Goal: Task Accomplishment & Management: Manage account settings

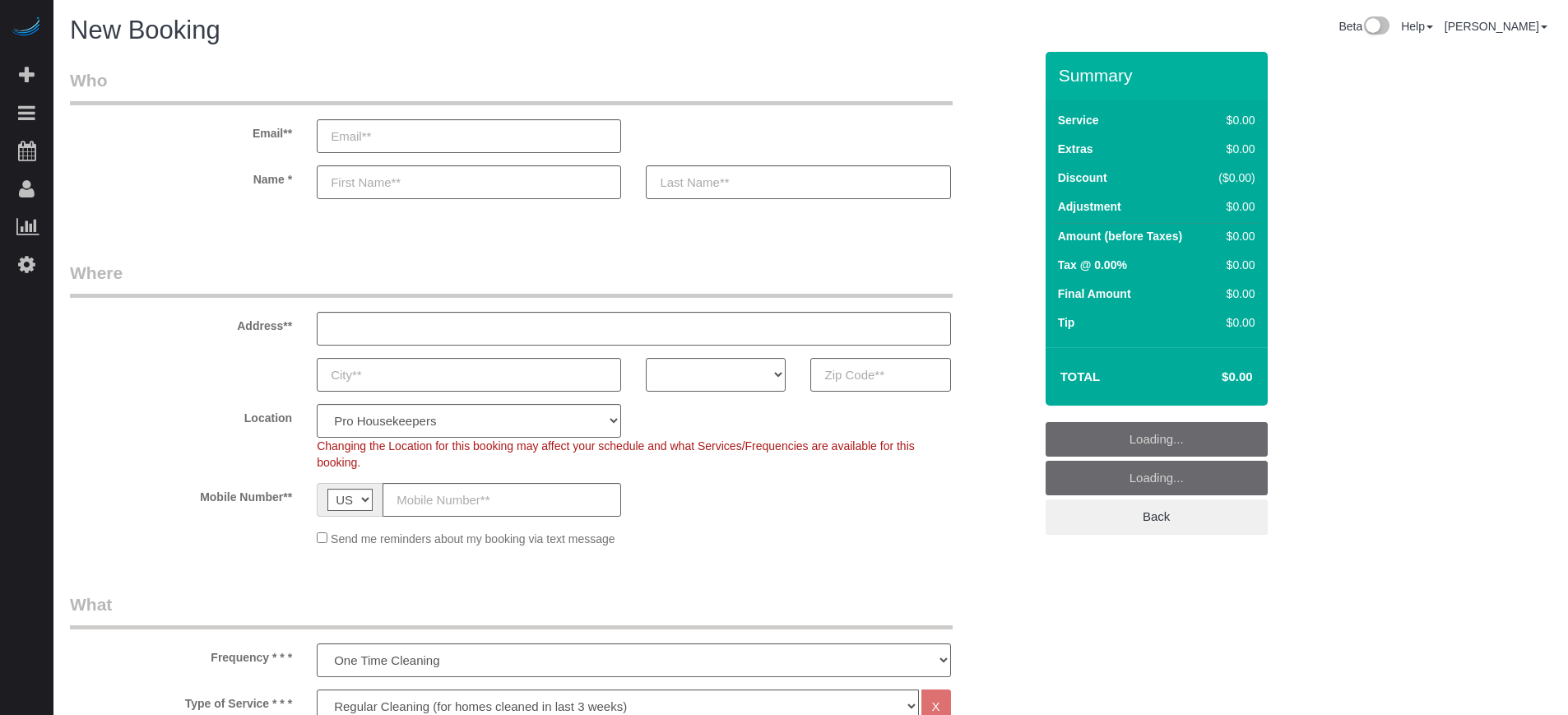
select select "4"
select select "number:9"
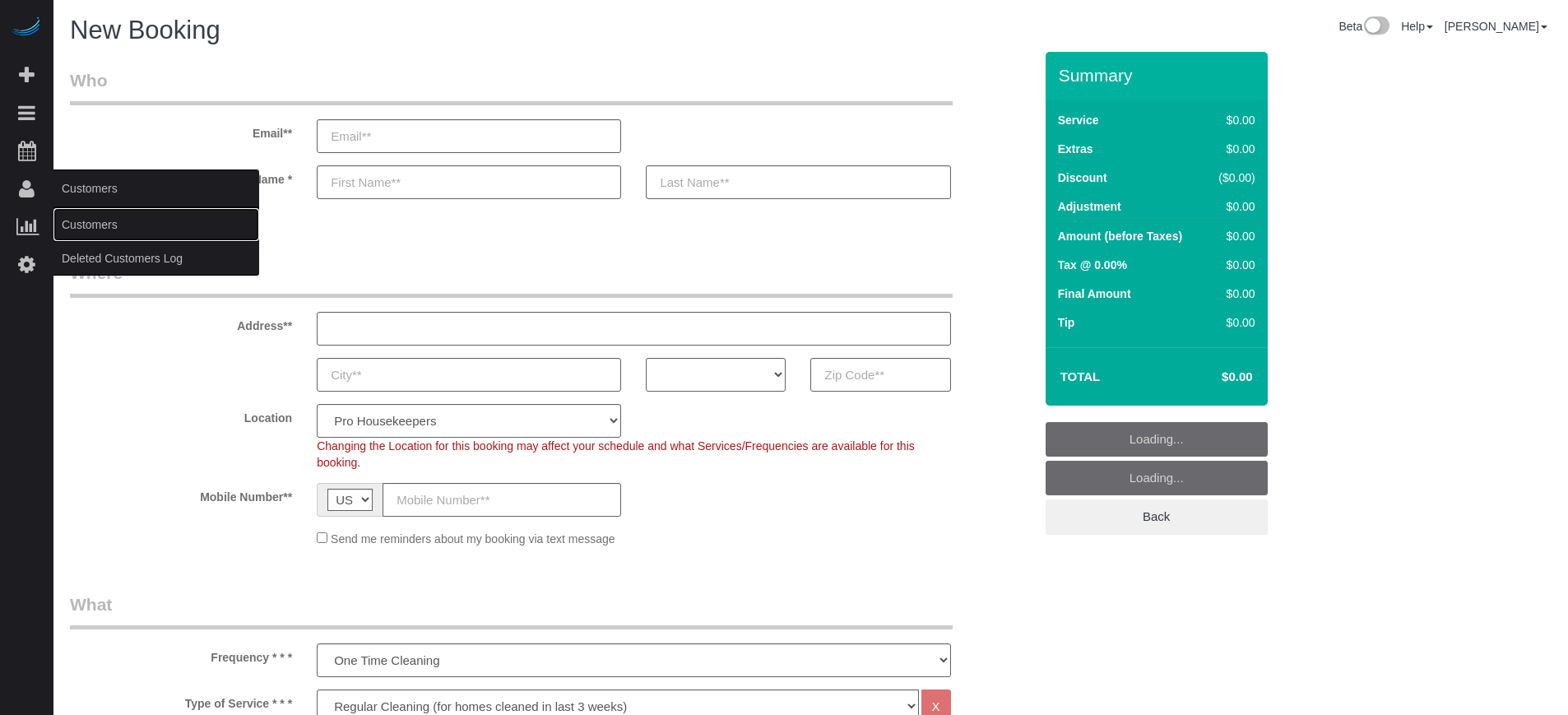
click at [86, 216] on link "Customers" at bounding box center [156, 225] width 206 height 32
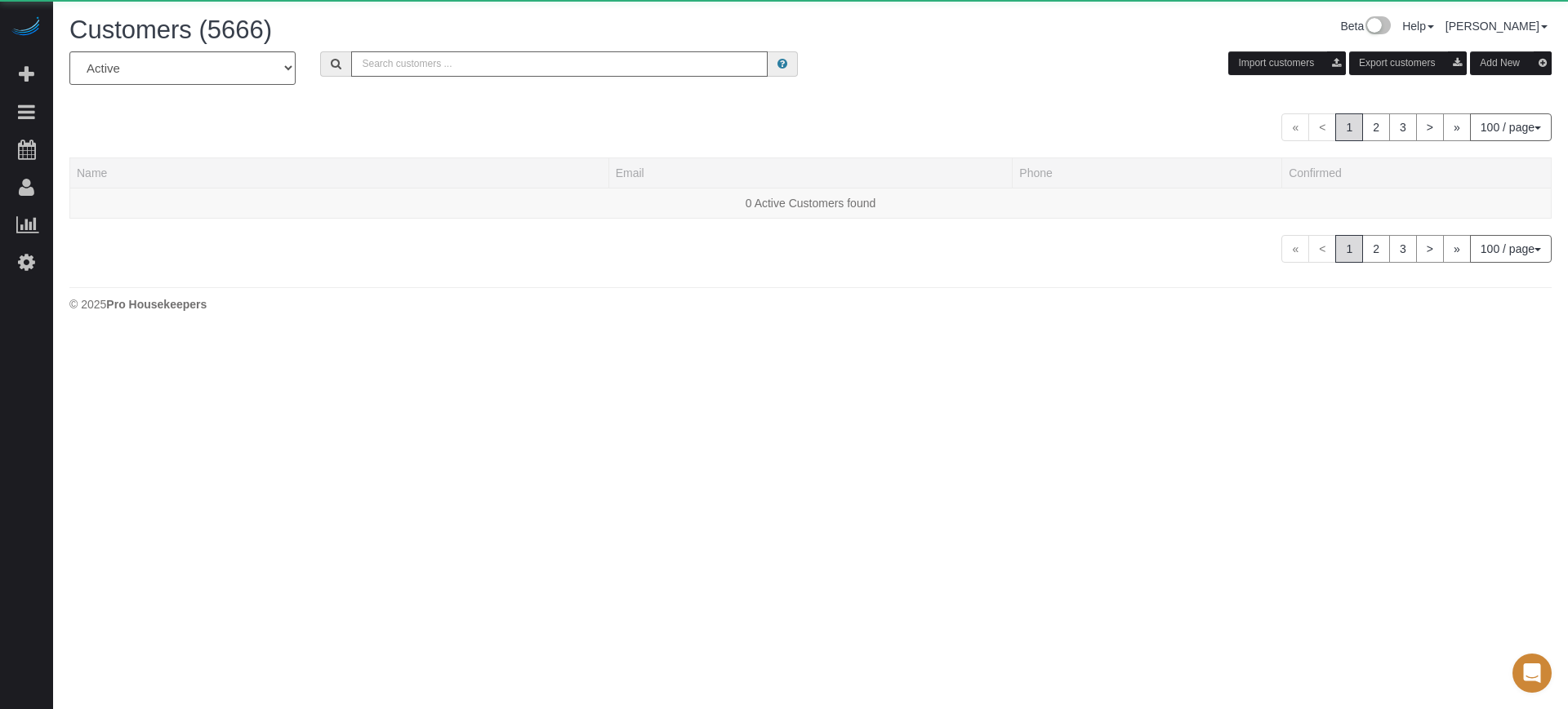
click at [441, 51] on input "text" at bounding box center [559, 64] width 416 height 25
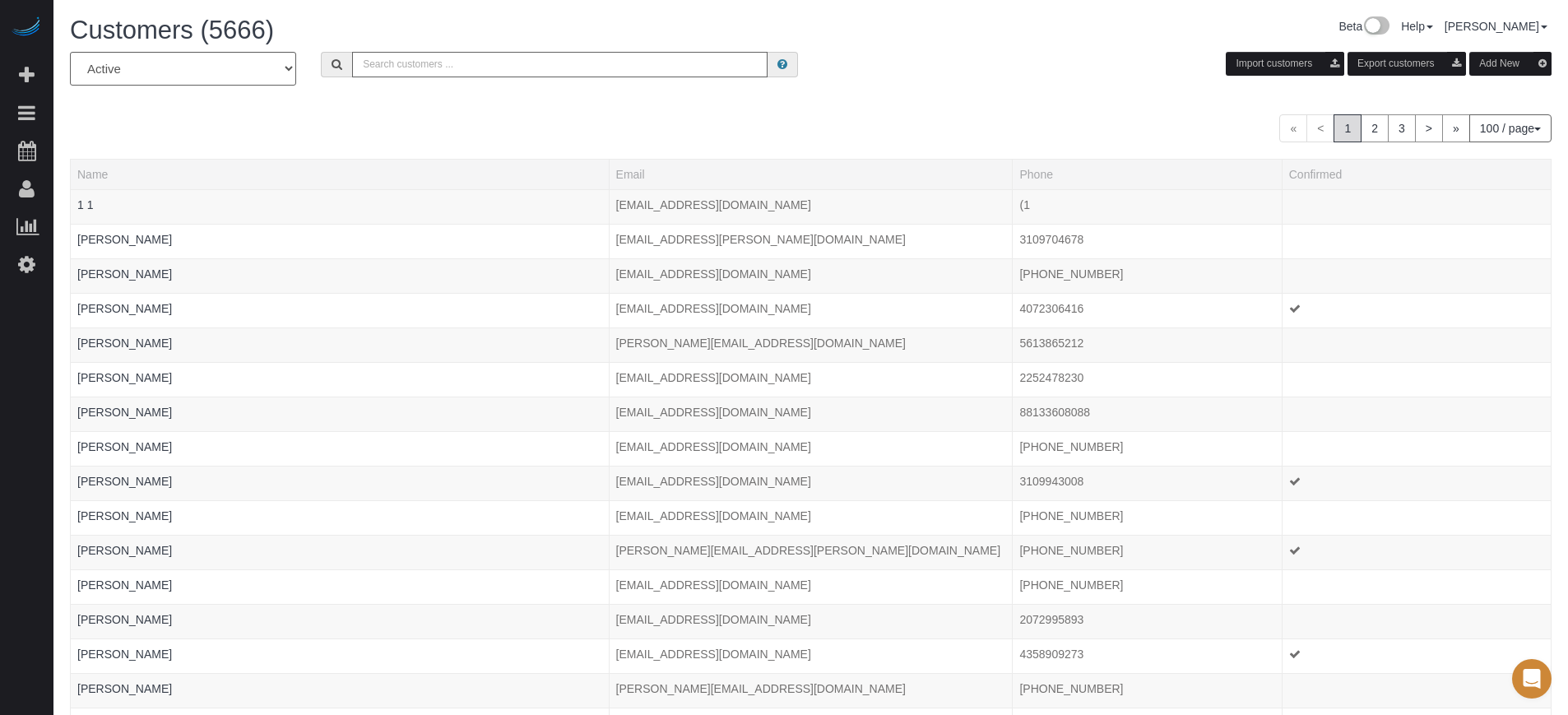
paste input "[PHONE_NUMBER]"
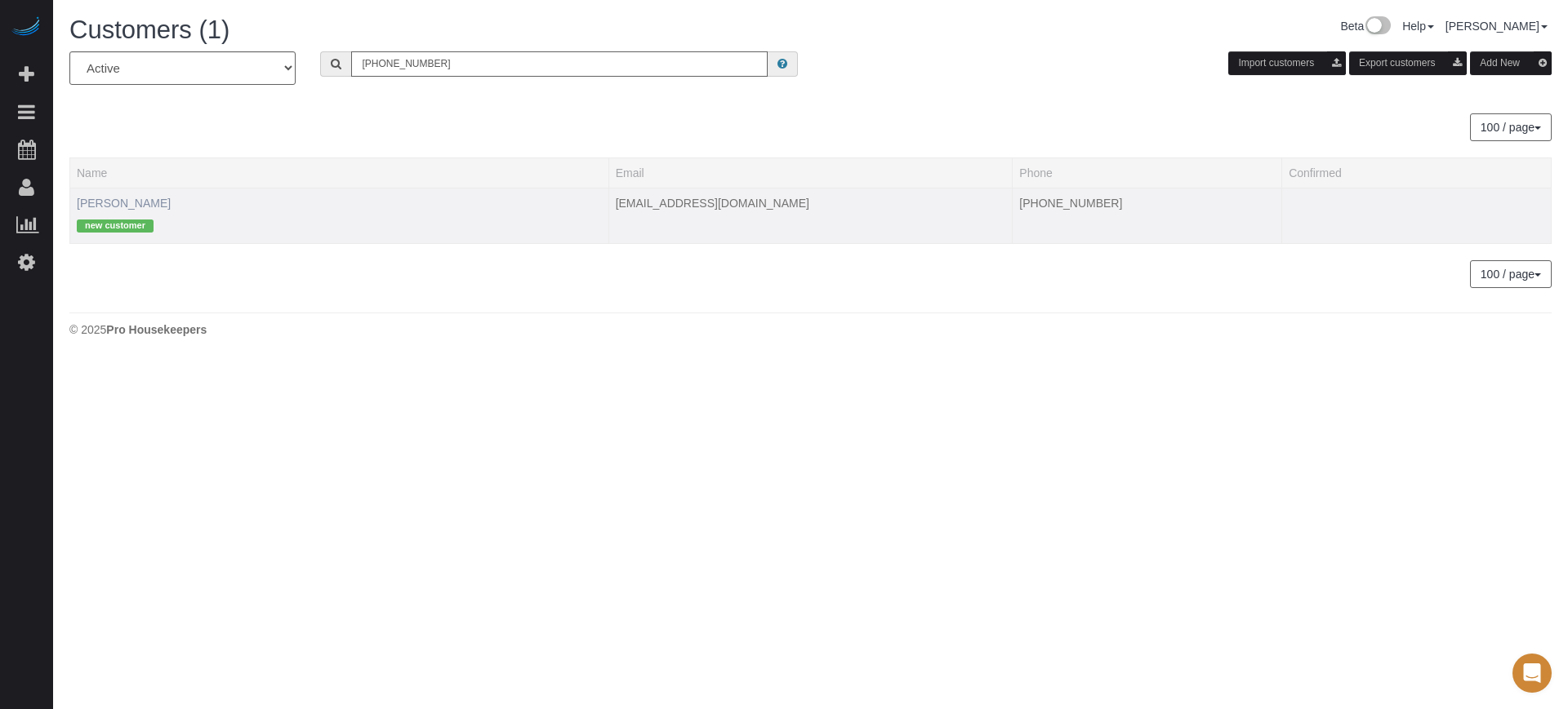
type input "[PHONE_NUMBER]"
click at [109, 199] on link "Suzie An" at bounding box center [124, 203] width 94 height 13
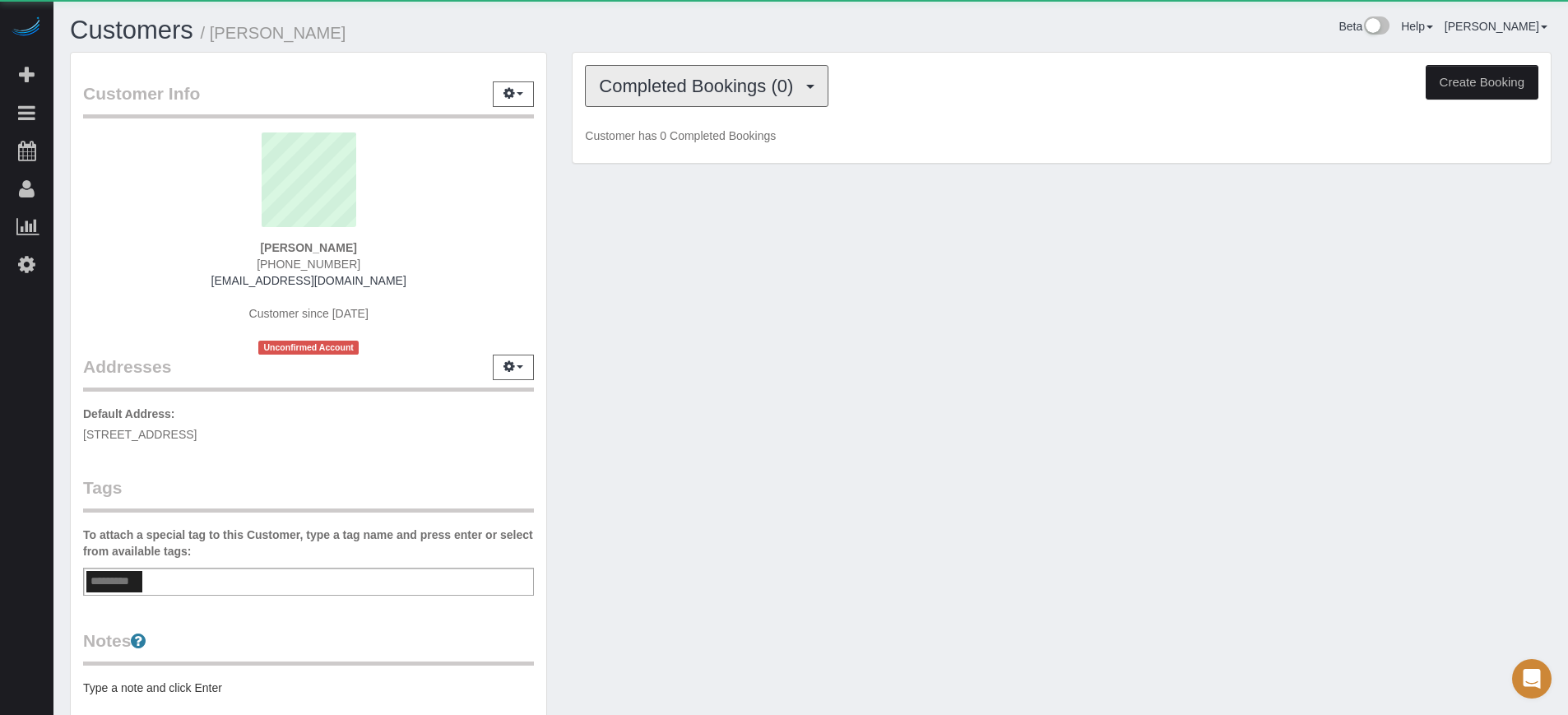
click at [733, 76] on span "Completed Bookings (0)" at bounding box center [700, 86] width 202 height 21
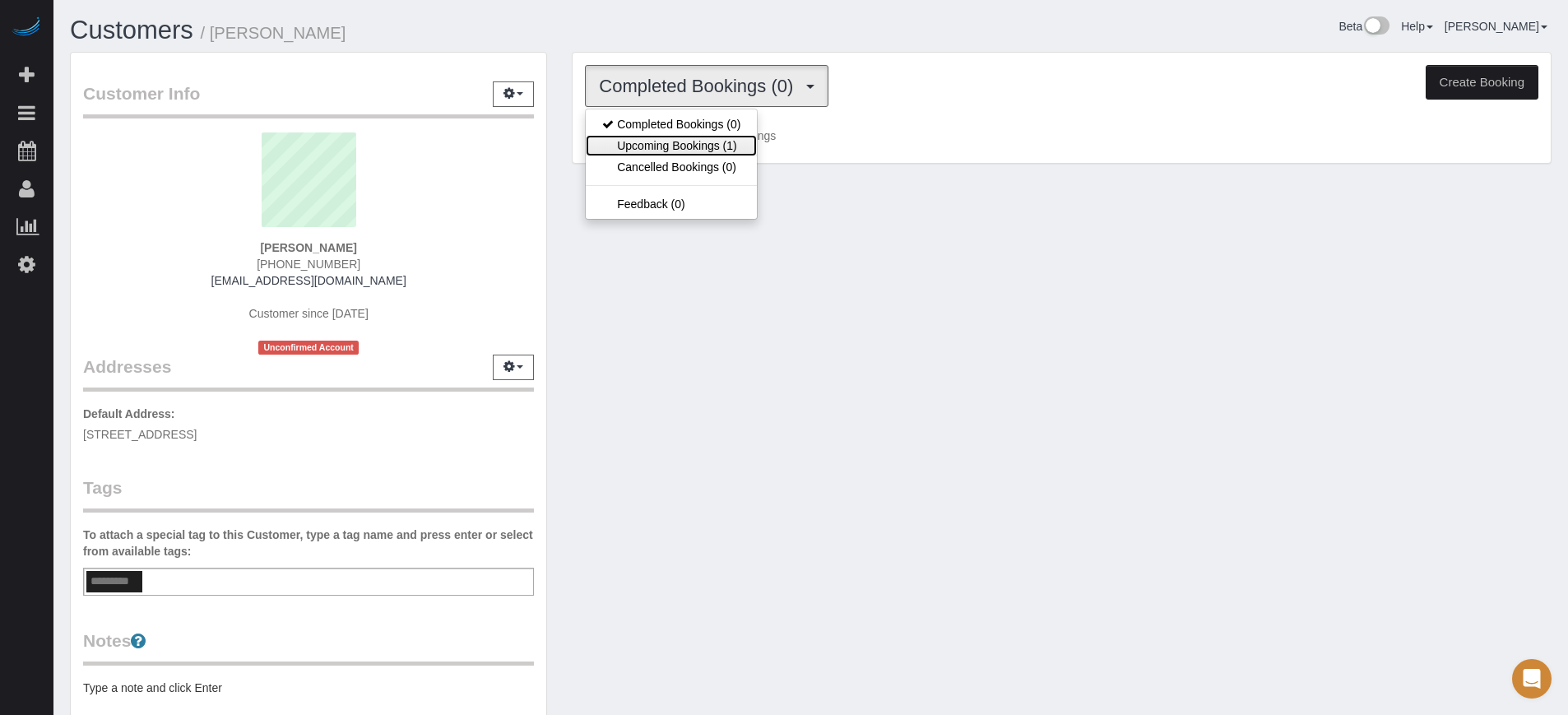
click at [736, 149] on link "Upcoming Bookings (1)" at bounding box center [671, 146] width 171 height 22
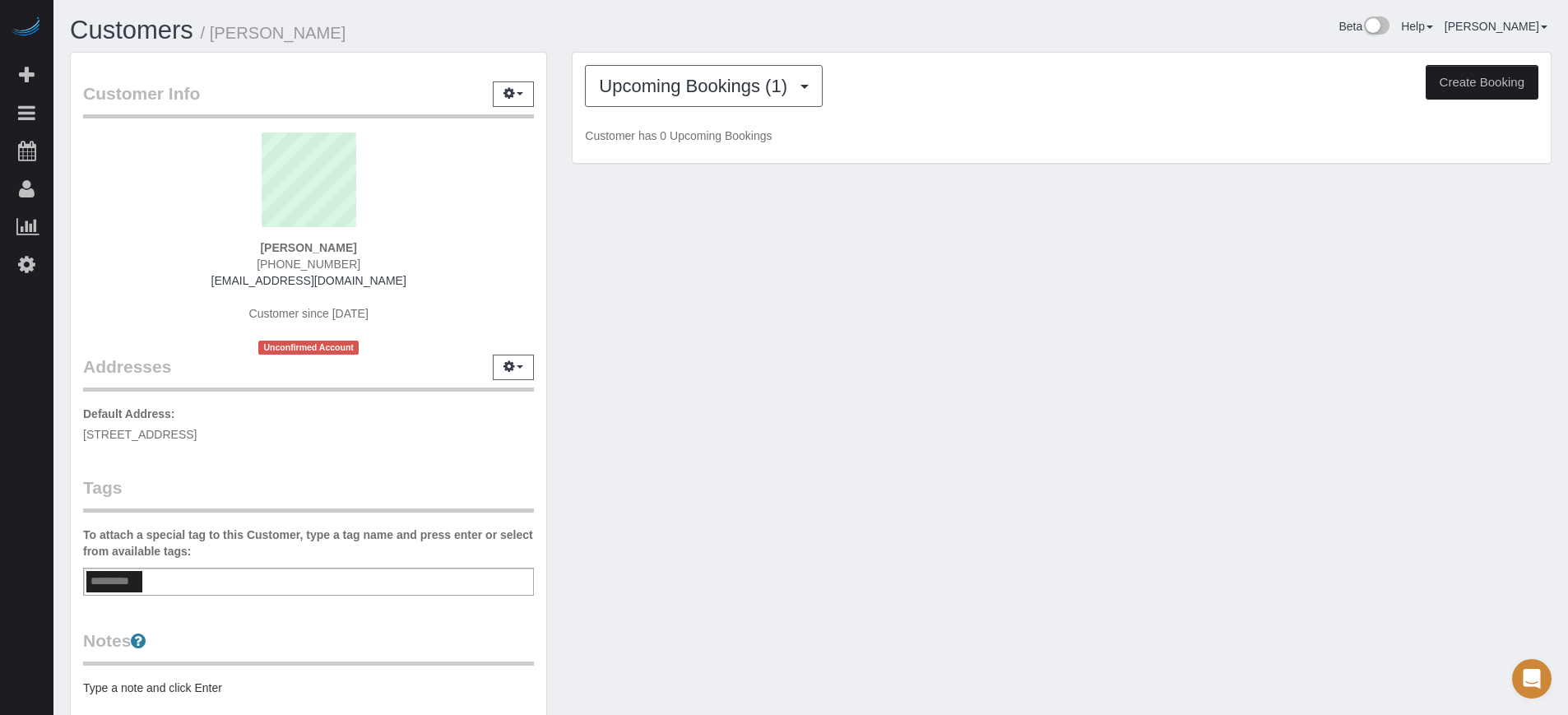
click at [295, 265] on span "[PHONE_NUMBER]" at bounding box center [309, 264] width 104 height 14
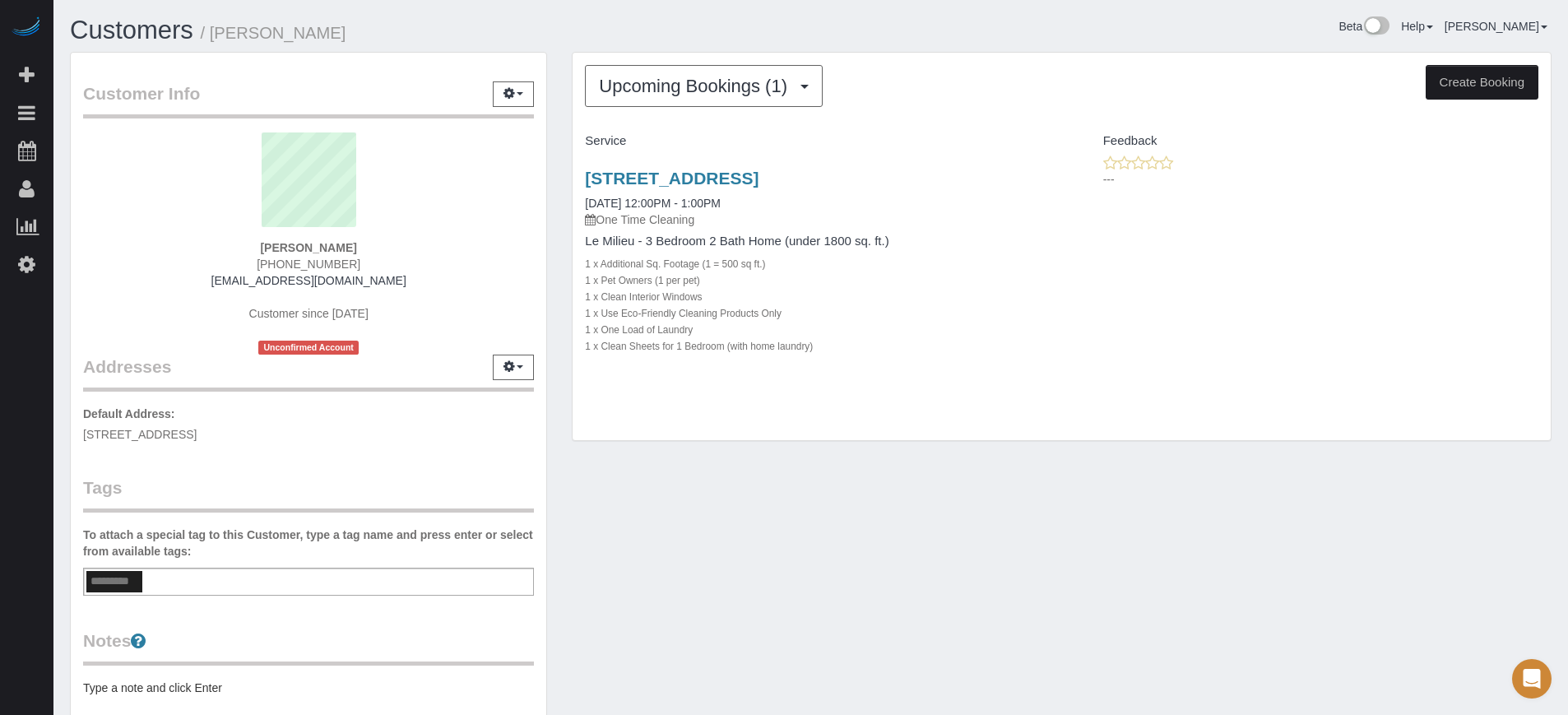
click at [295, 265] on span "[PHONE_NUMBER]" at bounding box center [309, 264] width 104 height 14
copy div "[PHONE_NUMBER]"
click at [1528, 331] on div "180 Liberty Street, Apt/Suite, San Francisco, Ca 94110, San Francisco, CA 94110…" at bounding box center [1062, 270] width 978 height 232
drag, startPoint x: 281, startPoint y: 243, endPoint x: 387, endPoint y: 275, distance: 110.7
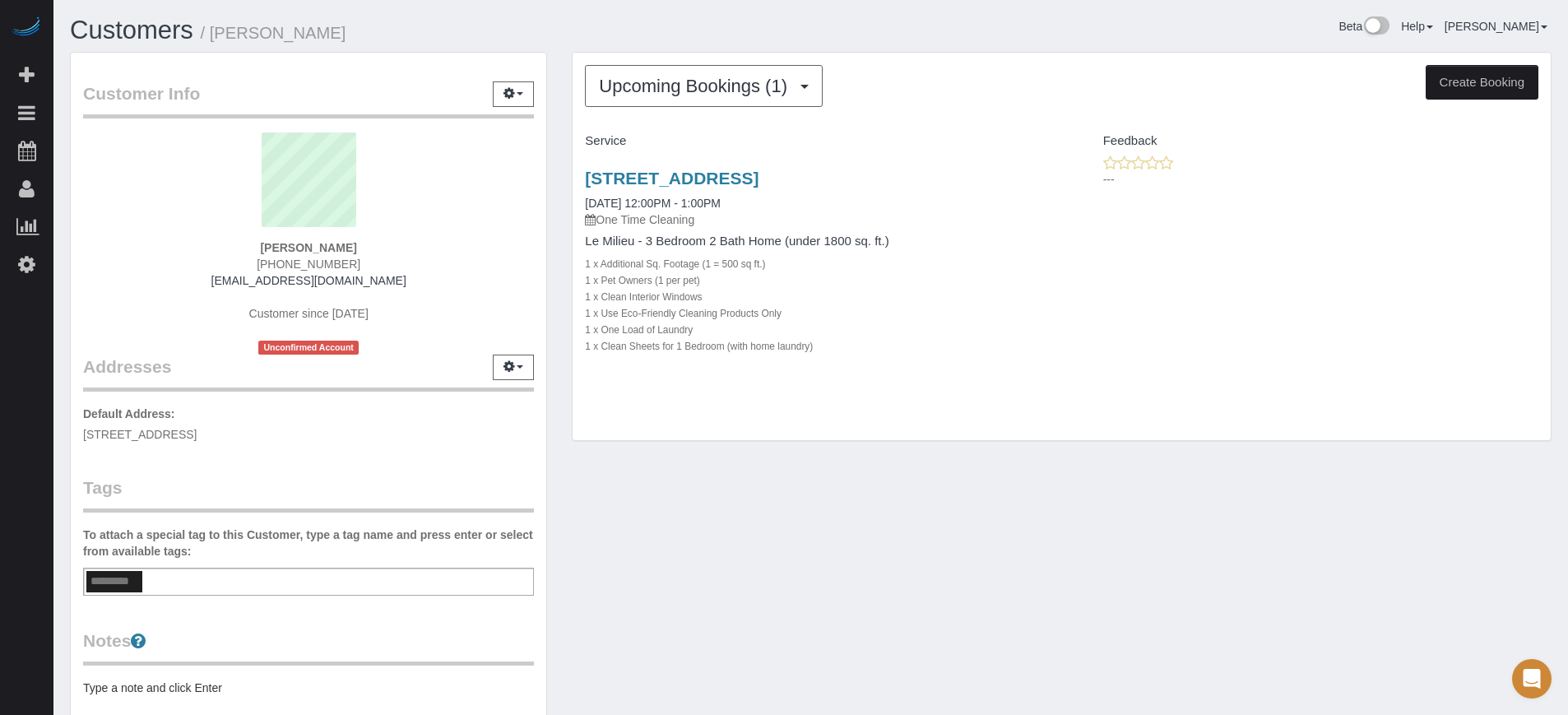
click at [387, 275] on div "Suzie An (347) 613-0339 whimsi@protonmail.com Customer since 2025 Unconfirmed A…" at bounding box center [309, 244] width 451 height 222
click at [671, 185] on link "180 Liberty Street, Apt/Suite, San Francisco, Ca 94110, San Francisco, CA 94110" at bounding box center [671, 178] width 173 height 19
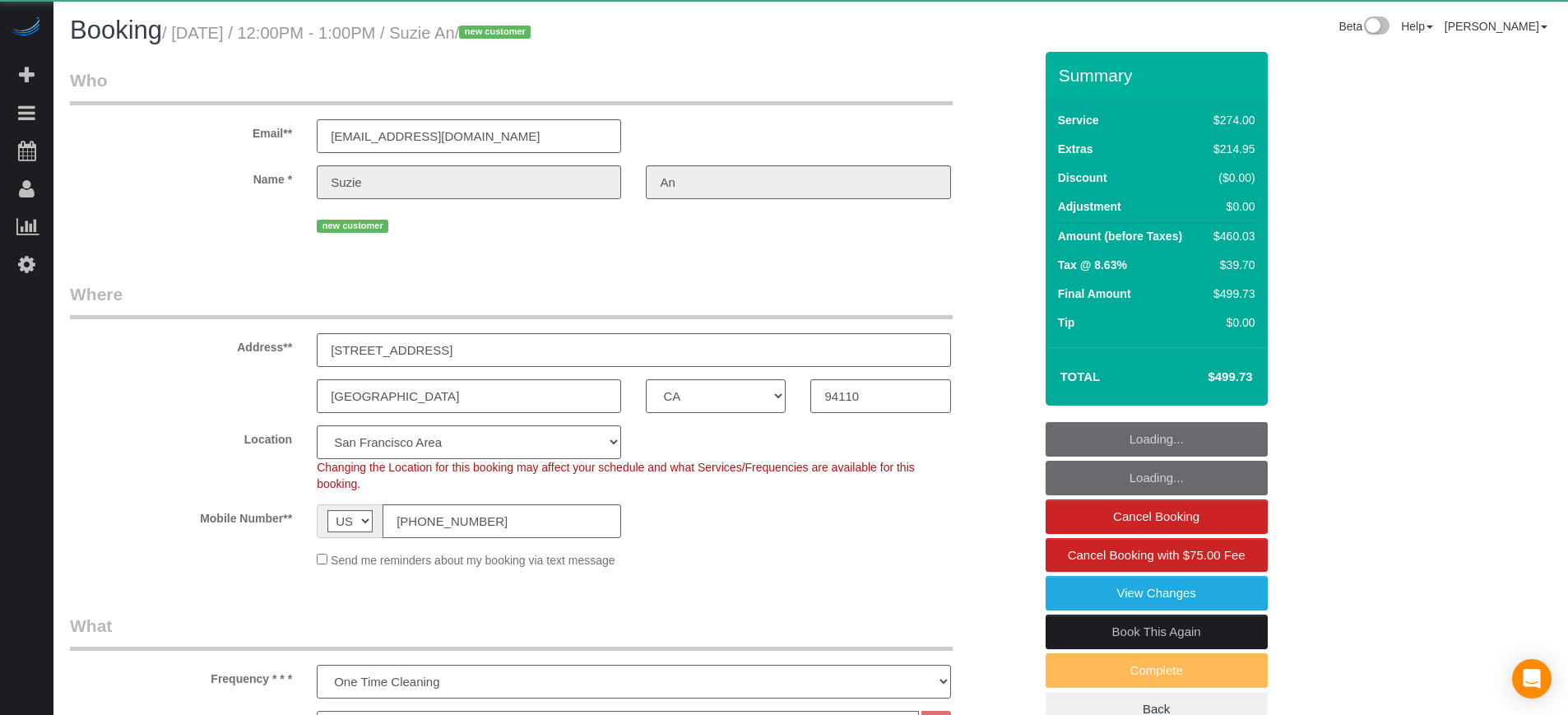
select select "CA"
select select "4"
select select "spot1"
select select "number:9"
select select "object:806"
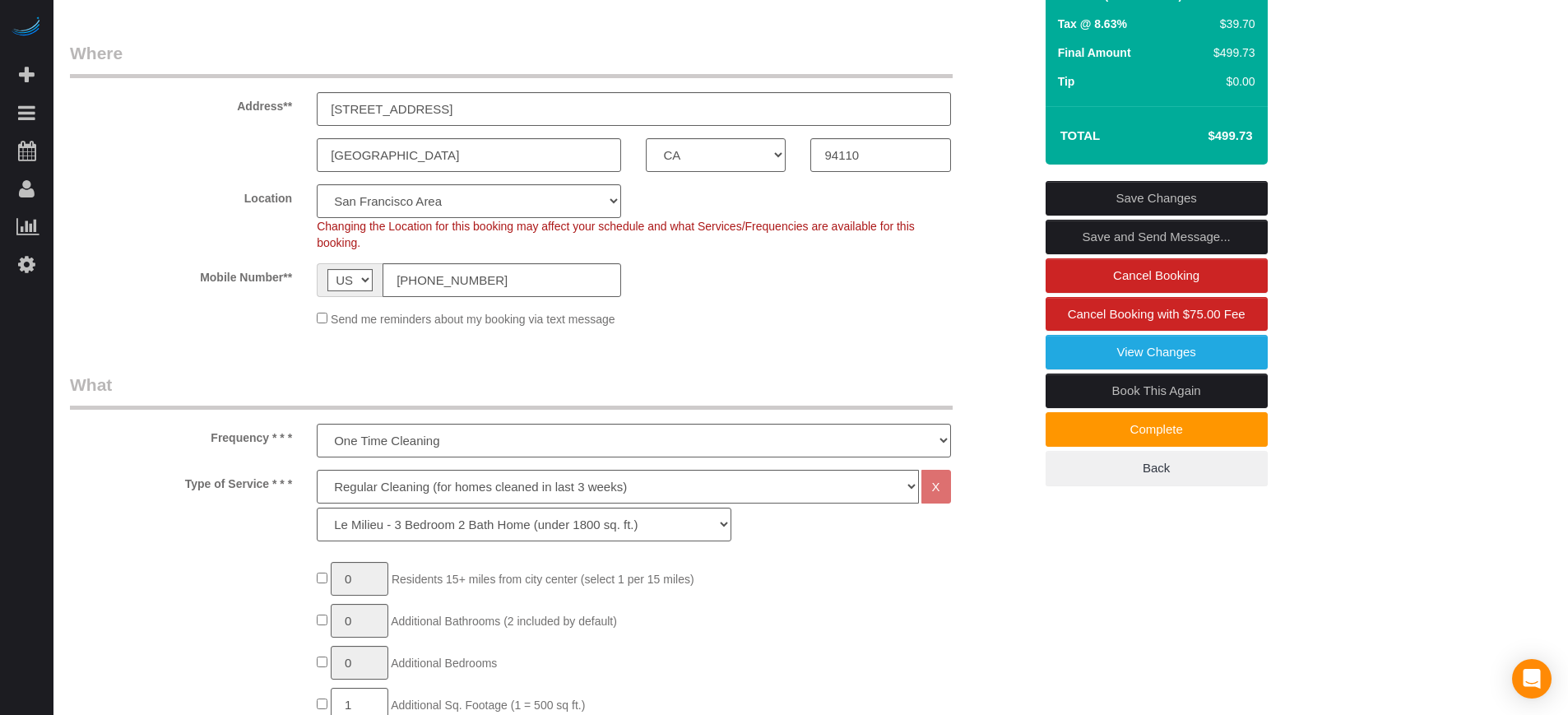
scroll to position [206, 0]
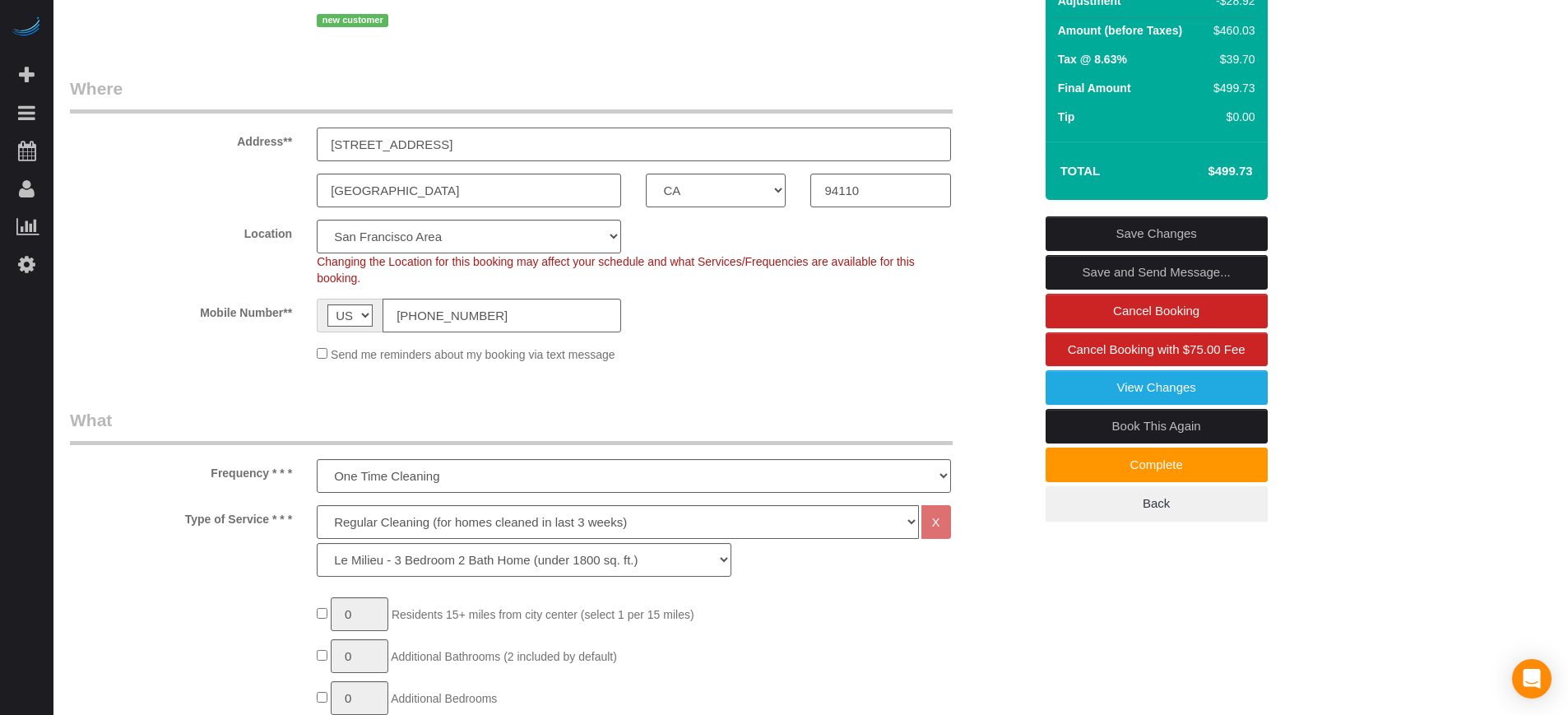
click at [337, 144] on input "[STREET_ADDRESS]" at bounding box center [633, 144] width 633 height 33
click at [189, 367] on fieldset "Where Address** 180 Liberty Street, Apt/Suite, San Francisco, CA 94110 San Fran…" at bounding box center [552, 226] width 964 height 299
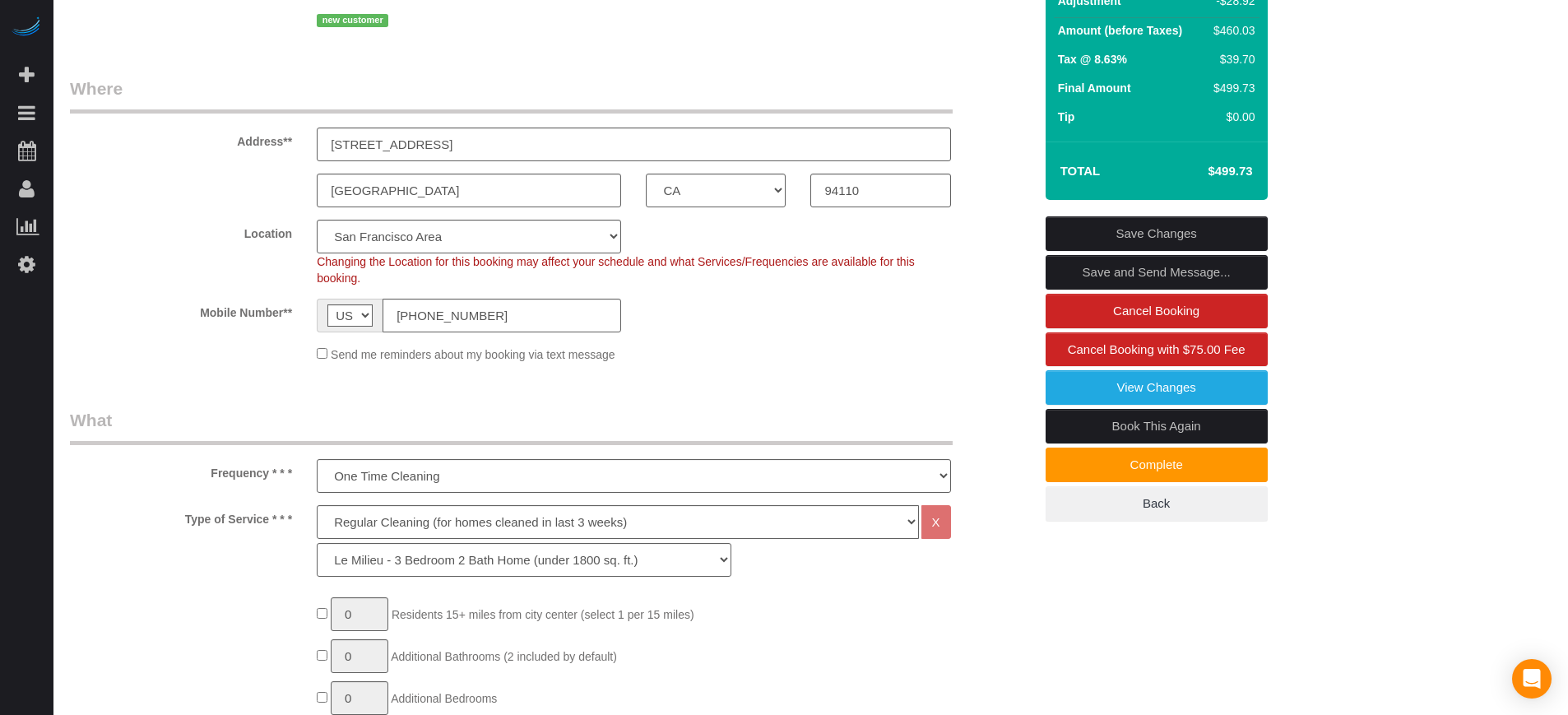
click at [265, 413] on legend "What" at bounding box center [512, 426] width 882 height 37
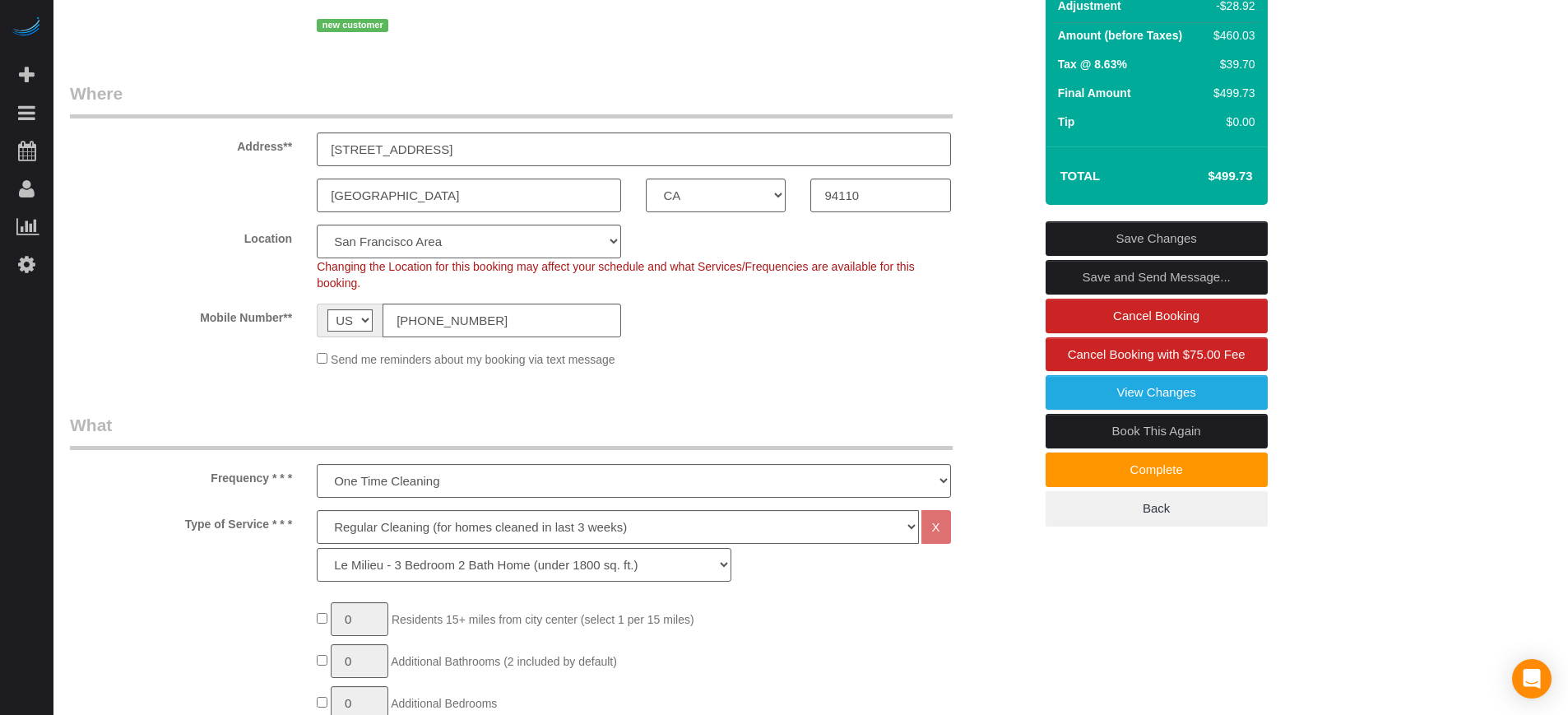
scroll to position [309, 0]
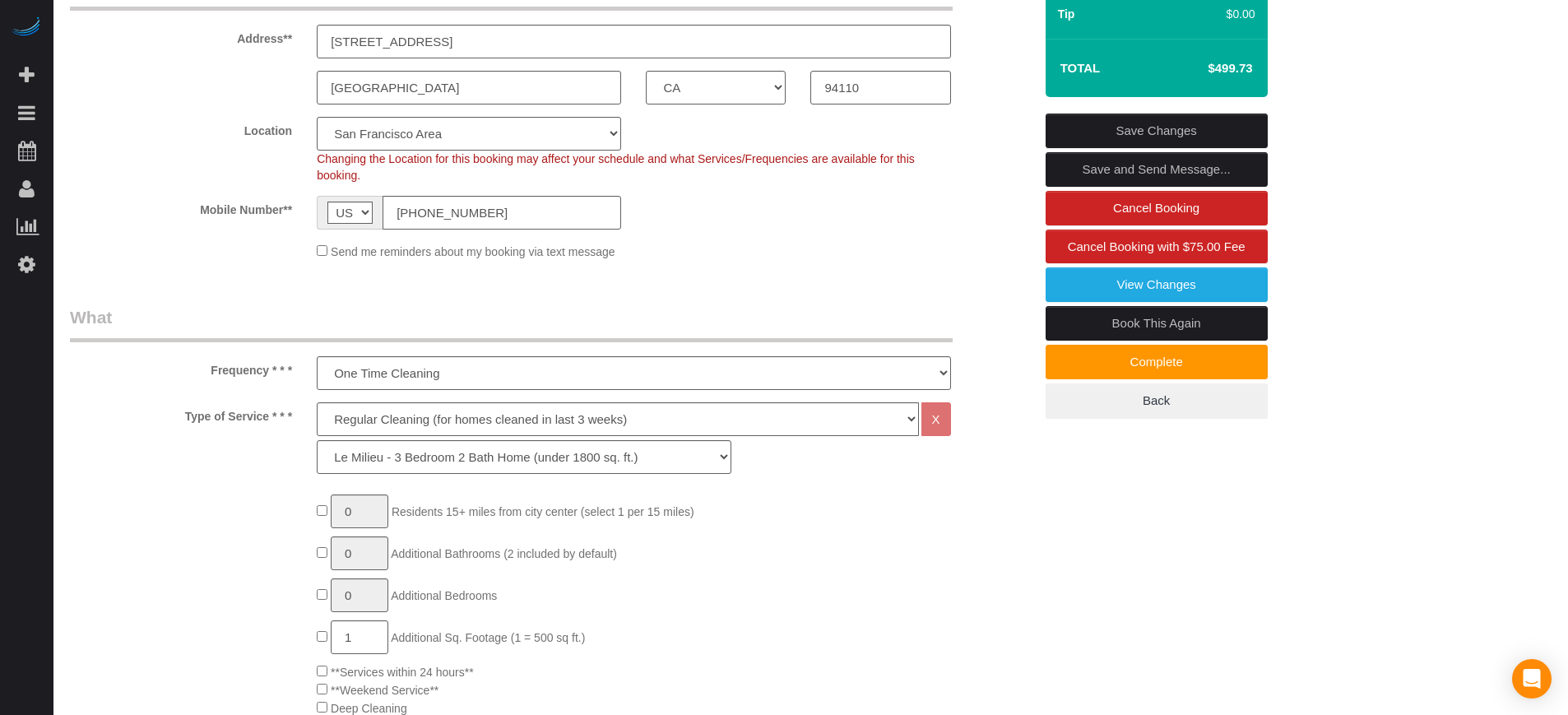
drag, startPoint x: 211, startPoint y: 370, endPoint x: 291, endPoint y: 416, distance: 92.3
click at [291, 416] on label "Type of Service * * *" at bounding box center [181, 413] width 247 height 23
drag, startPoint x: 294, startPoint y: 422, endPoint x: 214, endPoint y: 373, distance: 93.8
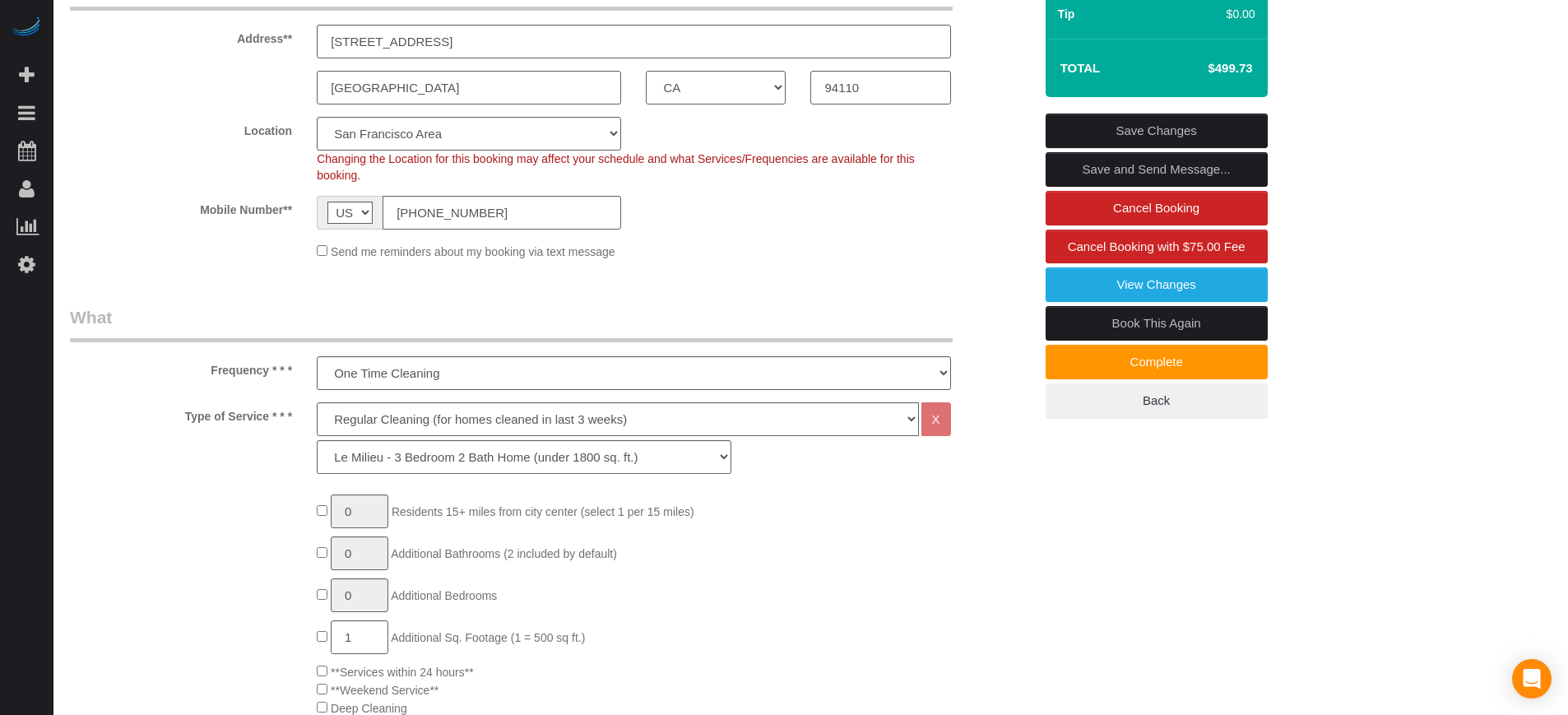
click at [214, 373] on label "Frequency * * *" at bounding box center [181, 367] width 247 height 23
drag, startPoint x: 212, startPoint y: 373, endPoint x: 285, endPoint y: 405, distance: 79.7
click at [285, 405] on label "Type of Service * * *" at bounding box center [181, 413] width 247 height 23
drag, startPoint x: 288, startPoint y: 414, endPoint x: 216, endPoint y: 373, distance: 82.9
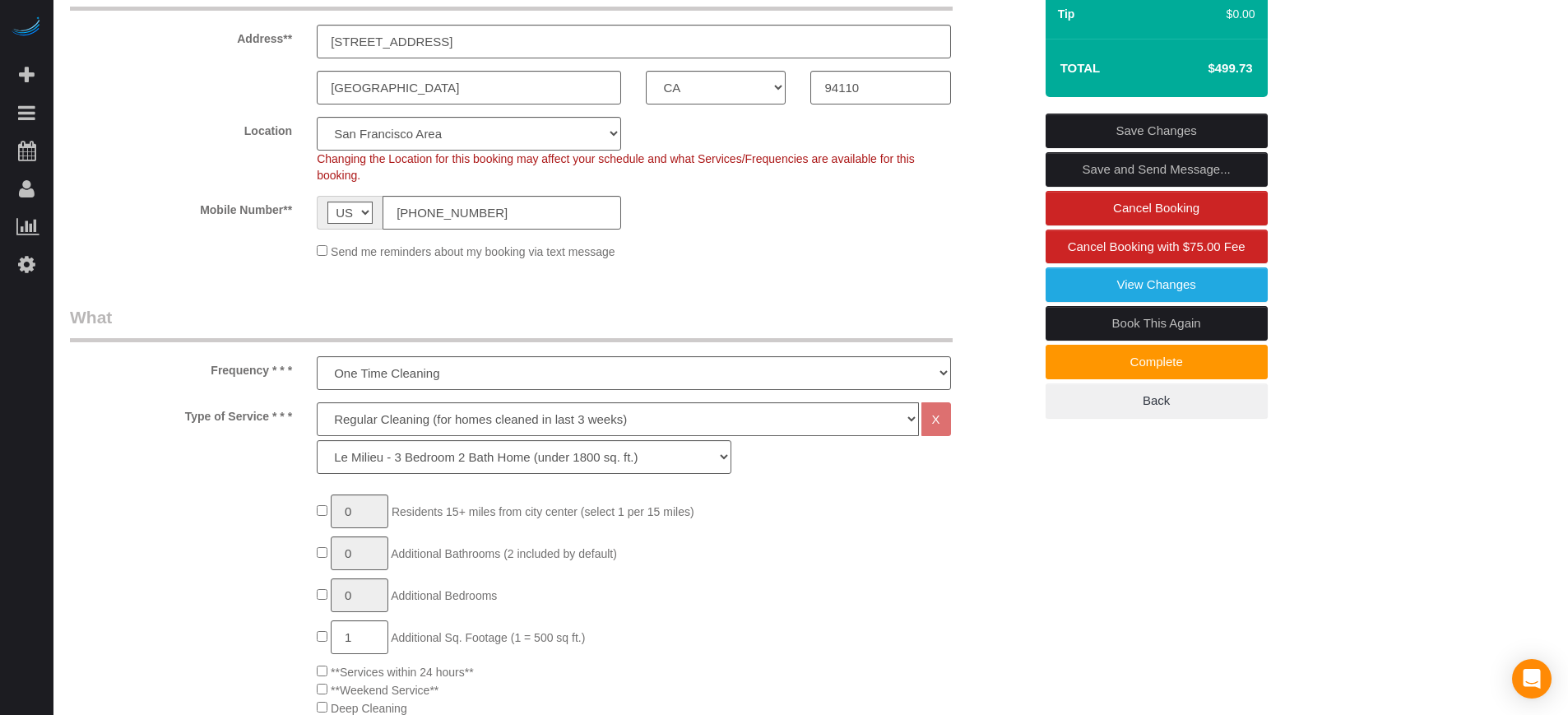
click at [216, 373] on label "Frequency * * *" at bounding box center [181, 367] width 247 height 23
drag, startPoint x: 210, startPoint y: 371, endPoint x: 293, endPoint y: 416, distance: 94.4
click at [293, 416] on label "Type of Service * * *" at bounding box center [181, 413] width 247 height 23
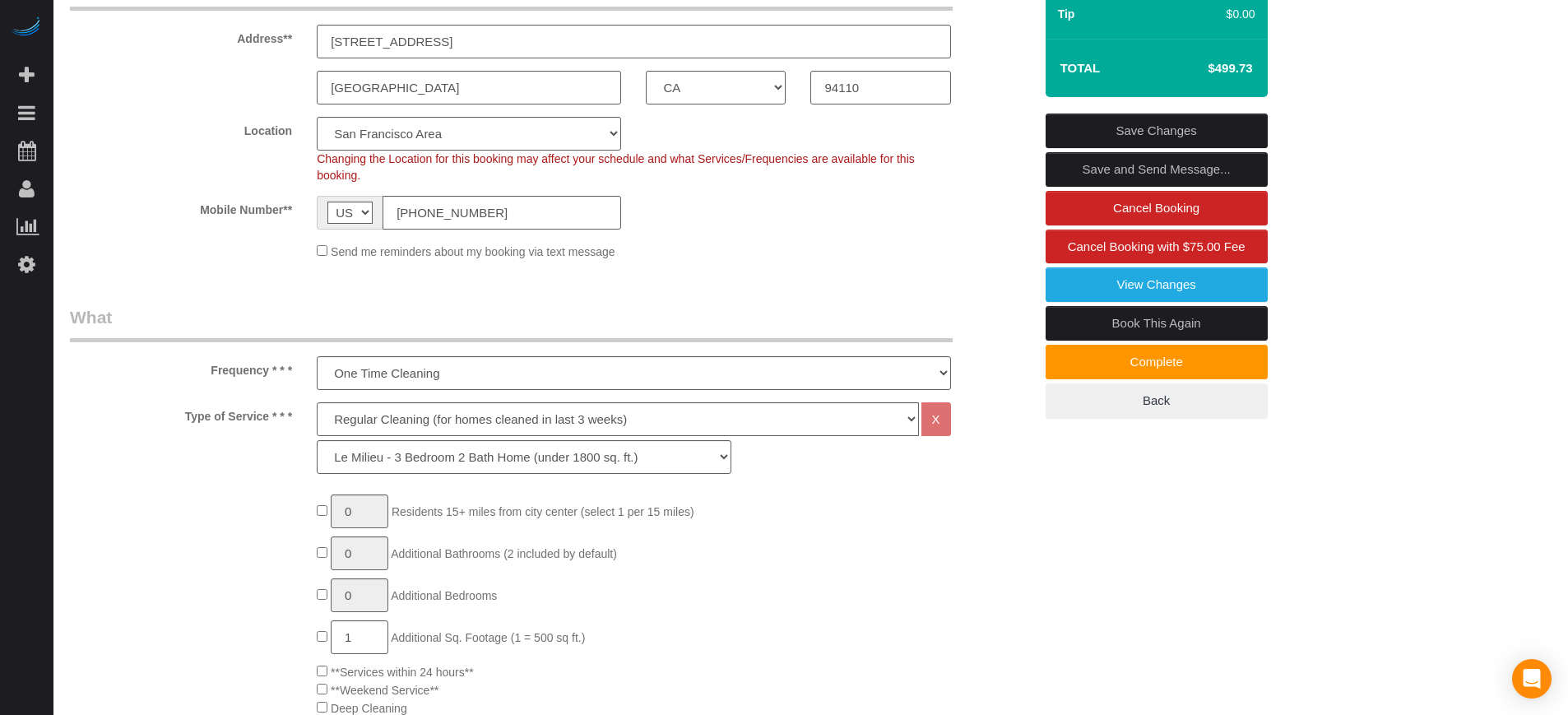
drag, startPoint x: 290, startPoint y: 420, endPoint x: 223, endPoint y: 376, distance: 80.2
click at [223, 376] on label "Frequency * * *" at bounding box center [181, 367] width 247 height 23
drag, startPoint x: 211, startPoint y: 374, endPoint x: 292, endPoint y: 411, distance: 89.1
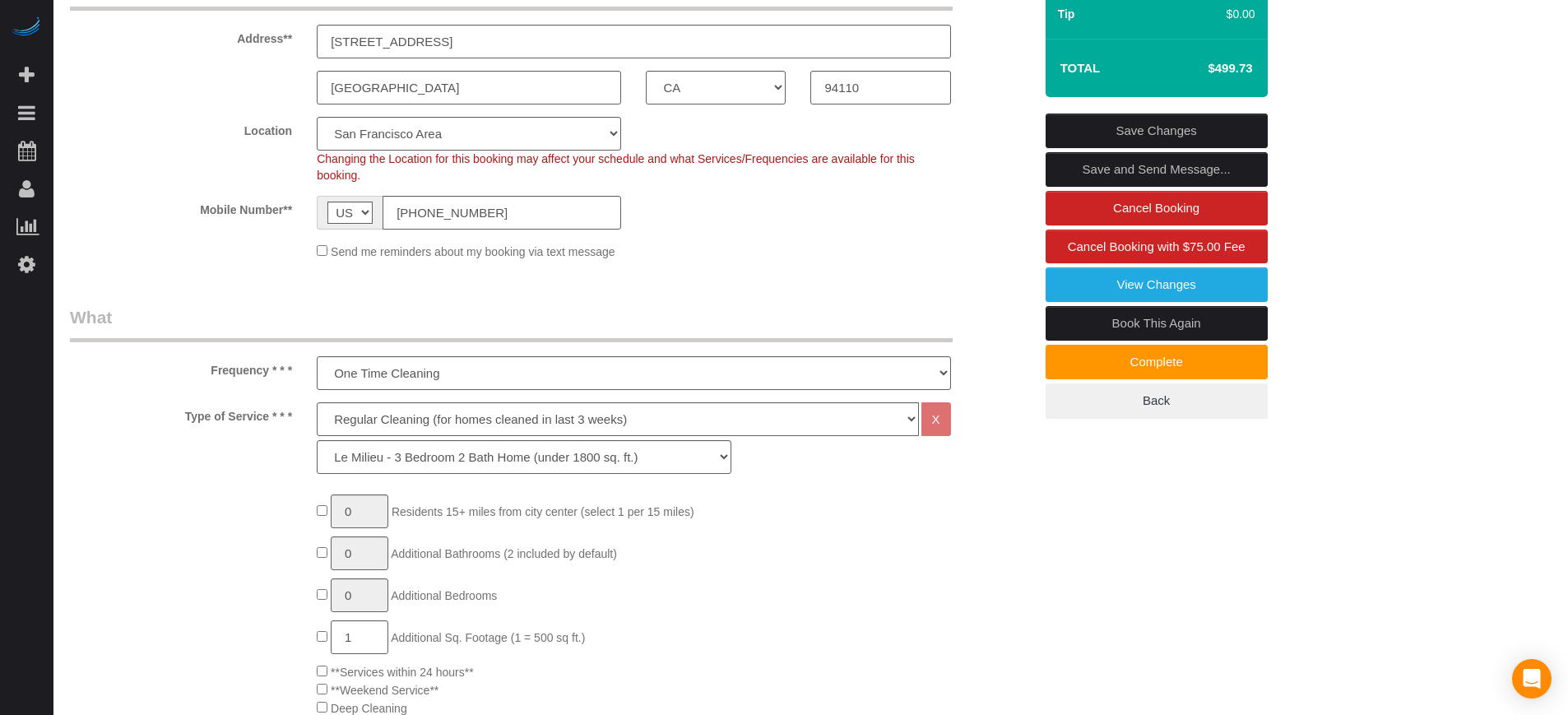
click at [292, 411] on label "Type of Service * * *" at bounding box center [181, 413] width 247 height 23
drag, startPoint x: 291, startPoint y: 417, endPoint x: 209, endPoint y: 373, distance: 93.1
click at [209, 373] on label "Frequency * * *" at bounding box center [181, 367] width 247 height 23
drag, startPoint x: 235, startPoint y: 379, endPoint x: 292, endPoint y: 416, distance: 68.0
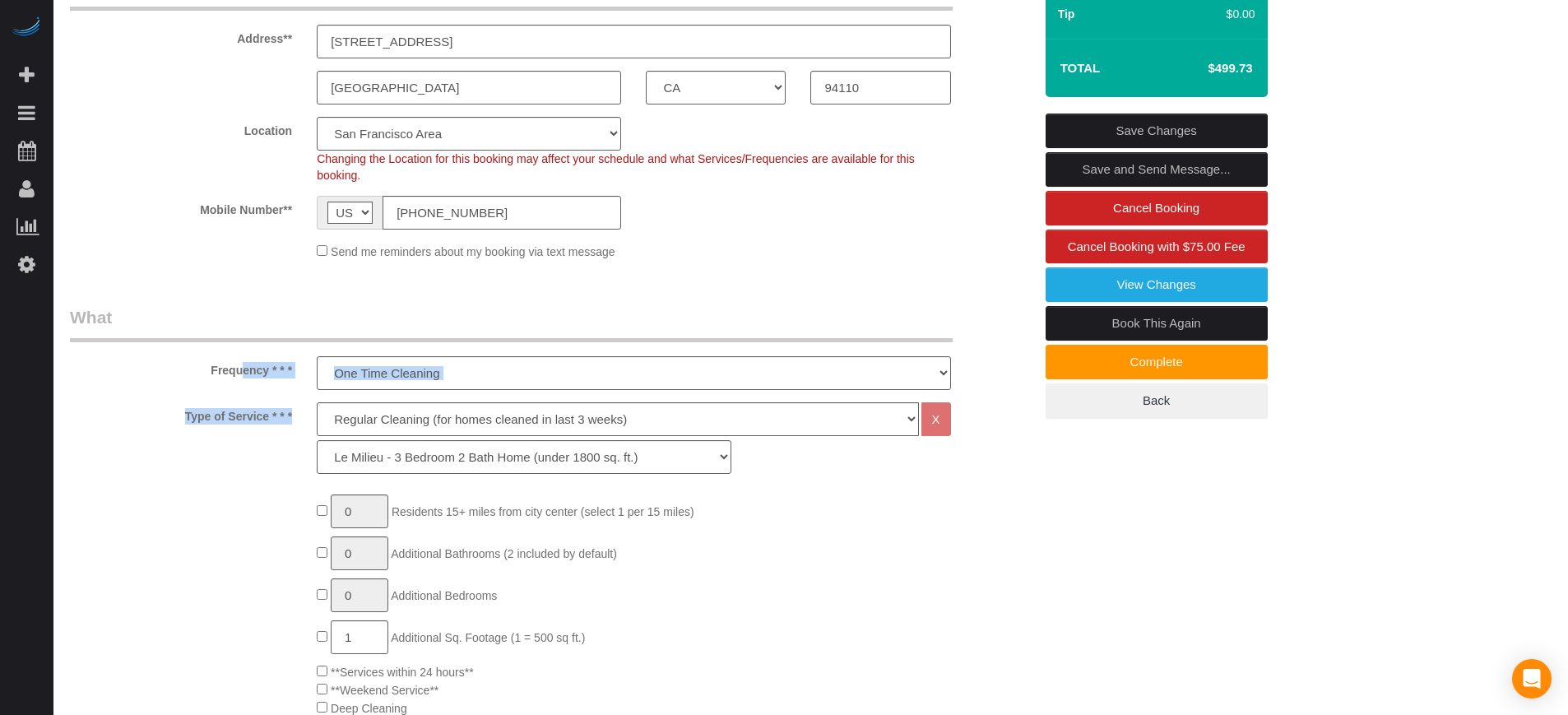
click at [292, 416] on label "Type of Service * * *" at bounding box center [181, 413] width 247 height 23
drag, startPoint x: 292, startPoint y: 416, endPoint x: 210, endPoint y: 369, distance: 94.5
click at [210, 369] on label "Frequency * * *" at bounding box center [181, 367] width 247 height 23
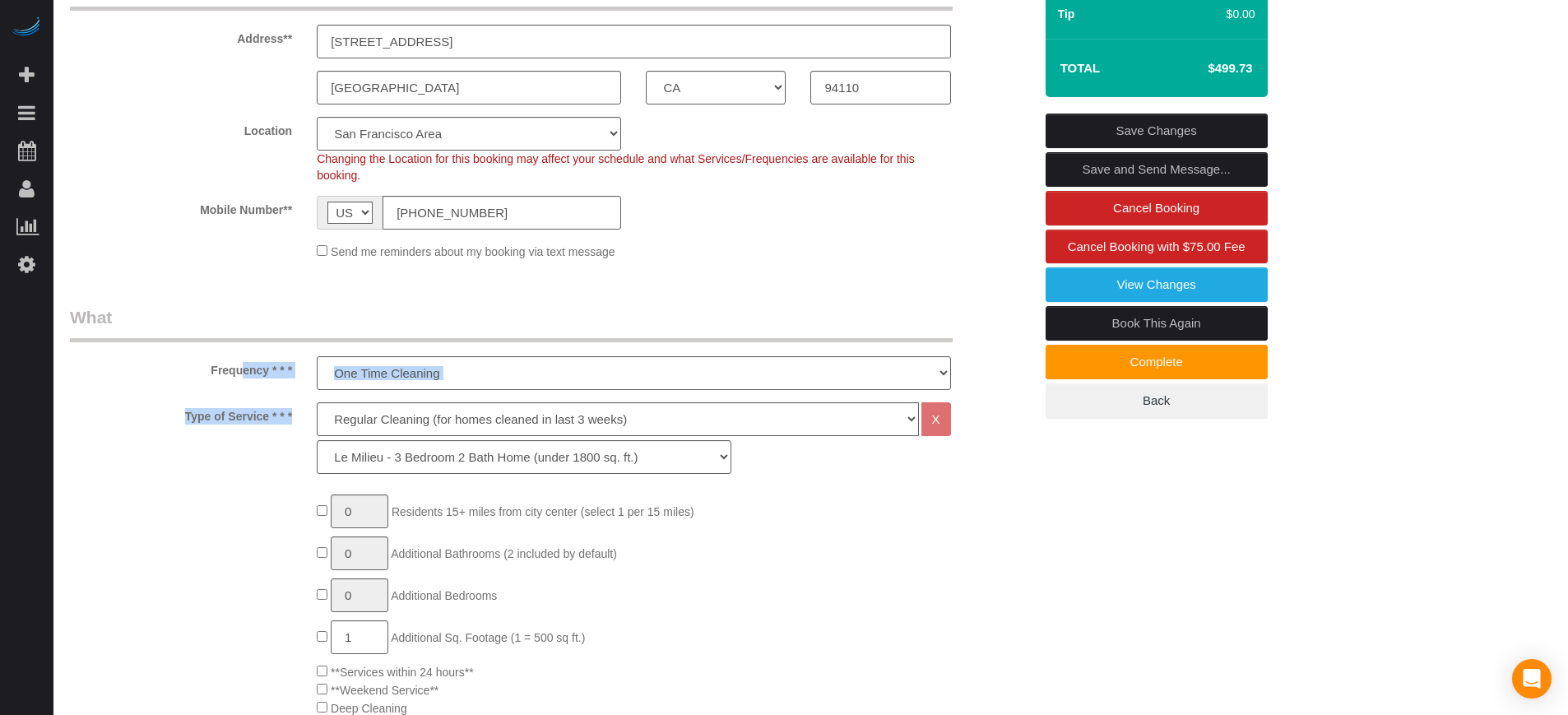
drag, startPoint x: 210, startPoint y: 369, endPoint x: 289, endPoint y: 416, distance: 91.9
click at [289, 416] on label "Type of Service * * *" at bounding box center [181, 413] width 247 height 23
drag, startPoint x: 291, startPoint y: 417, endPoint x: 213, endPoint y: 370, distance: 91.1
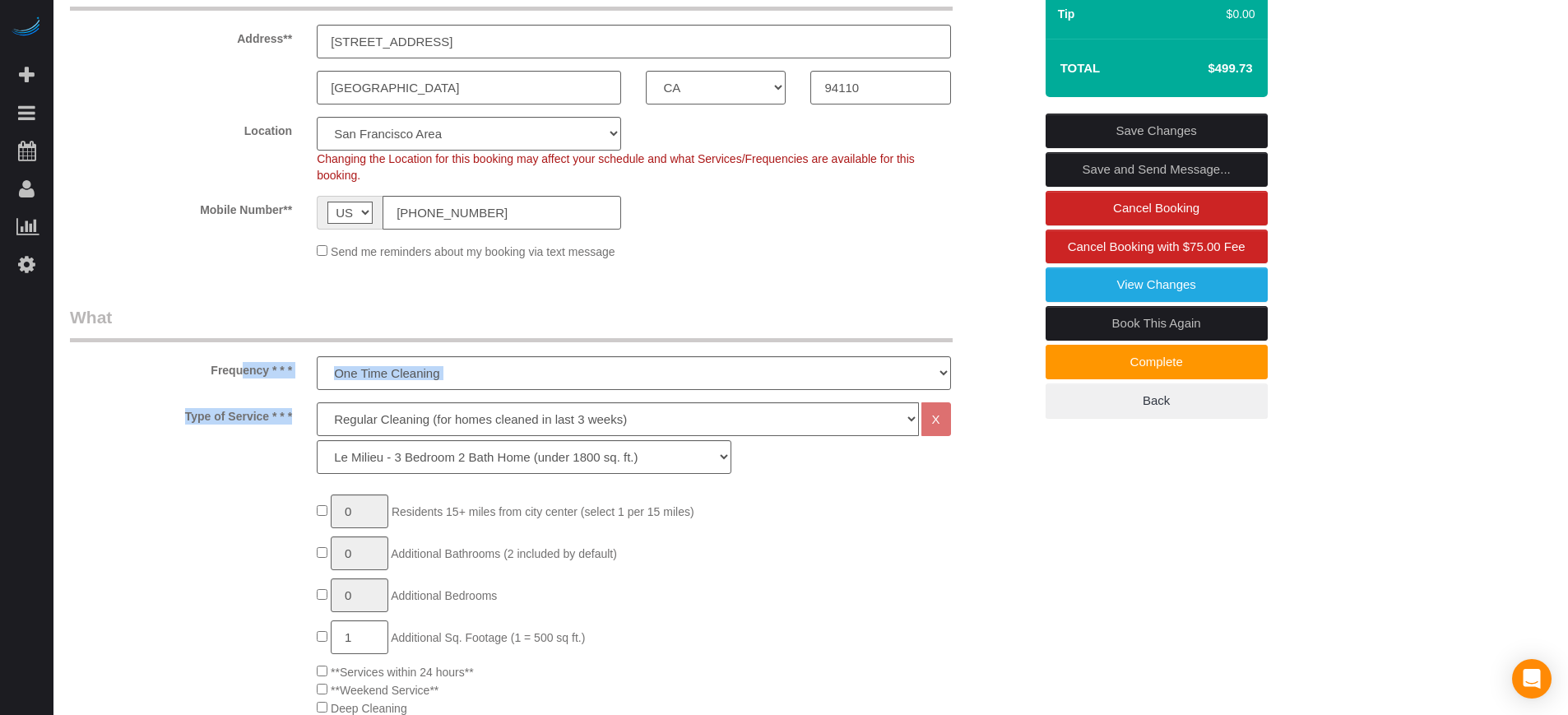
click at [213, 370] on label "Frequency * * *" at bounding box center [181, 367] width 247 height 23
drag, startPoint x: 212, startPoint y: 370, endPoint x: 291, endPoint y: 413, distance: 89.9
click at [291, 413] on label "Type of Service * * *" at bounding box center [181, 413] width 247 height 23
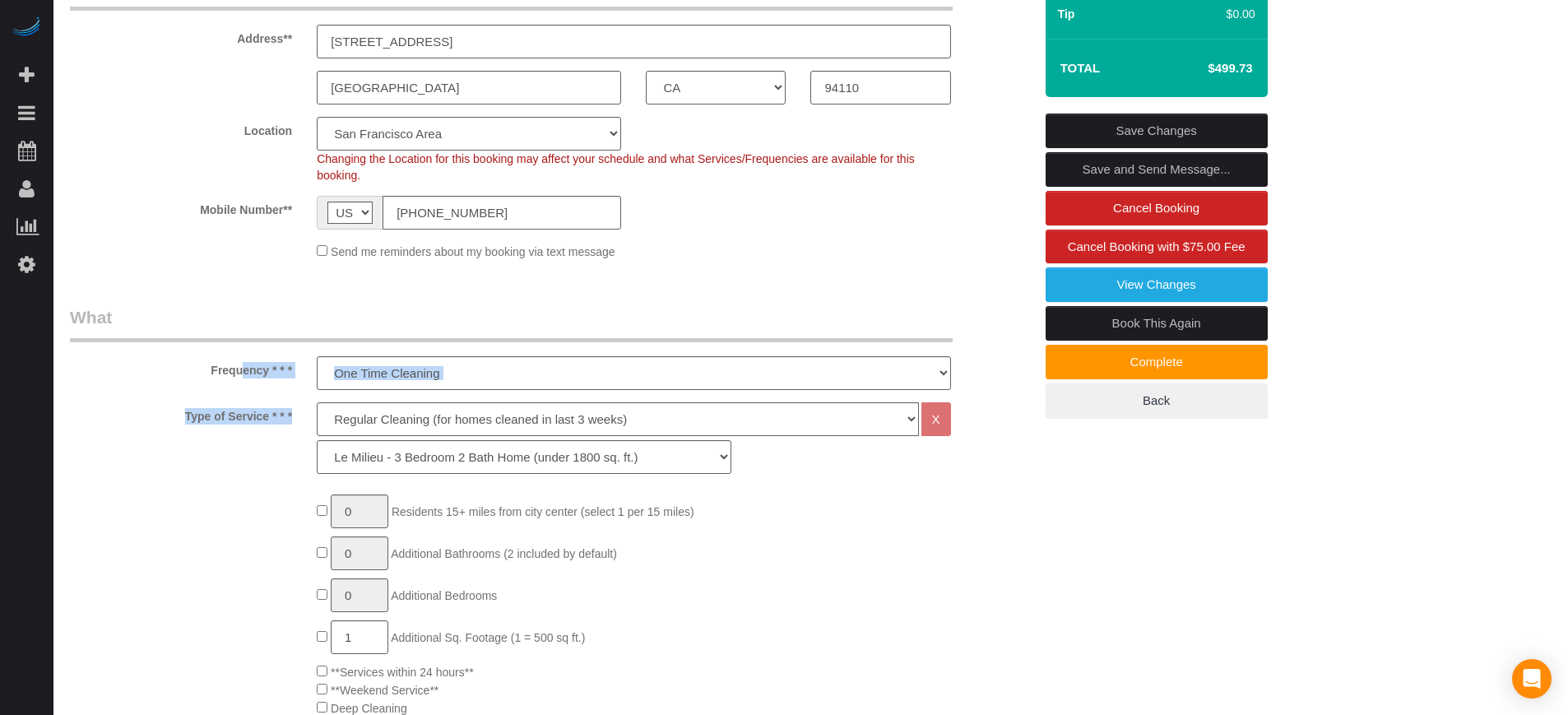
drag, startPoint x: 291, startPoint y: 413, endPoint x: 217, endPoint y: 370, distance: 85.6
click at [217, 370] on label "Frequency * * *" at bounding box center [181, 367] width 247 height 23
drag, startPoint x: 212, startPoint y: 370, endPoint x: 292, endPoint y: 413, distance: 90.8
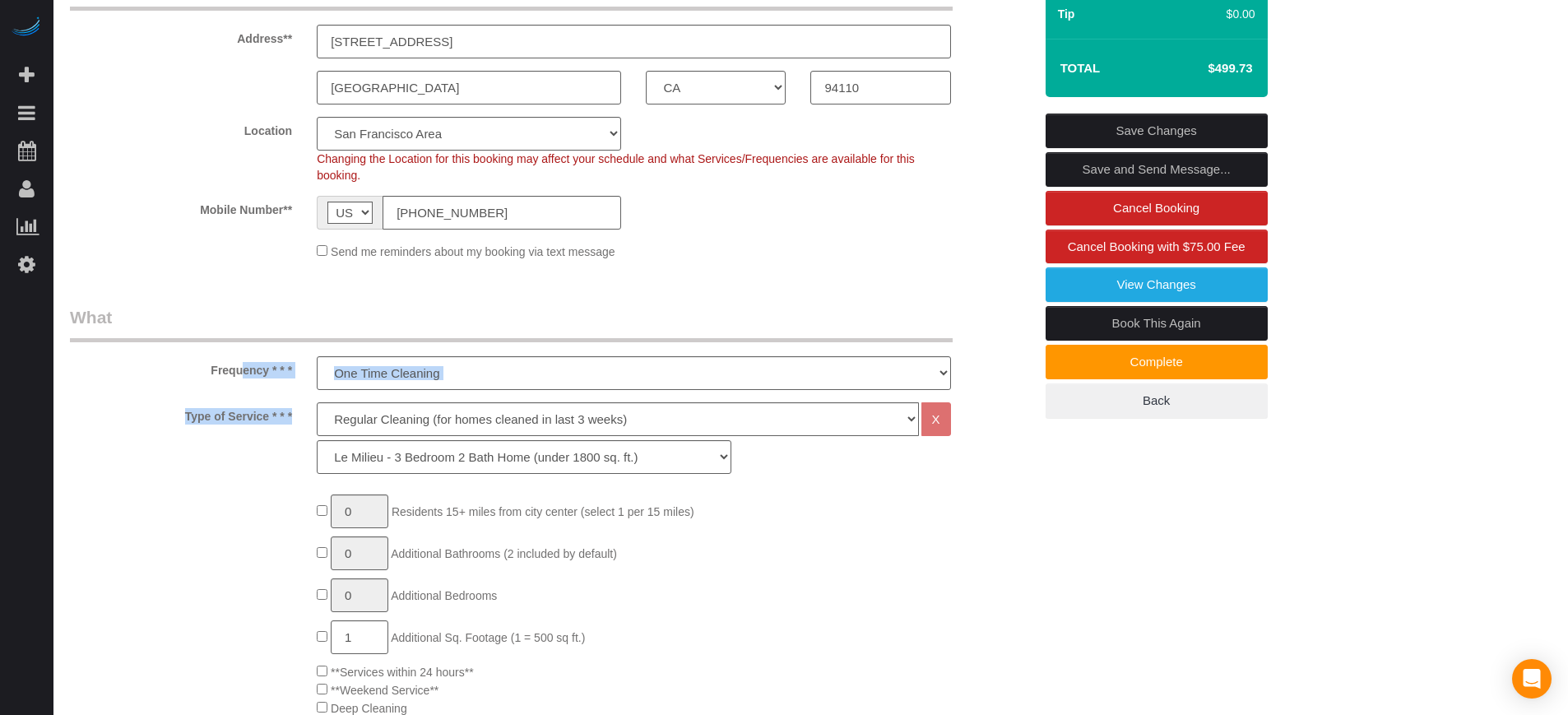
click at [292, 413] on label "Type of Service * * *" at bounding box center [181, 413] width 247 height 23
drag, startPoint x: 291, startPoint y: 415, endPoint x: 216, endPoint y: 377, distance: 84.1
click at [216, 377] on label "Frequency * * *" at bounding box center [181, 367] width 247 height 23
drag, startPoint x: 210, startPoint y: 374, endPoint x: 293, endPoint y: 416, distance: 93.0
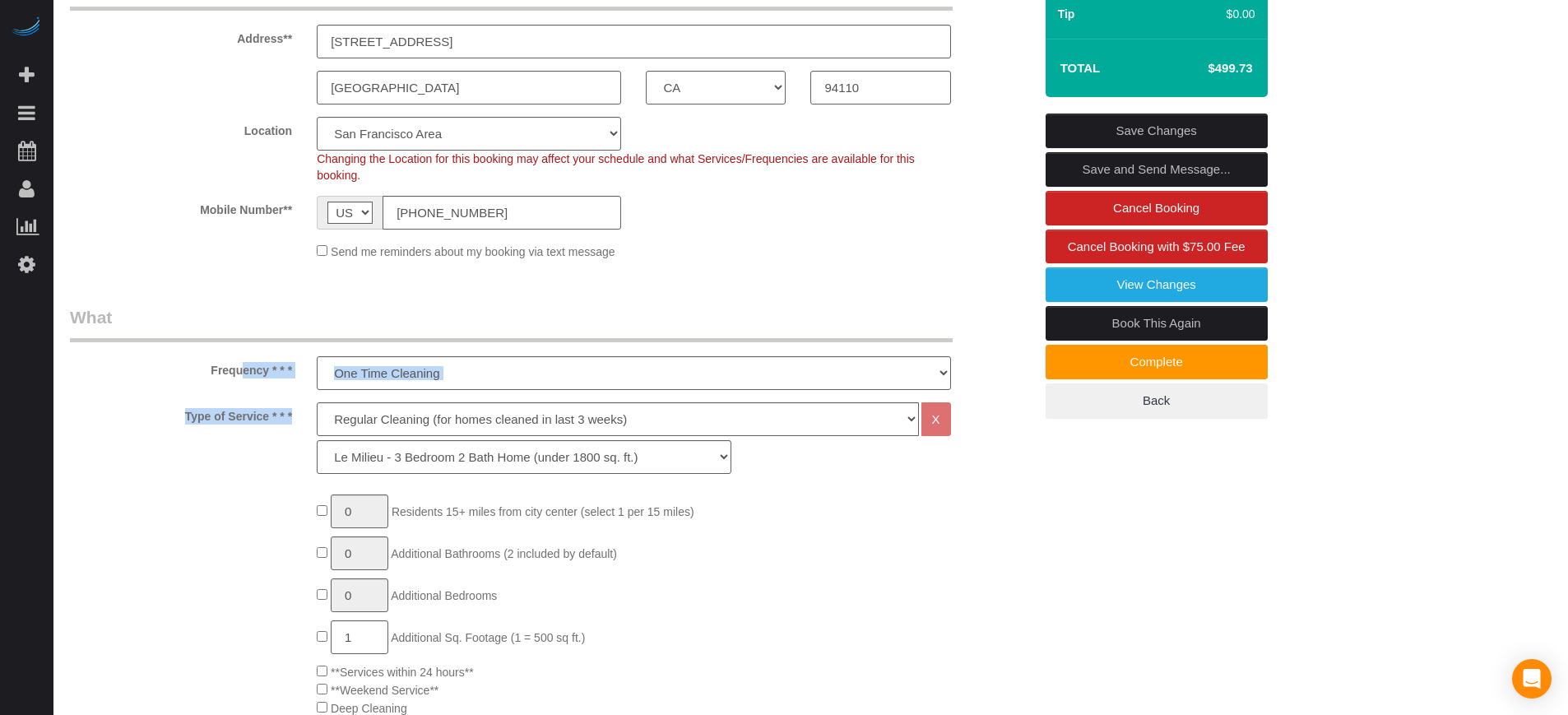
click at [293, 416] on label "Type of Service * * *" at bounding box center [181, 413] width 247 height 23
drag, startPoint x: 289, startPoint y: 416, endPoint x: 222, endPoint y: 378, distance: 77.0
click at [221, 378] on div "Frequency * * * One Time Cleaning Weekly Cleaning (20%) - 20.00% (0% for the Fi…" at bounding box center [551, 348] width 988 height 85
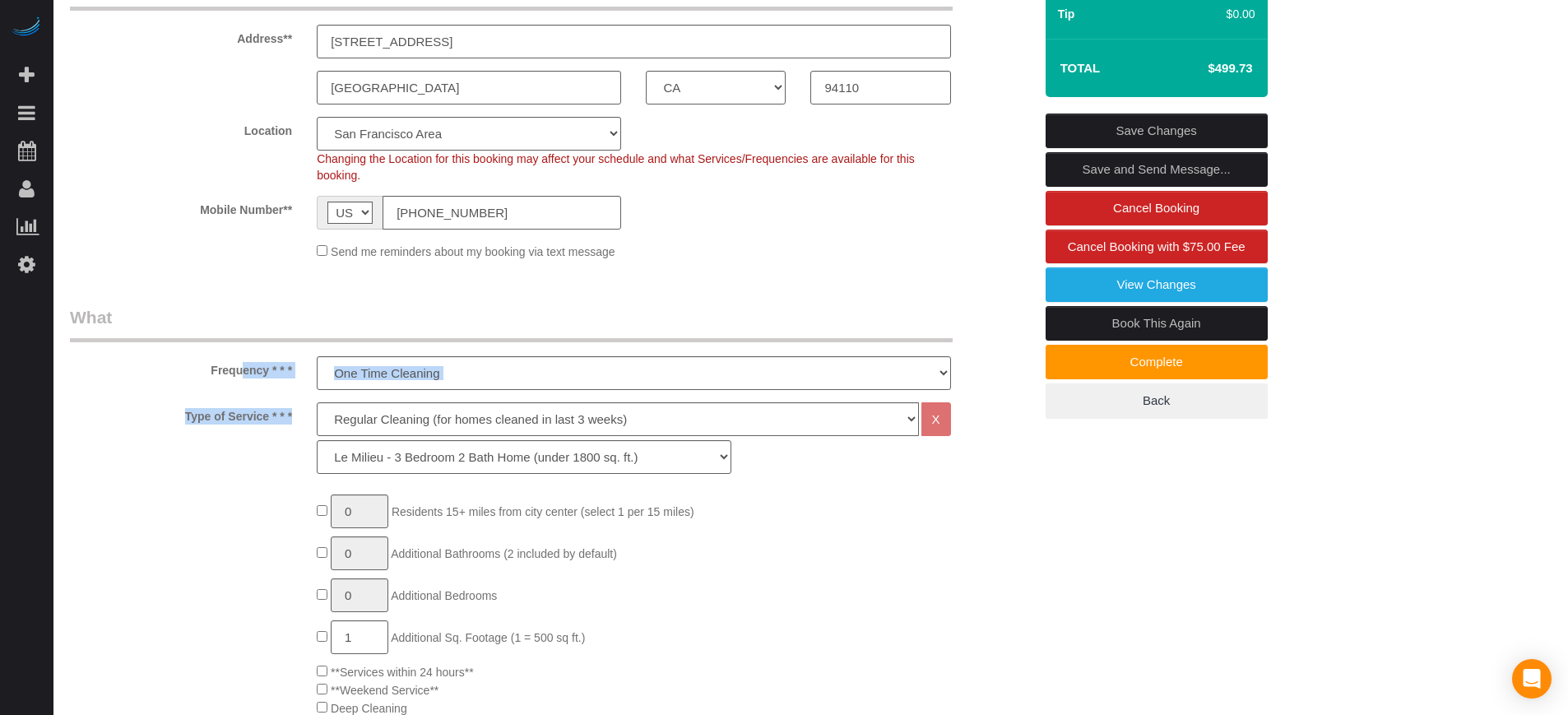
drag, startPoint x: 212, startPoint y: 375, endPoint x: 292, endPoint y: 416, distance: 89.9
click at [292, 416] on label "Type of Service * * *" at bounding box center [181, 413] width 247 height 23
drag, startPoint x: 292, startPoint y: 416, endPoint x: 215, endPoint y: 372, distance: 88.7
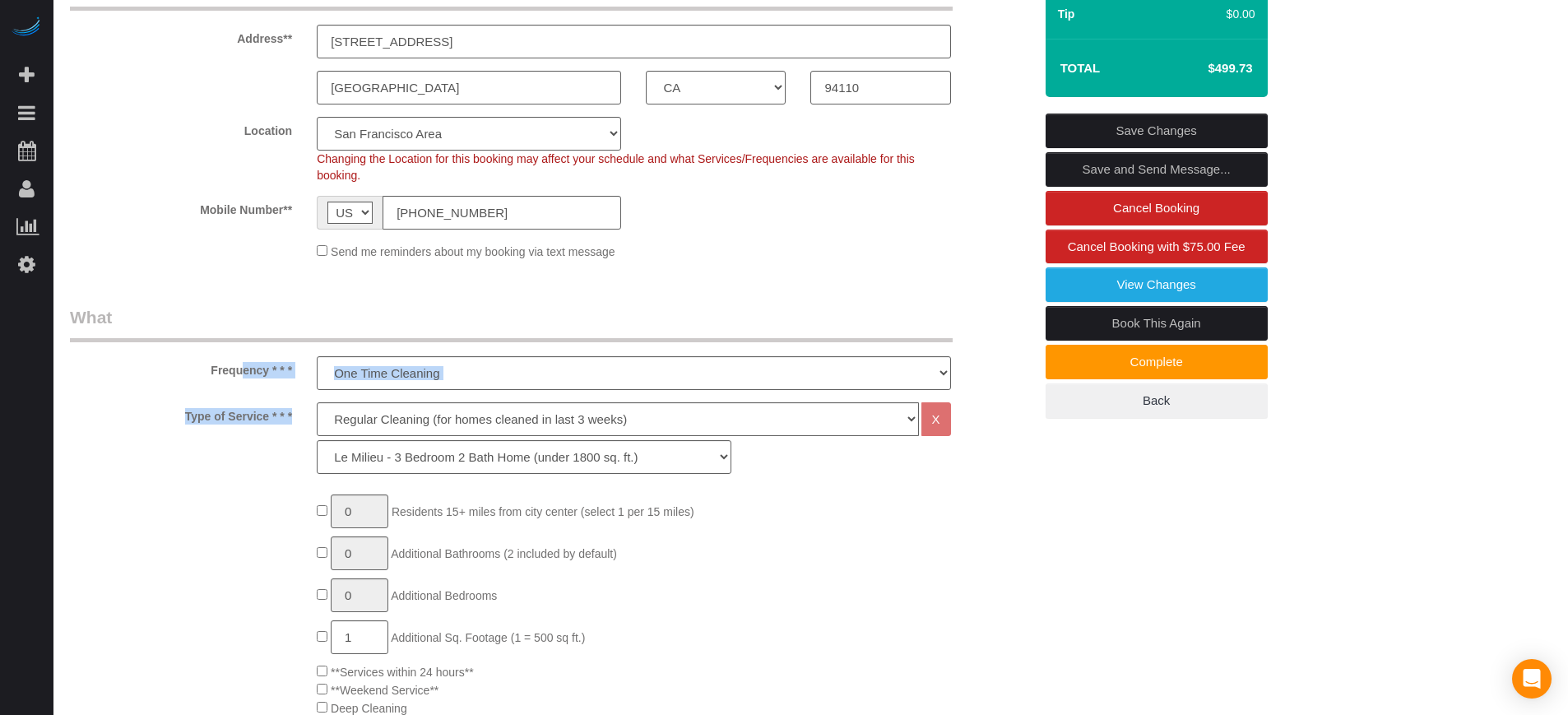
click at [215, 372] on label "Frequency * * *" at bounding box center [181, 367] width 247 height 23
drag, startPoint x: 211, startPoint y: 369, endPoint x: 293, endPoint y: 412, distance: 92.6
click at [293, 412] on label "Type of Service * * *" at bounding box center [181, 413] width 247 height 23
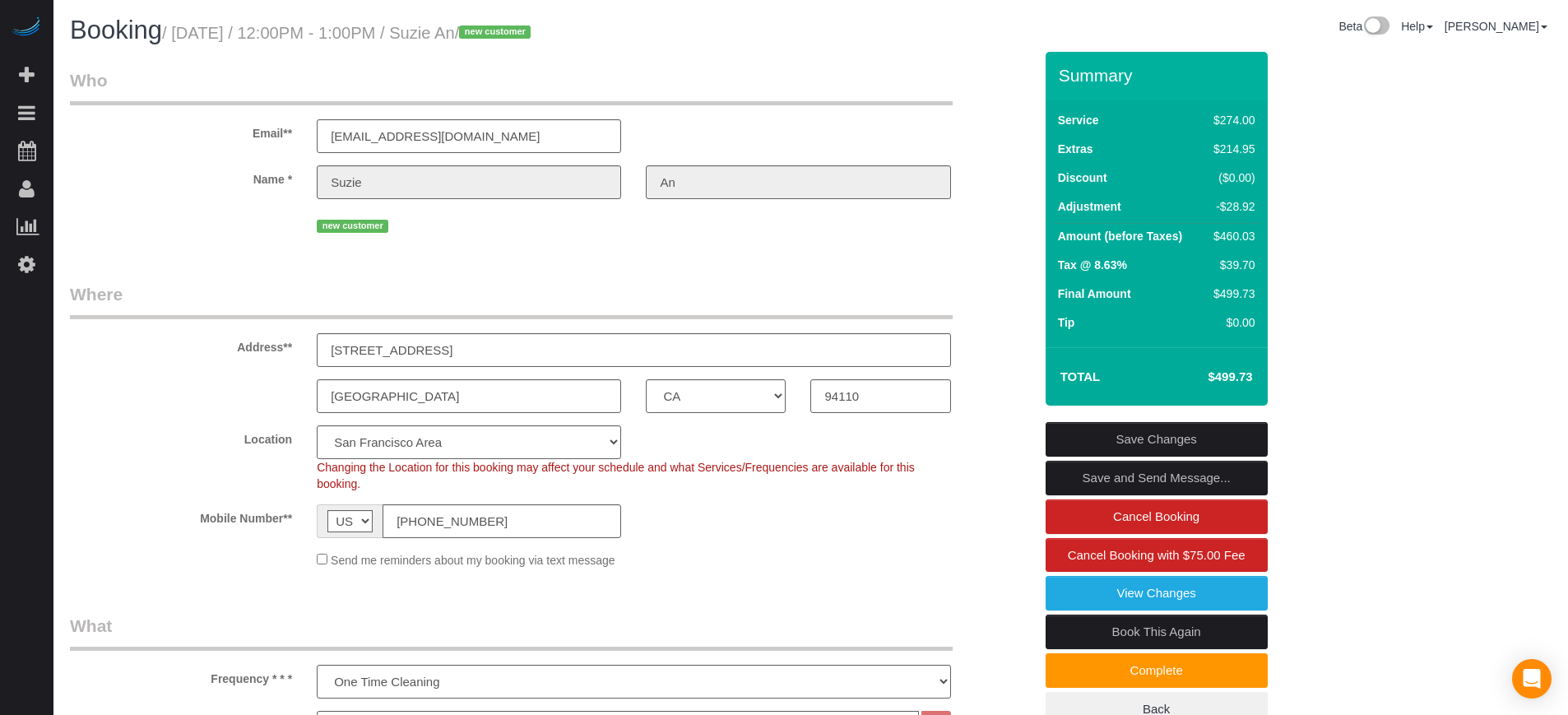
drag, startPoint x: 254, startPoint y: 135, endPoint x: 295, endPoint y: 191, distance: 69.4
click at [295, 191] on sui-booking-customer "Email** whimsi@protonmail.com Name * Suzie An new customer" at bounding box center [552, 153] width 964 height 169
click at [295, 191] on div "Name * Suzie An" at bounding box center [551, 181] width 988 height 33
drag, startPoint x: 293, startPoint y: 182, endPoint x: 250, endPoint y: 138, distance: 61.5
click at [250, 138] on sui-booking-customer "Email** whimsi@protonmail.com Name * Suzie An new customer" at bounding box center [552, 153] width 964 height 169
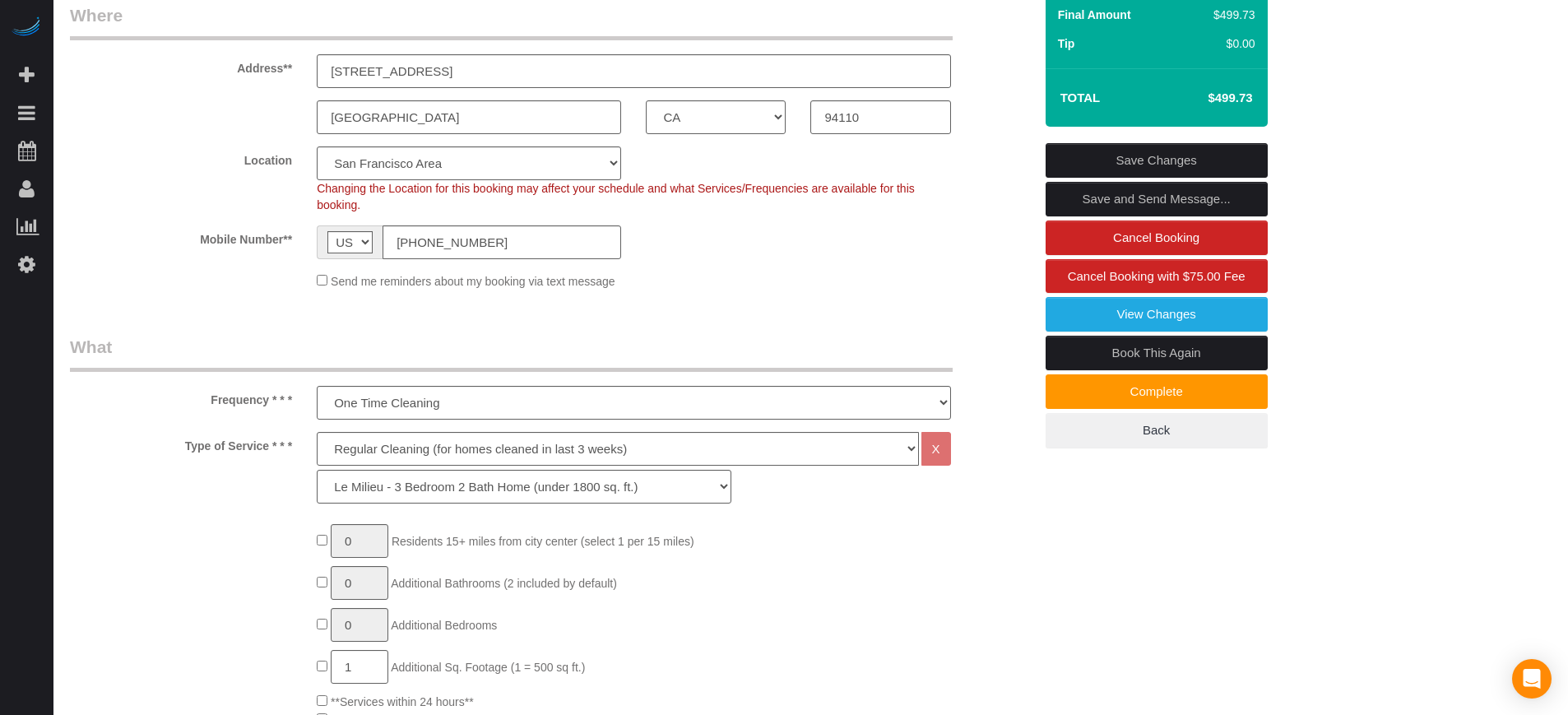
scroll to position [309, 0]
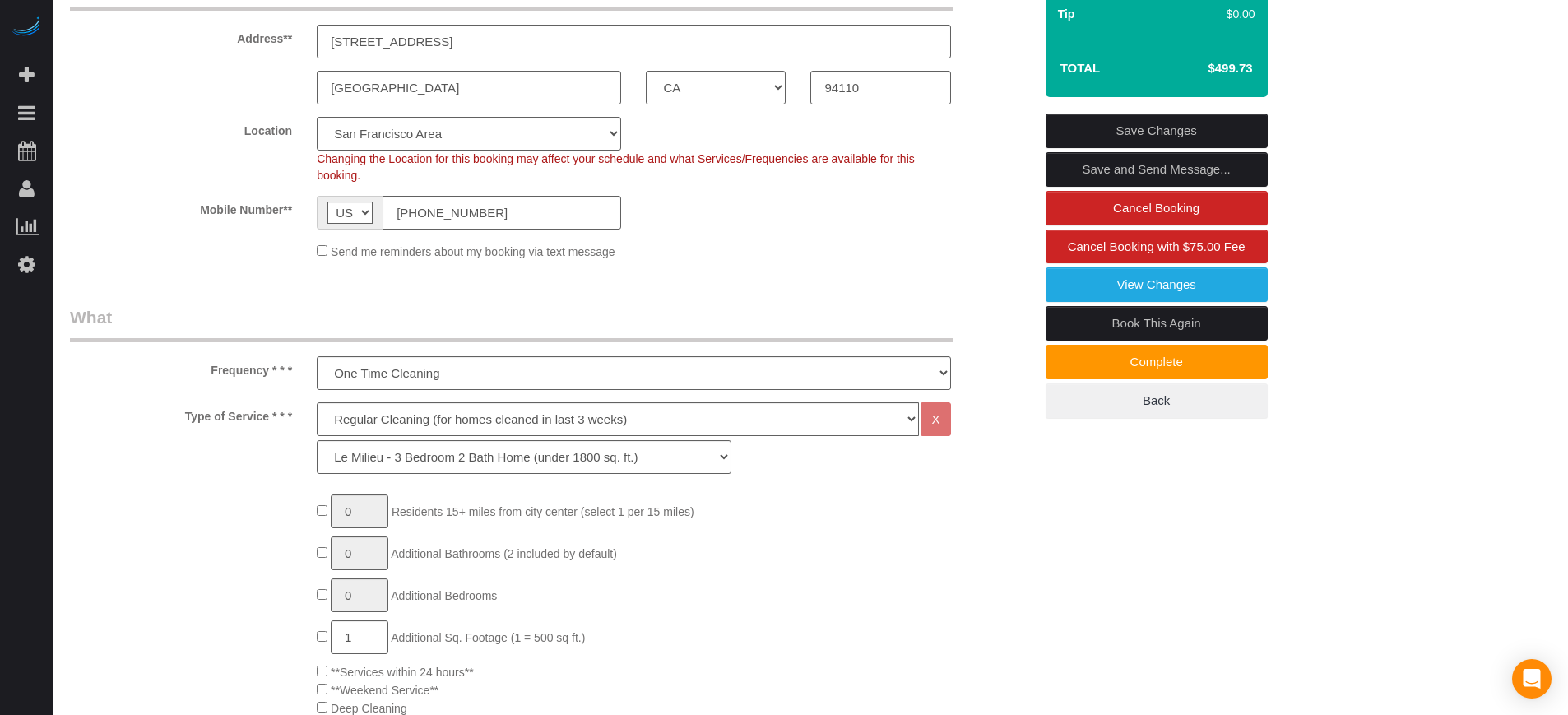
click at [107, 320] on legend "What" at bounding box center [512, 323] width 882 height 37
click at [73, 320] on legend "What" at bounding box center [512, 323] width 882 height 37
click at [82, 320] on legend "What" at bounding box center [512, 323] width 882 height 37
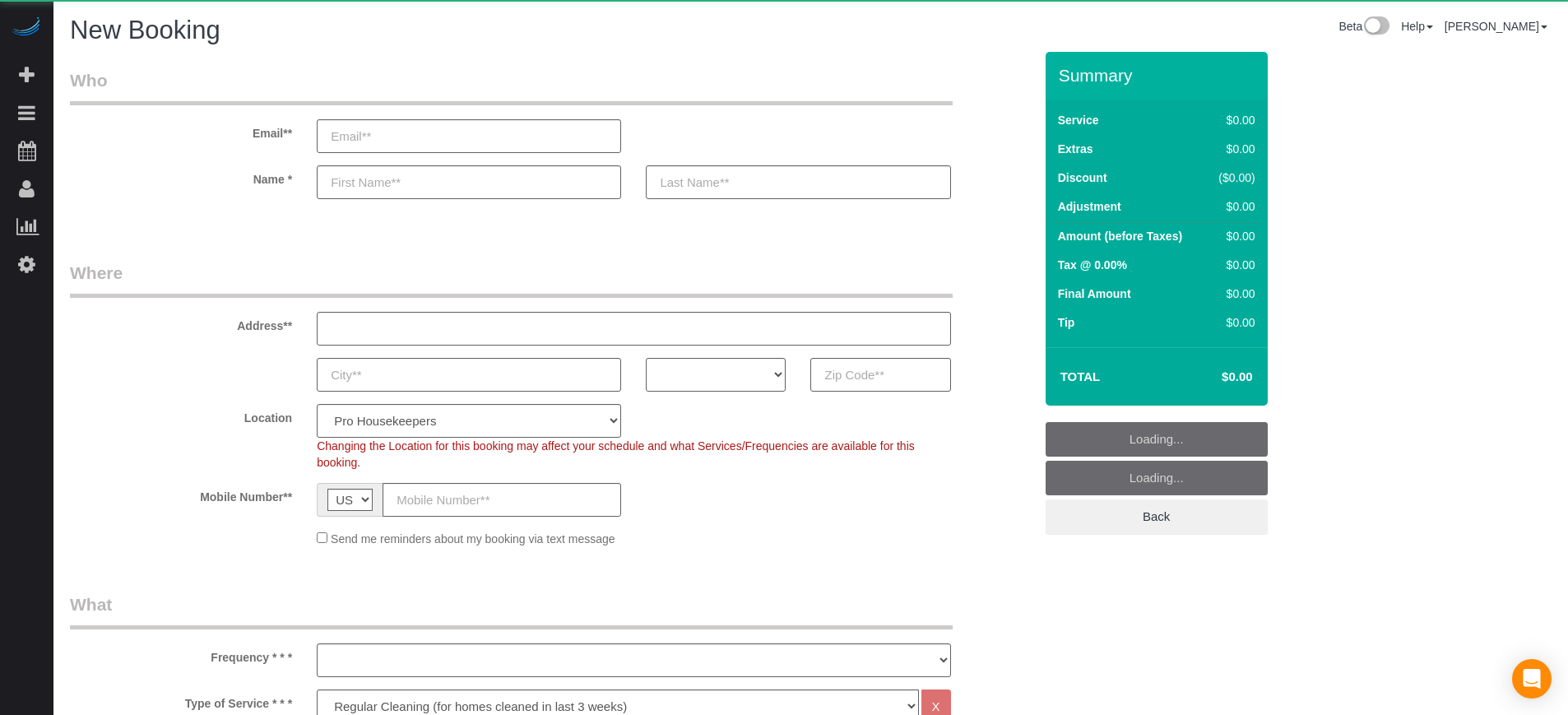
select select "4"
select select "number:9"
select select "object:1201"
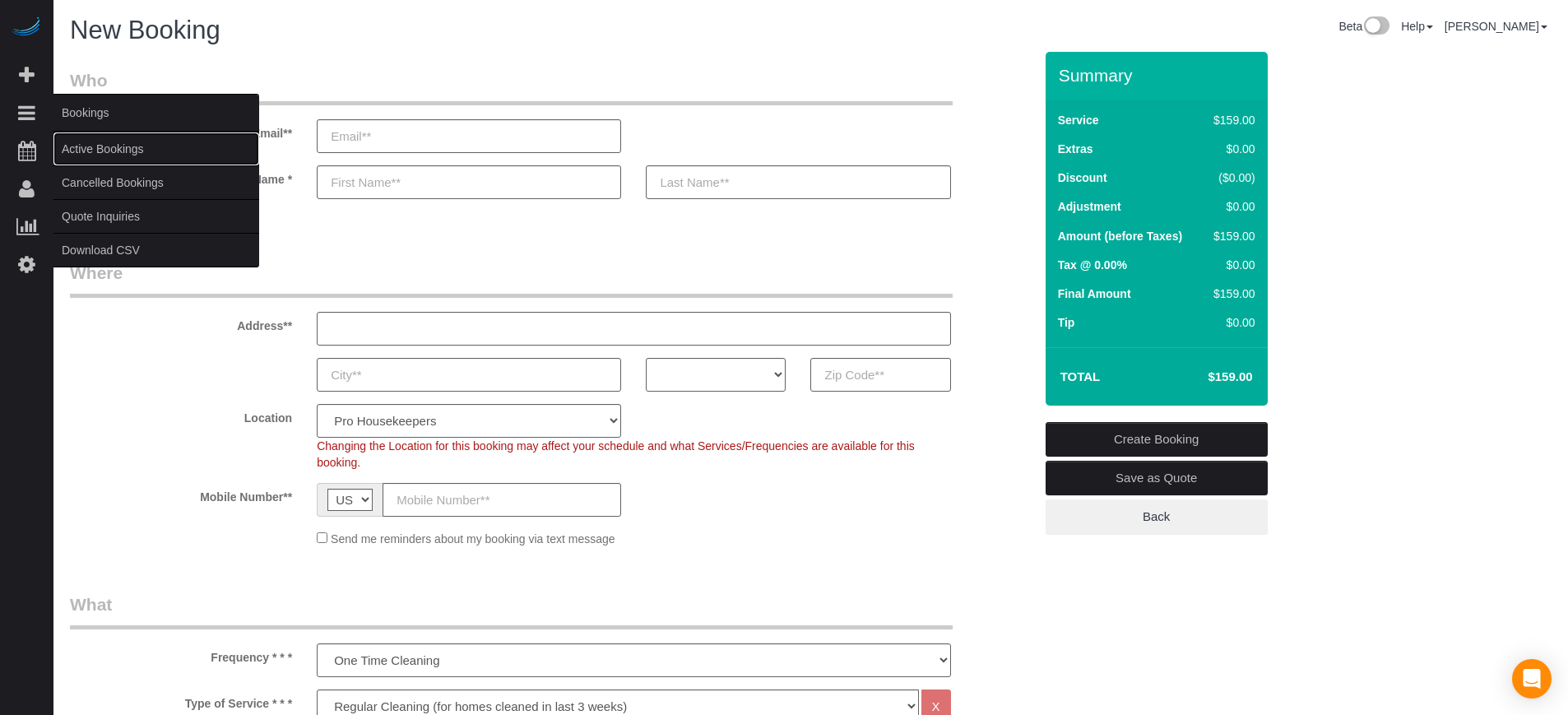
click at [100, 148] on link "Active Bookings" at bounding box center [156, 149] width 206 height 32
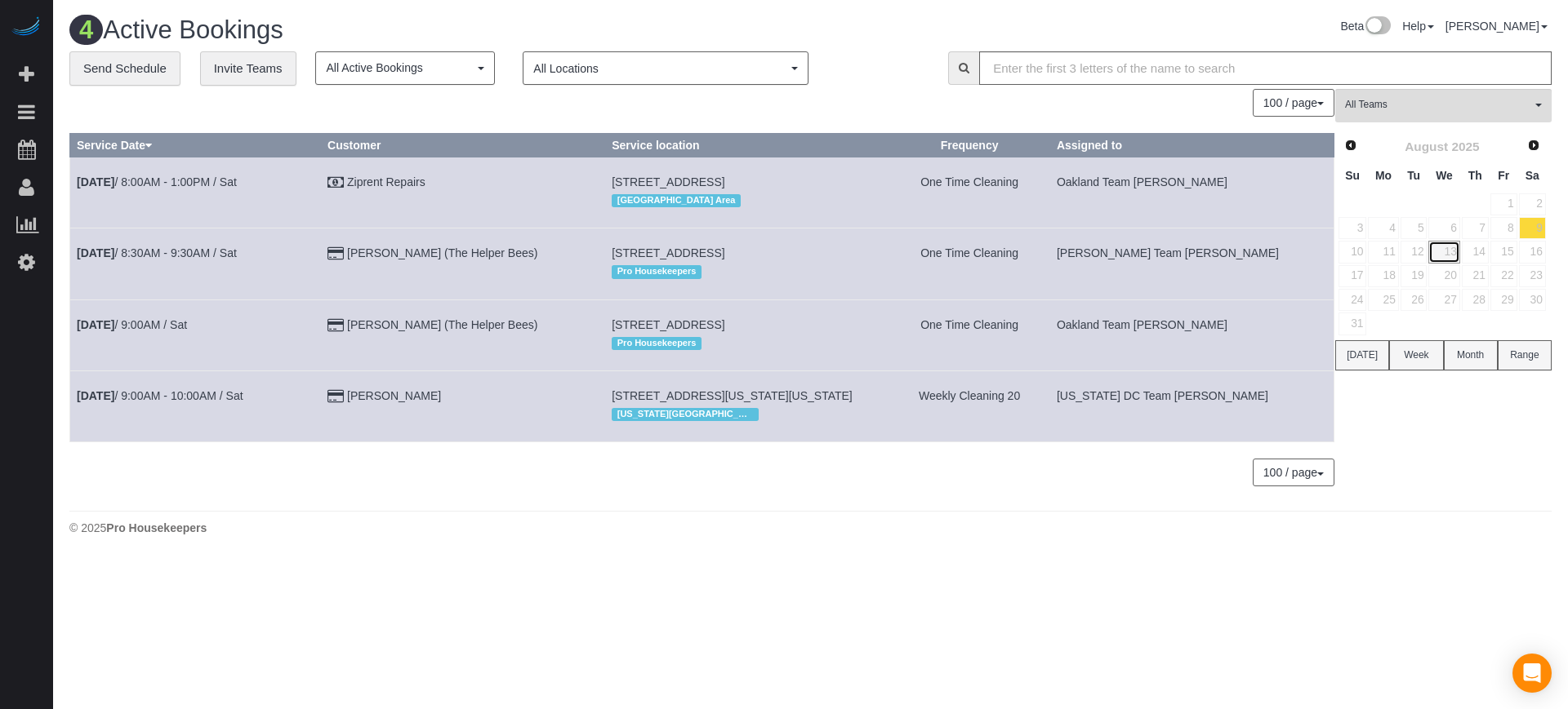
click at [1451, 258] on link "13" at bounding box center [1444, 252] width 31 height 22
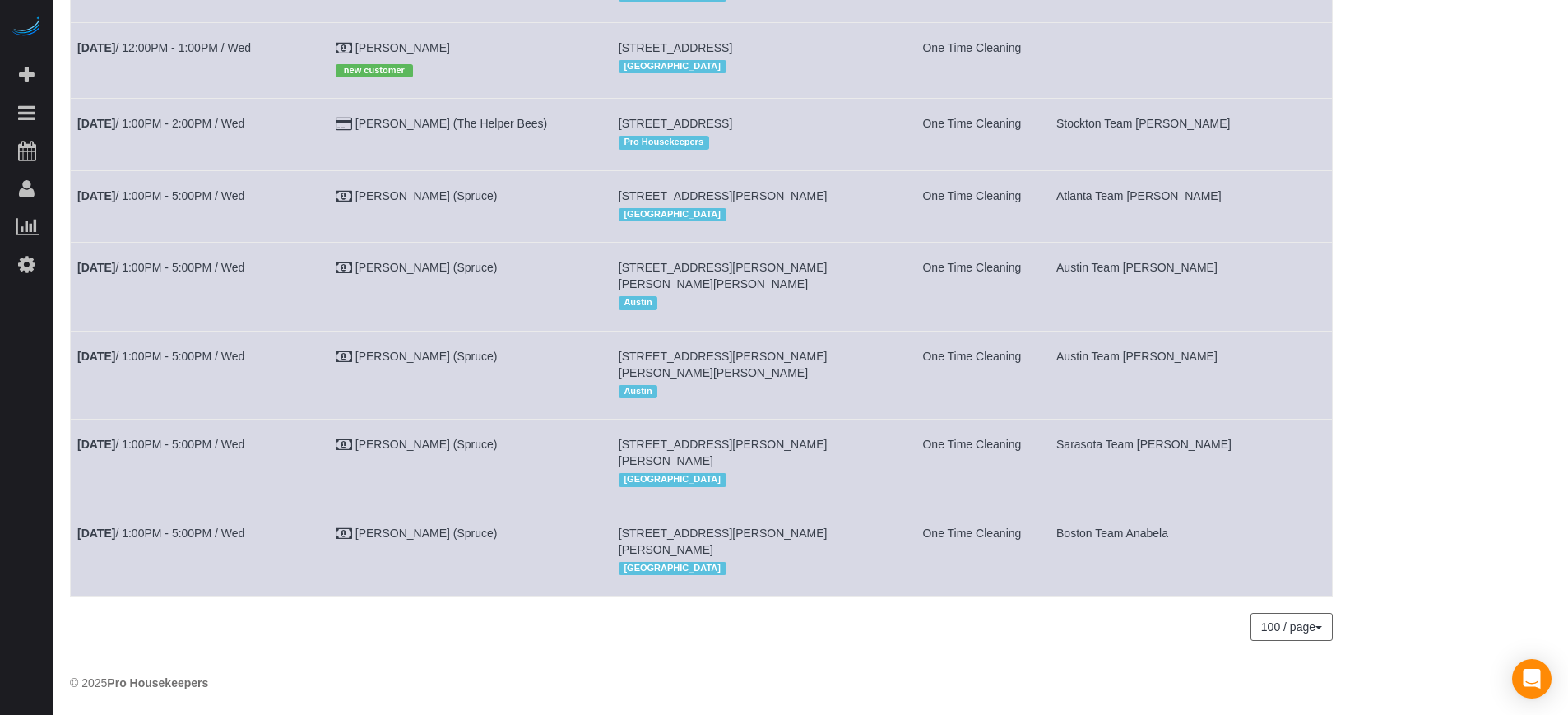
scroll to position [2088, 0]
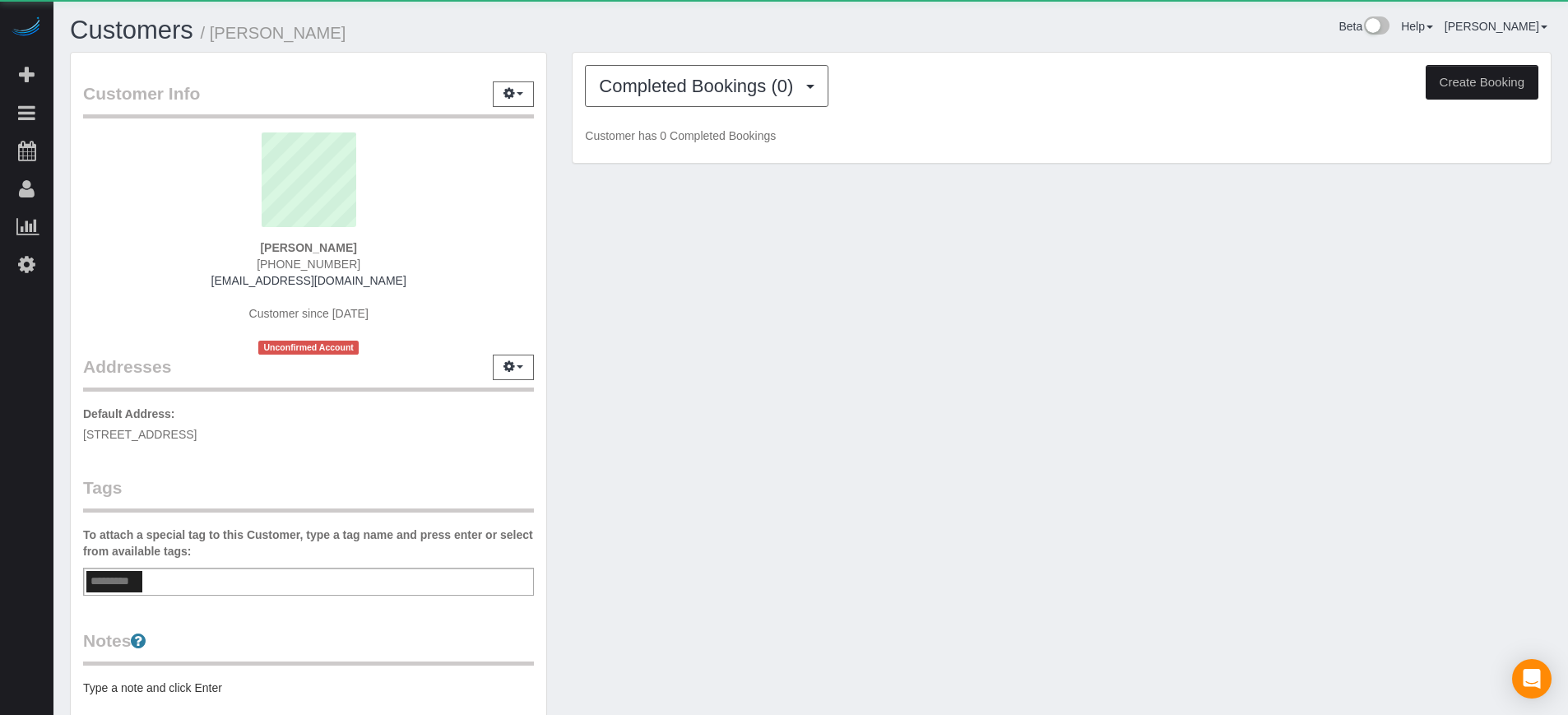
click at [638, 118] on div "Completed Bookings (0) Completed Bookings (0) Upcoming Bookings (1) Cancelled B…" at bounding box center [1062, 107] width 978 height 111
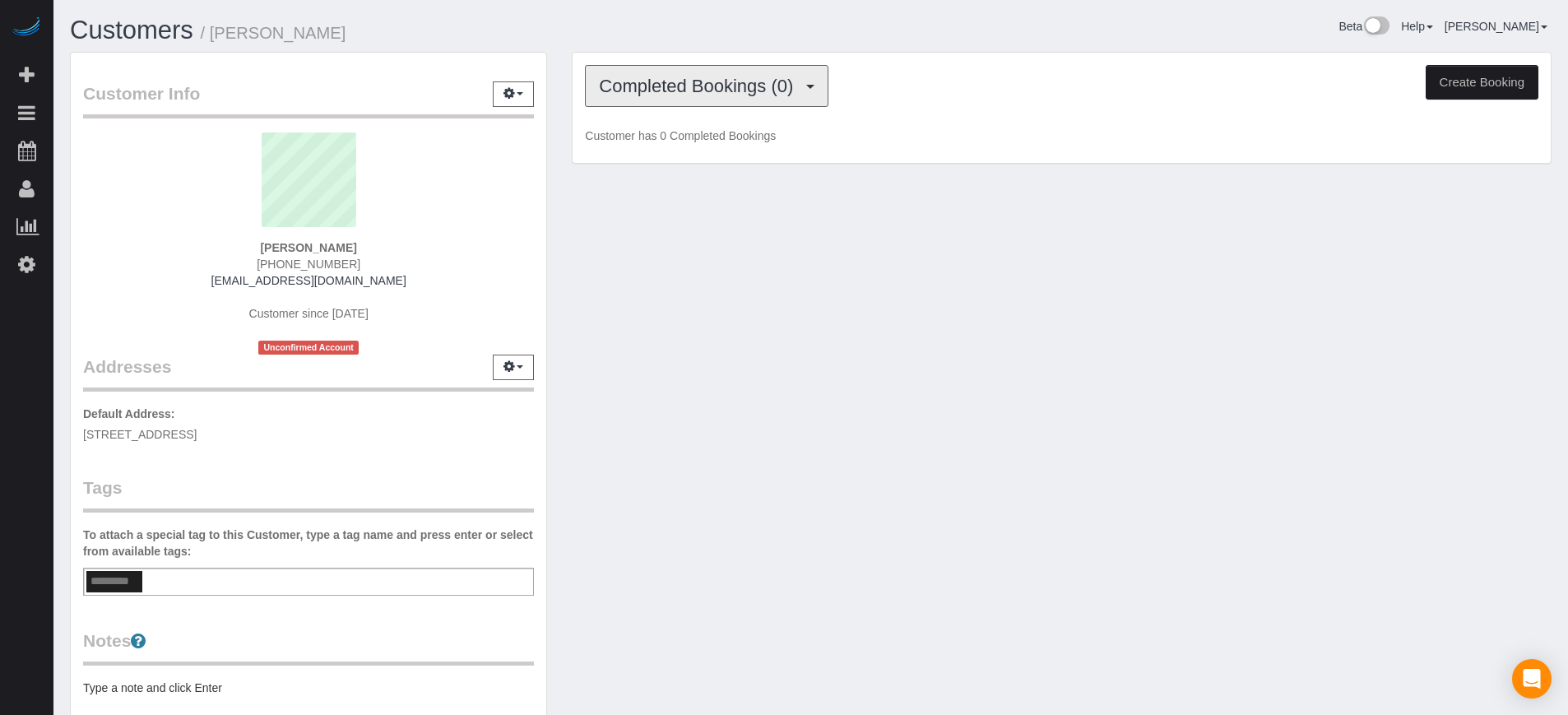
click at [652, 91] on span "Completed Bookings (0)" at bounding box center [700, 86] width 202 height 21
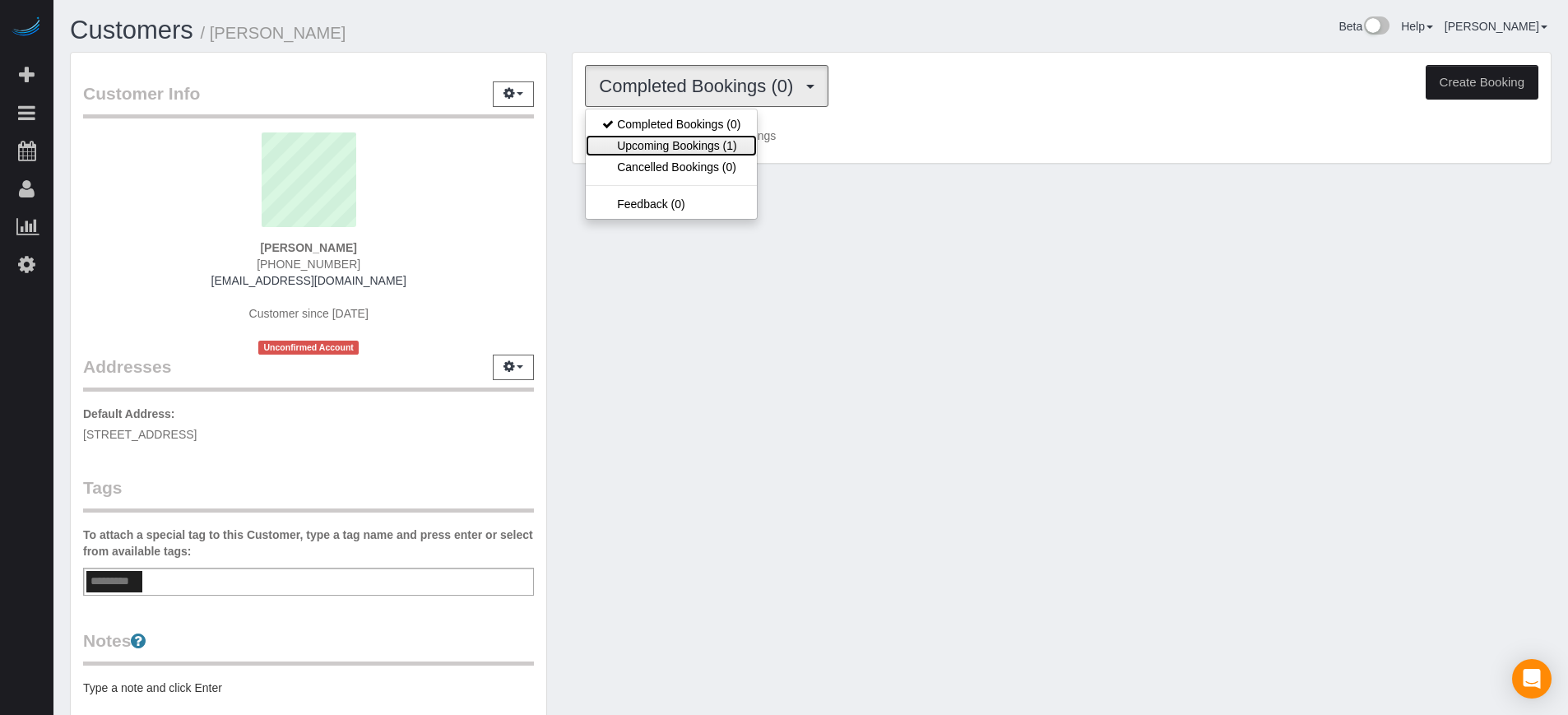
click at [668, 135] on link "Upcoming Bookings (1)" at bounding box center [671, 146] width 171 height 22
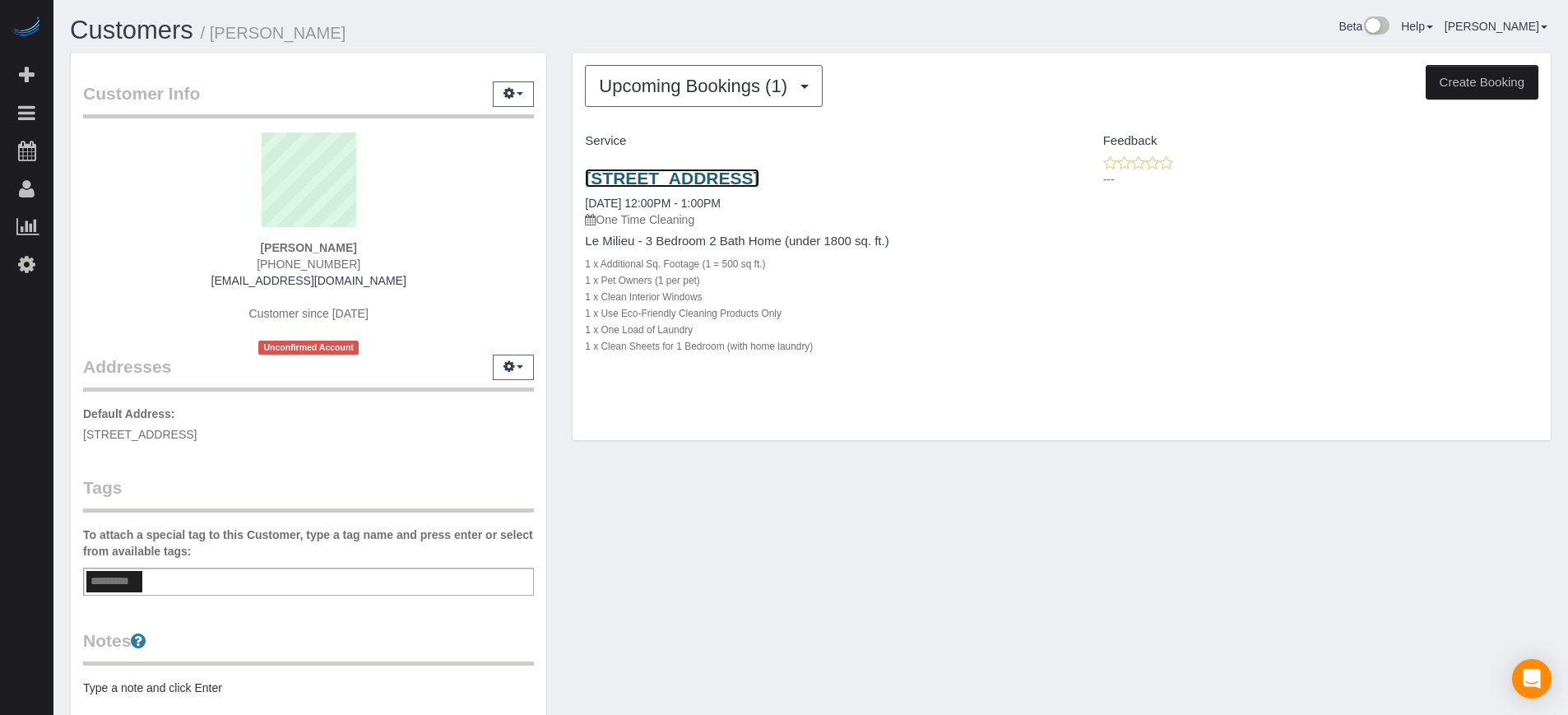
click at [724, 182] on link "180 Liberty Street, Apt/Suite, San Francisco, Ca 94110, San Francisco, CA 94110" at bounding box center [671, 178] width 173 height 19
click at [632, 184] on link "180 Liberty Street, Apt/Suite, San Francisco, Ca 94110, San Francisco, CA 94110" at bounding box center [671, 178] width 173 height 19
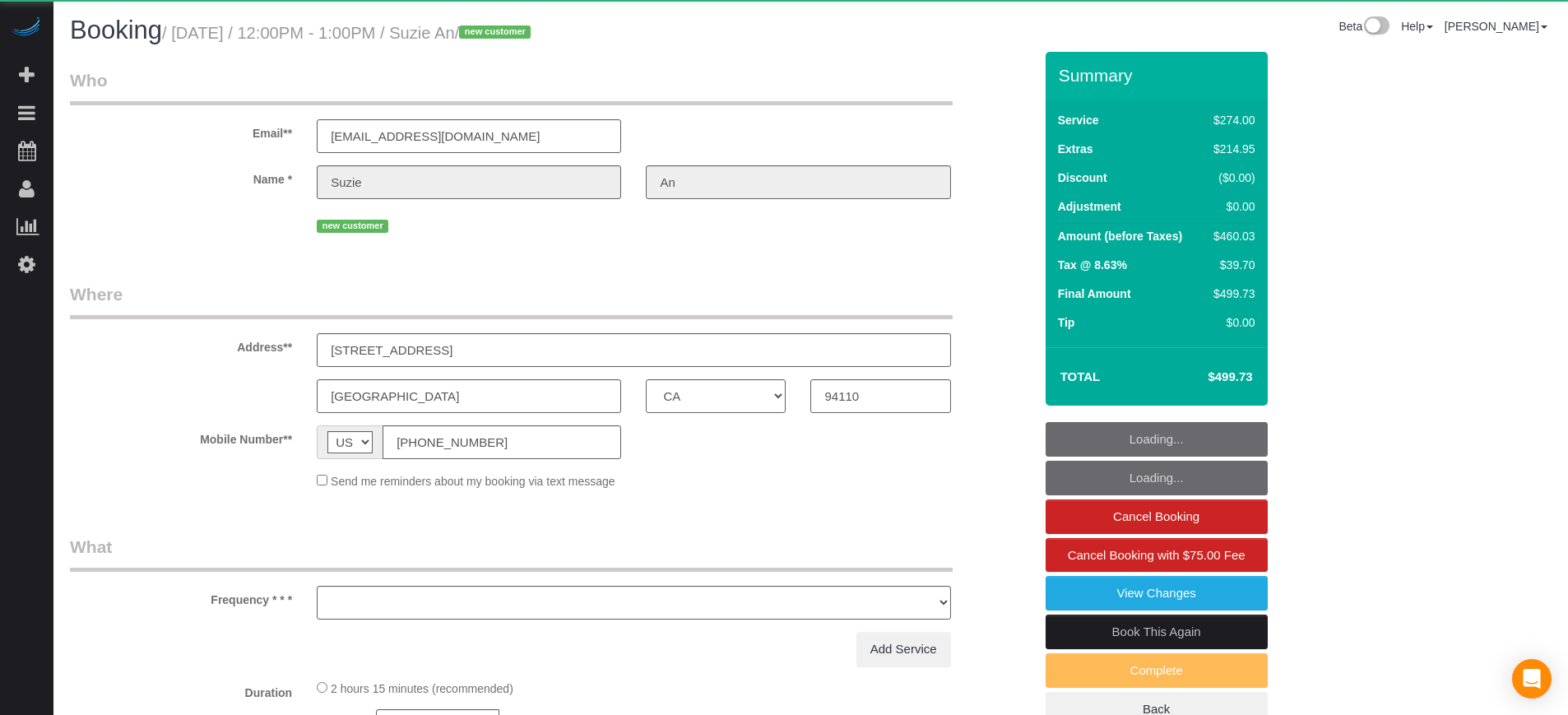
select select "CA"
select select "object:677"
select select "4"
select select "spot1"
select select "number:9"
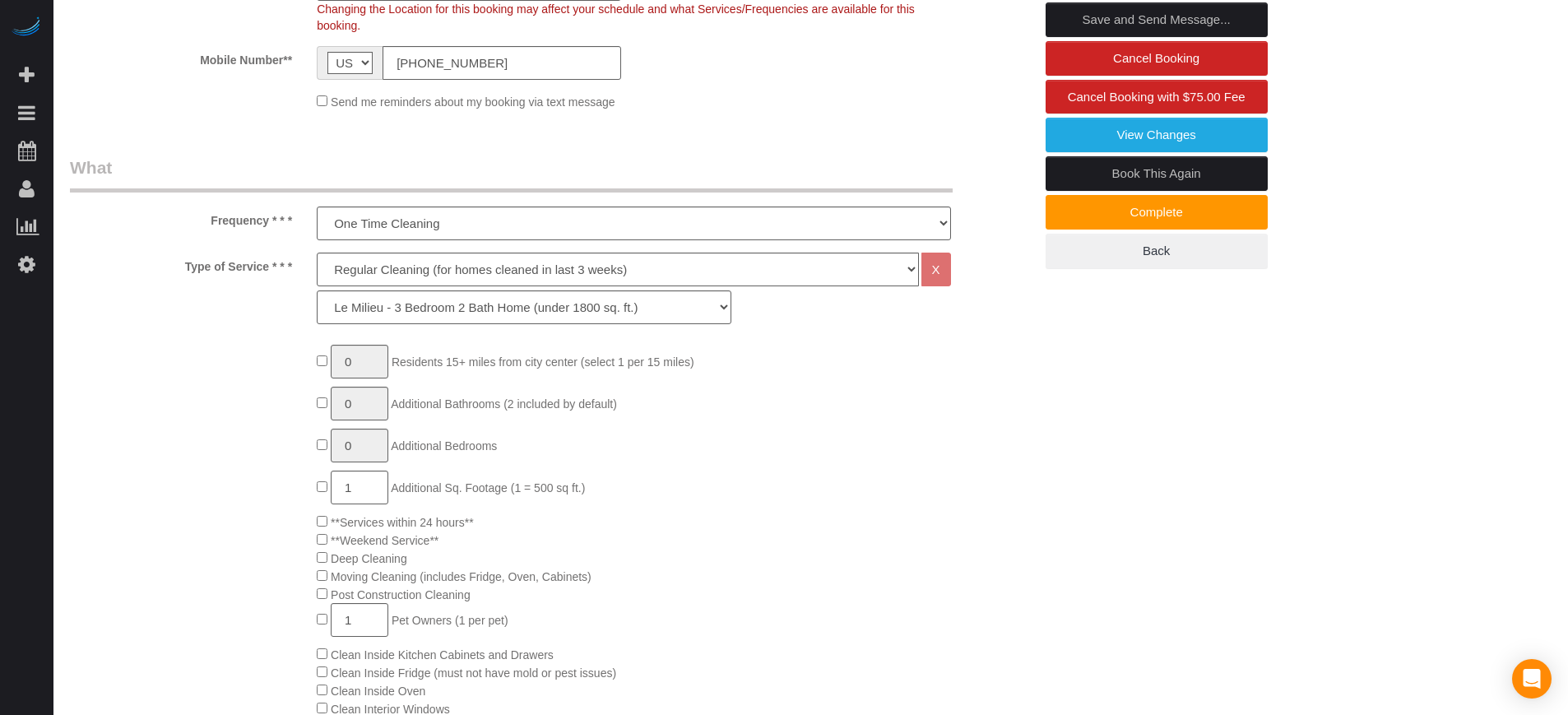
scroll to position [412, 0]
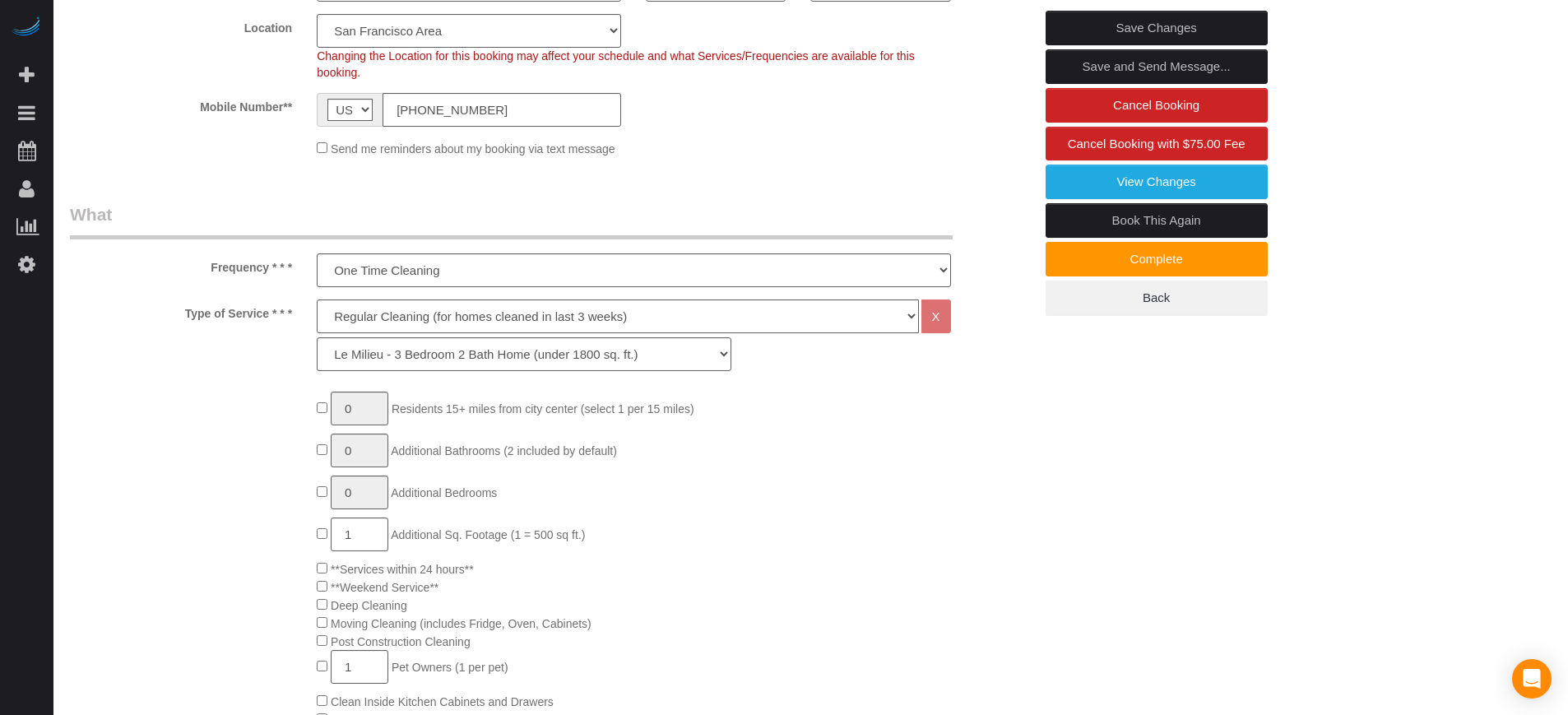
click at [403, 303] on select "Deep Cleaning (for homes that have not been cleaned in 3+ weeks) Spruce Regular…" at bounding box center [617, 316] width 602 height 33
select select "5"
click at [317, 300] on select "Deep Cleaning (for homes that have not been cleaned in 3+ weeks) Spruce Regular…" at bounding box center [617, 316] width 602 height 33
click at [424, 358] on select "La Petite - 1 to 2 Bedroom Condo (under 1000 sq. ft.) La Petite II - 2 Bedroom …" at bounding box center [524, 354] width 415 height 33
select select "212"
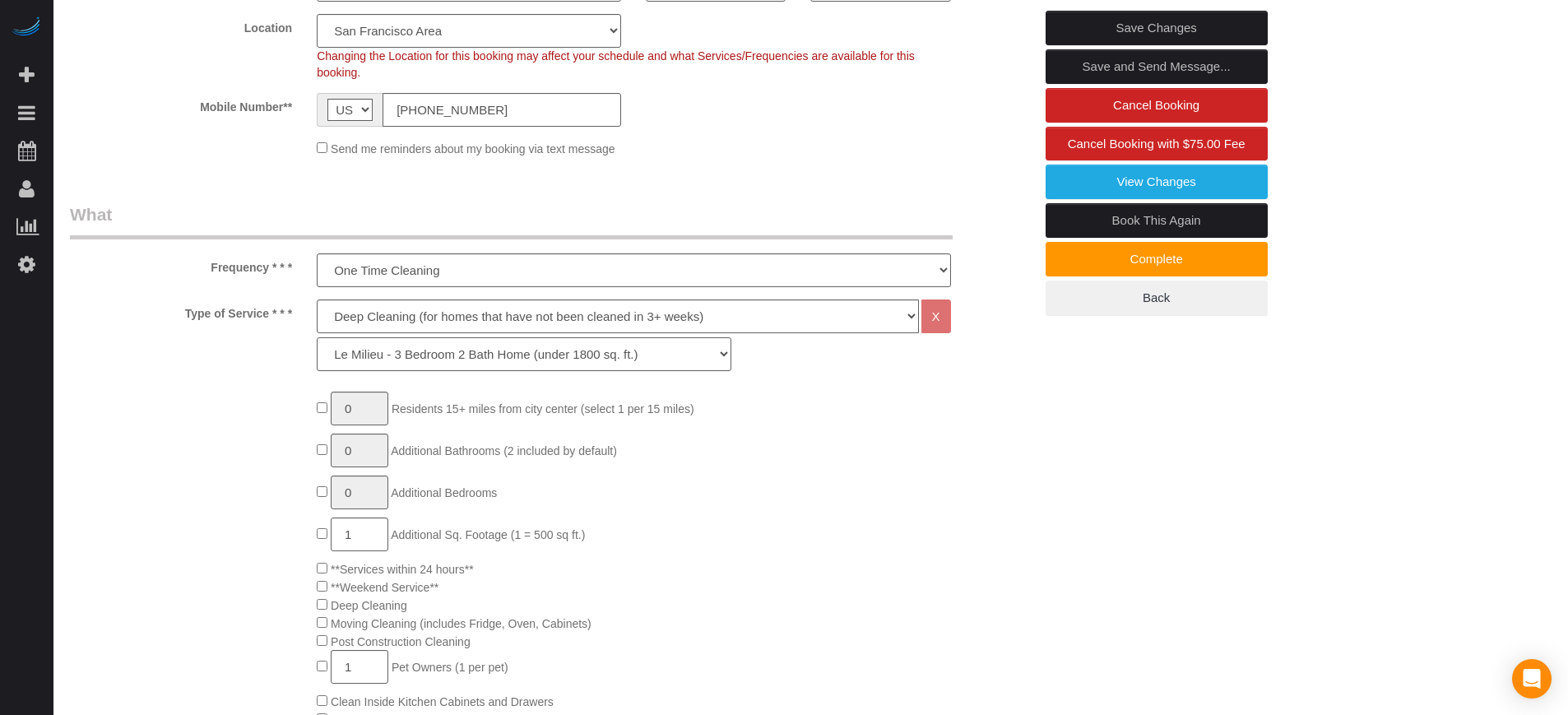
click at [317, 338] on select "La Petite - 1 to 2 Bedroom Condo (under 1000 sq. ft.) La Petite II - 2 Bedroom …" at bounding box center [524, 354] width 415 height 33
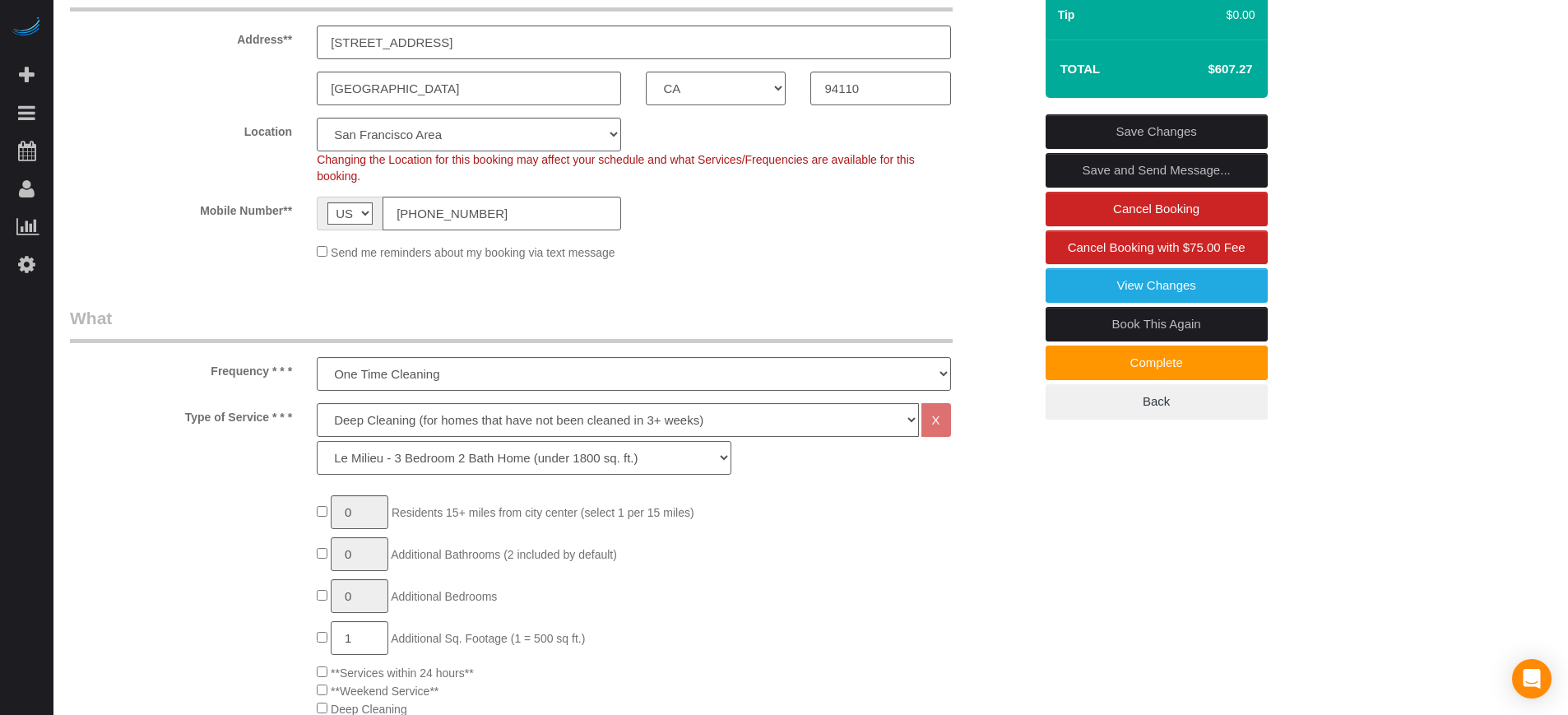
scroll to position [309, 0]
click at [1226, 68] on h4 "$607.27" at bounding box center [1205, 69] width 94 height 14
copy div "$607.27 Save Changes Save and Send Message... Cancel Booking Cancel Booking wit…"
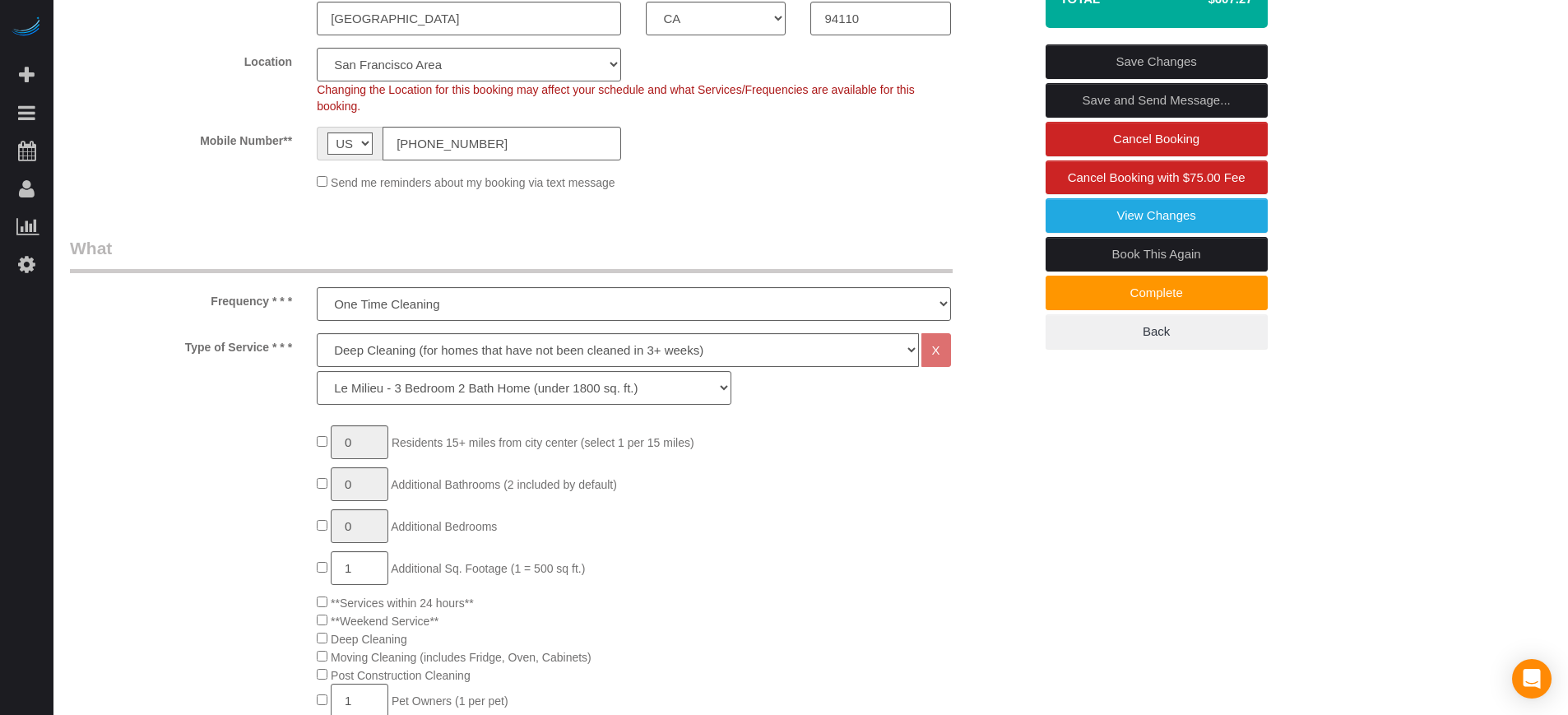
scroll to position [515, 0]
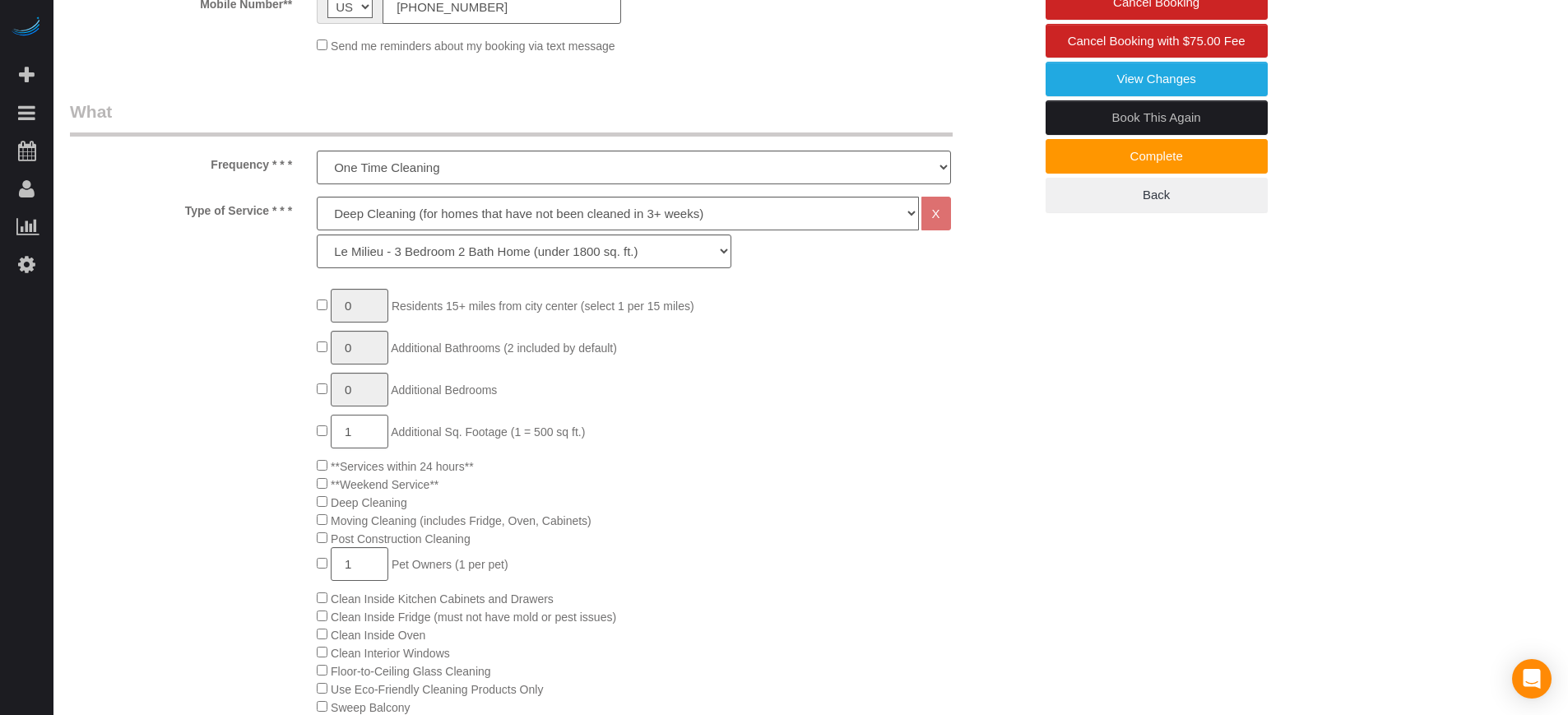
click at [364, 438] on input "1" at bounding box center [360, 432] width 58 height 33
type input "2"
type input "1"
click at [186, 367] on div "0 Residents 15+ miles from city center (select 1 per 15 miles) 1 Additional Bat…" at bounding box center [551, 698] width 988 height 818
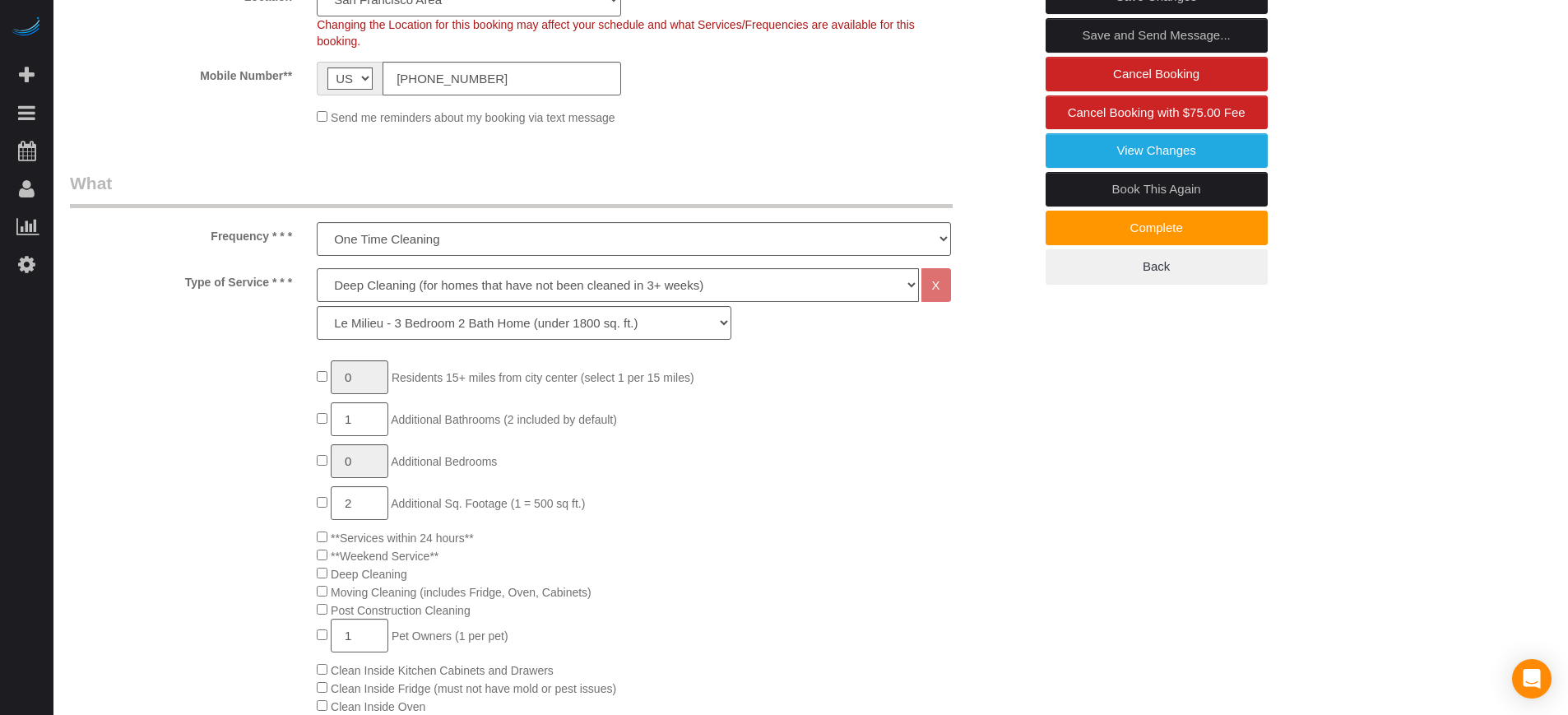
scroll to position [309, 0]
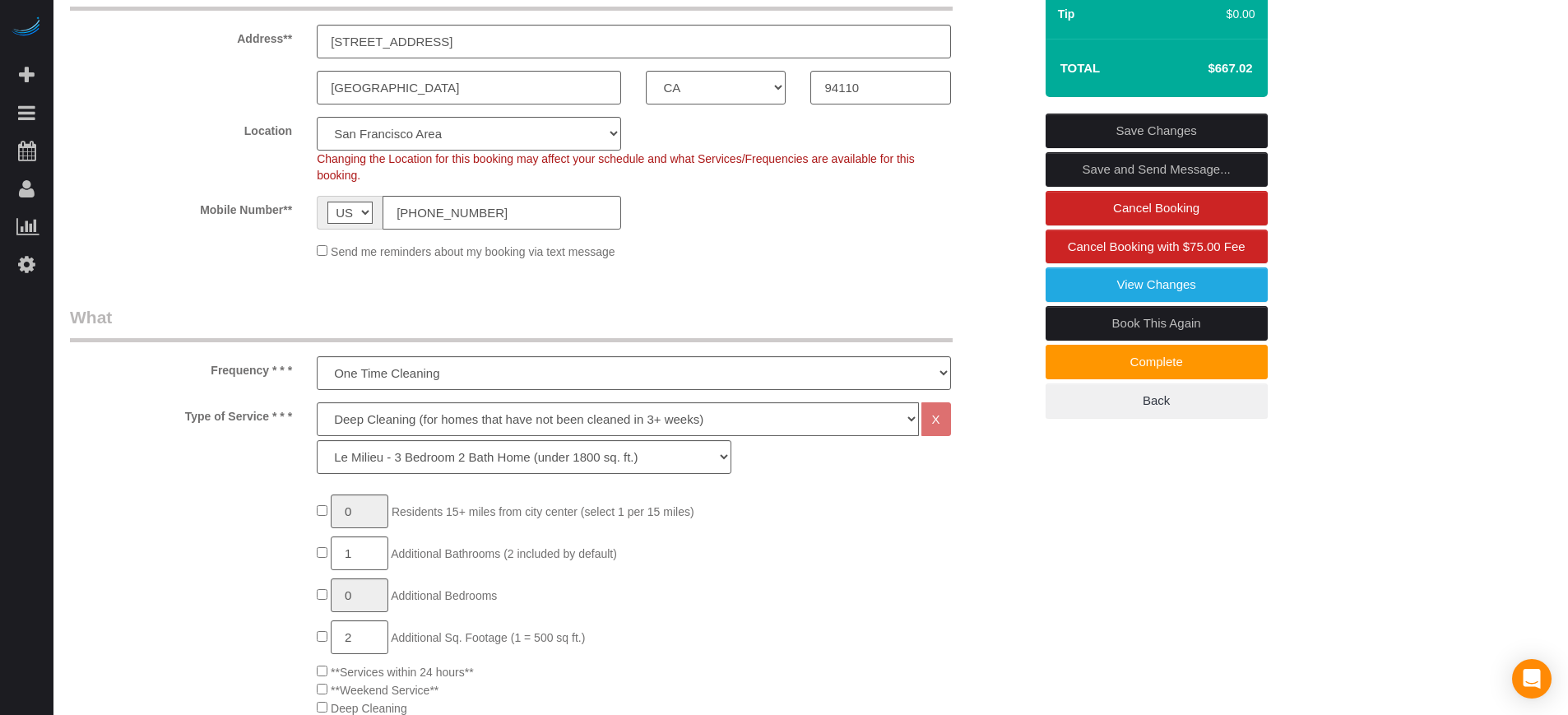
click at [1225, 66] on h4 "$667.02" at bounding box center [1205, 69] width 94 height 14
copy div "$667.02 Save Changes Save and Send Message... Cancel Booking Cancel Booking wit…"
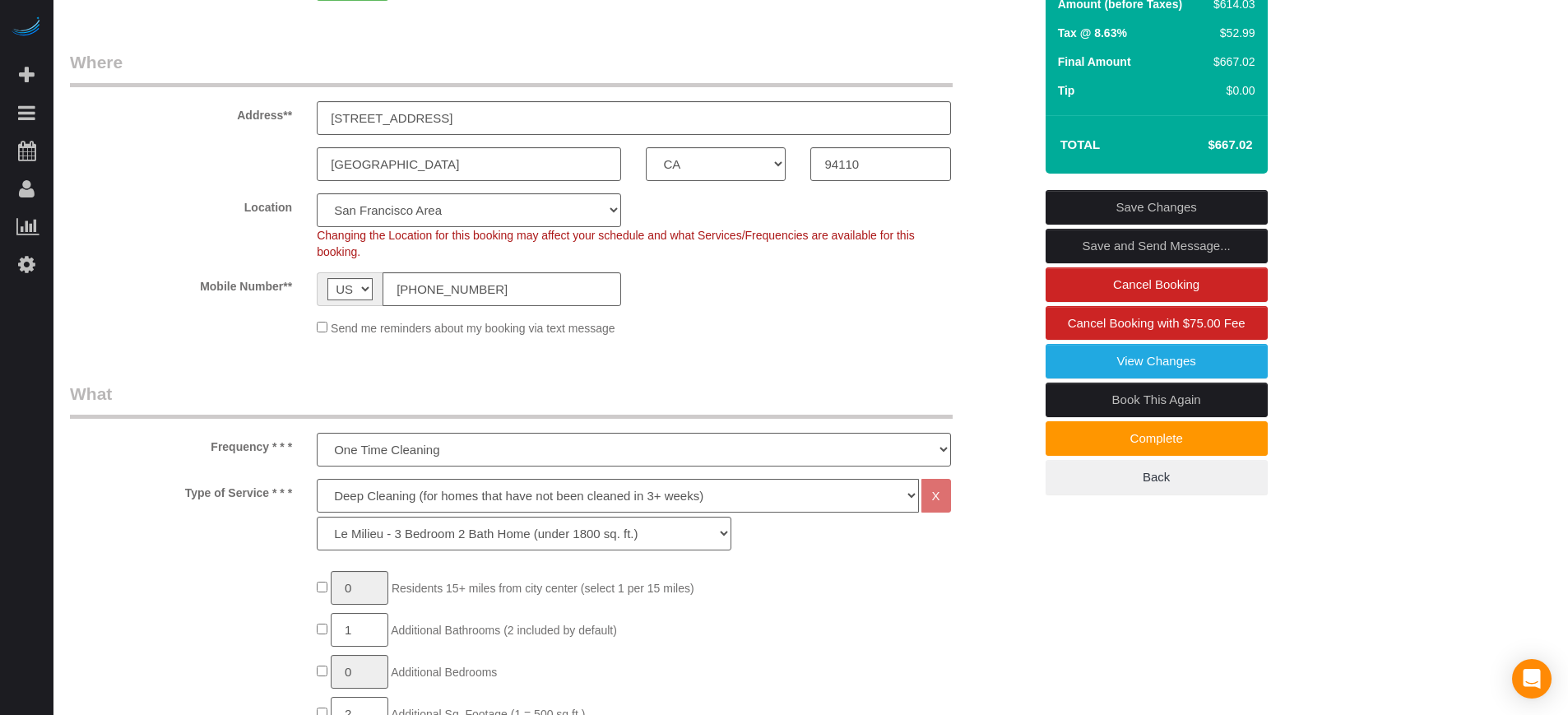
scroll to position [103, 0]
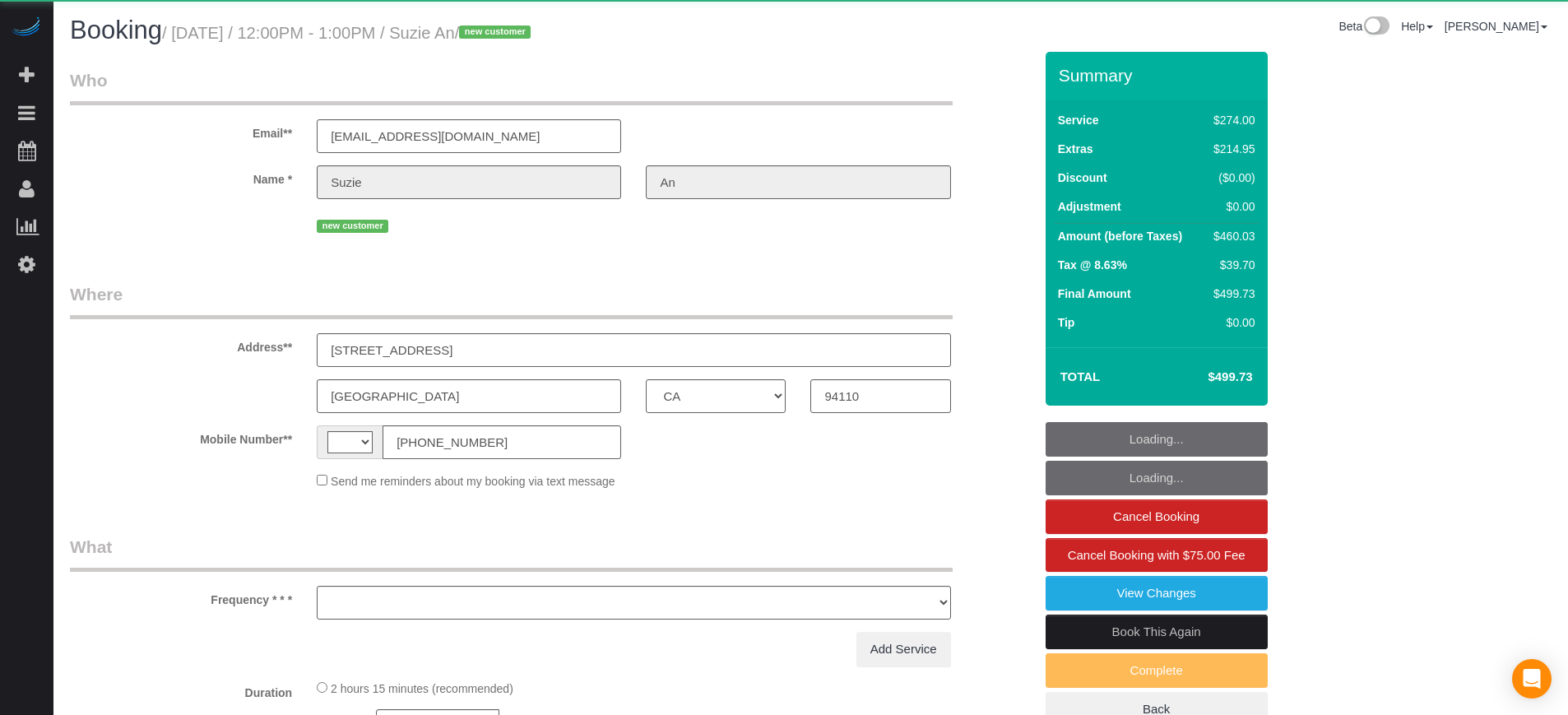
select select "CA"
select select "string:[GEOGRAPHIC_DATA]"
select select "object:806"
select select "4"
select select "spot26"
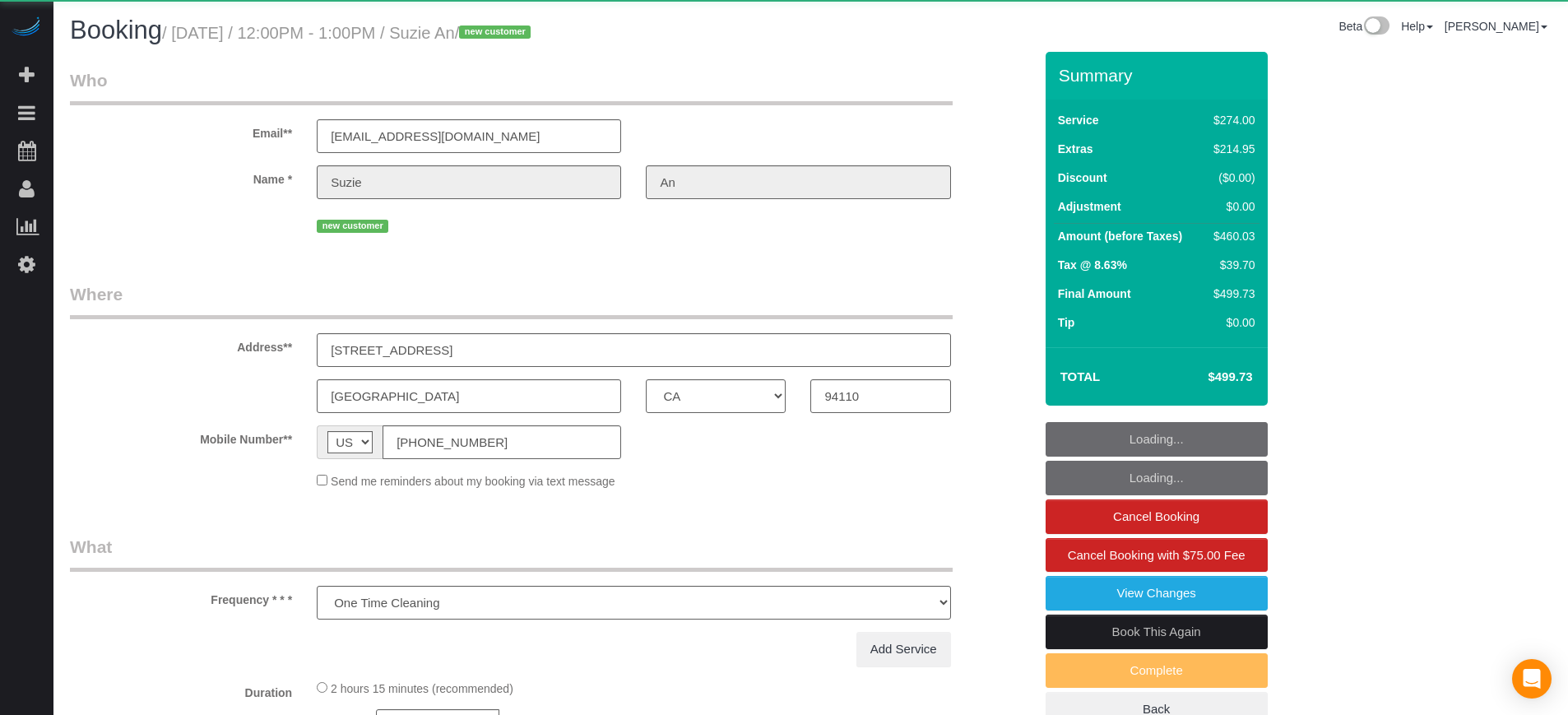
select select "number:9"
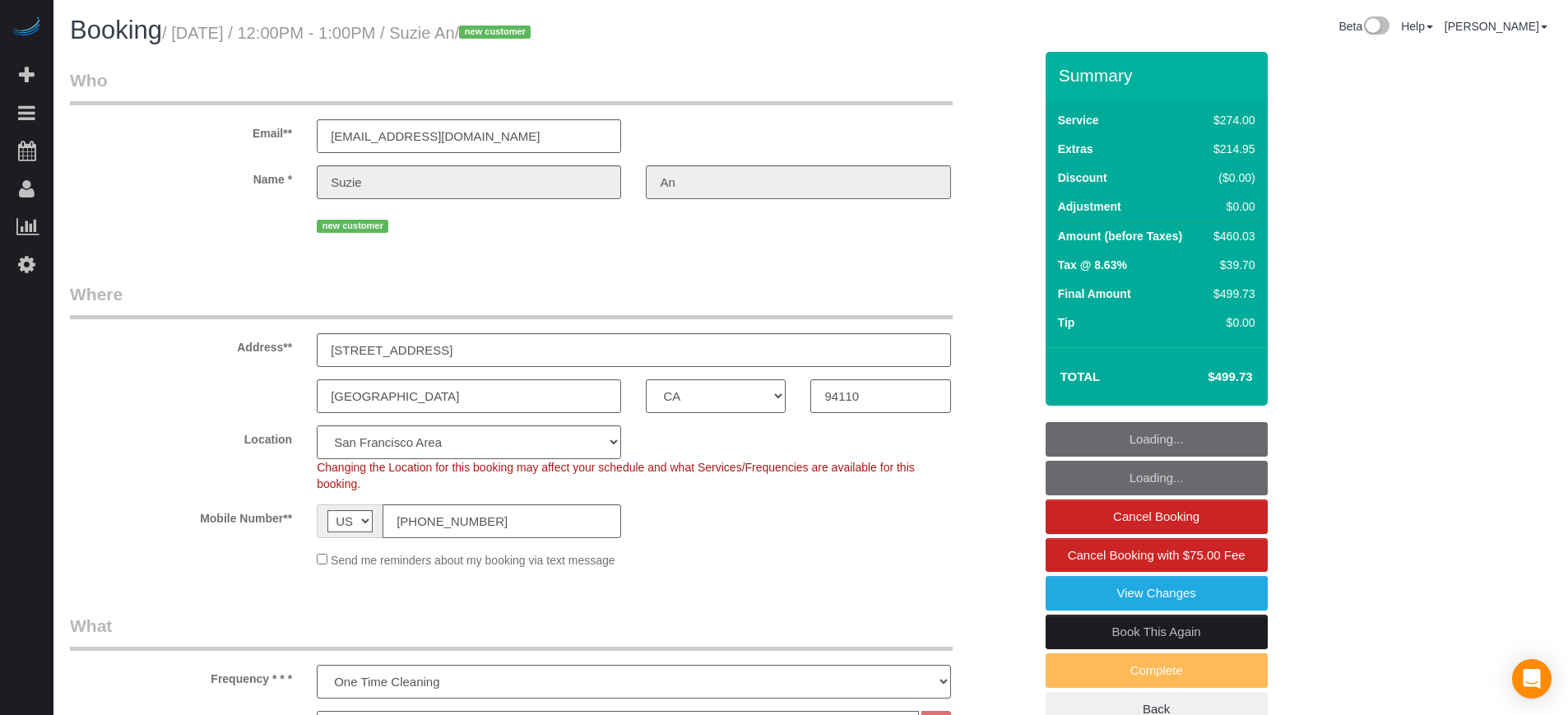
click at [1235, 375] on h4 "$499.73" at bounding box center [1205, 377] width 94 height 14
copy div "$499.73 Loading... Loading... Cancel Booking Cancel Booking with $75.00 Fee Vie…"
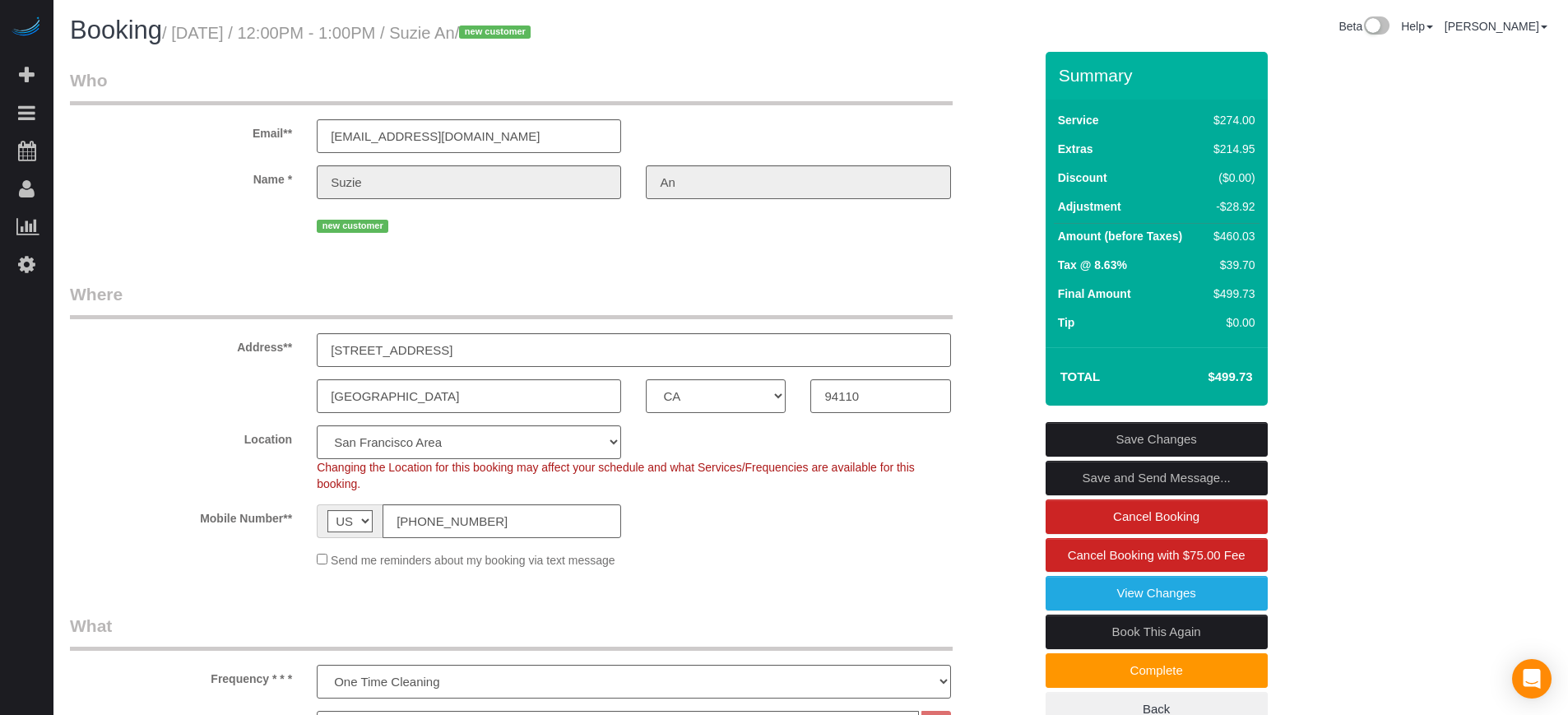
click at [1038, 414] on div "Summary Service $274.00 Extras $214.95 Discount ($0.00) Adjustment -$28.92 Amou…" at bounding box center [1218, 405] width 370 height 709
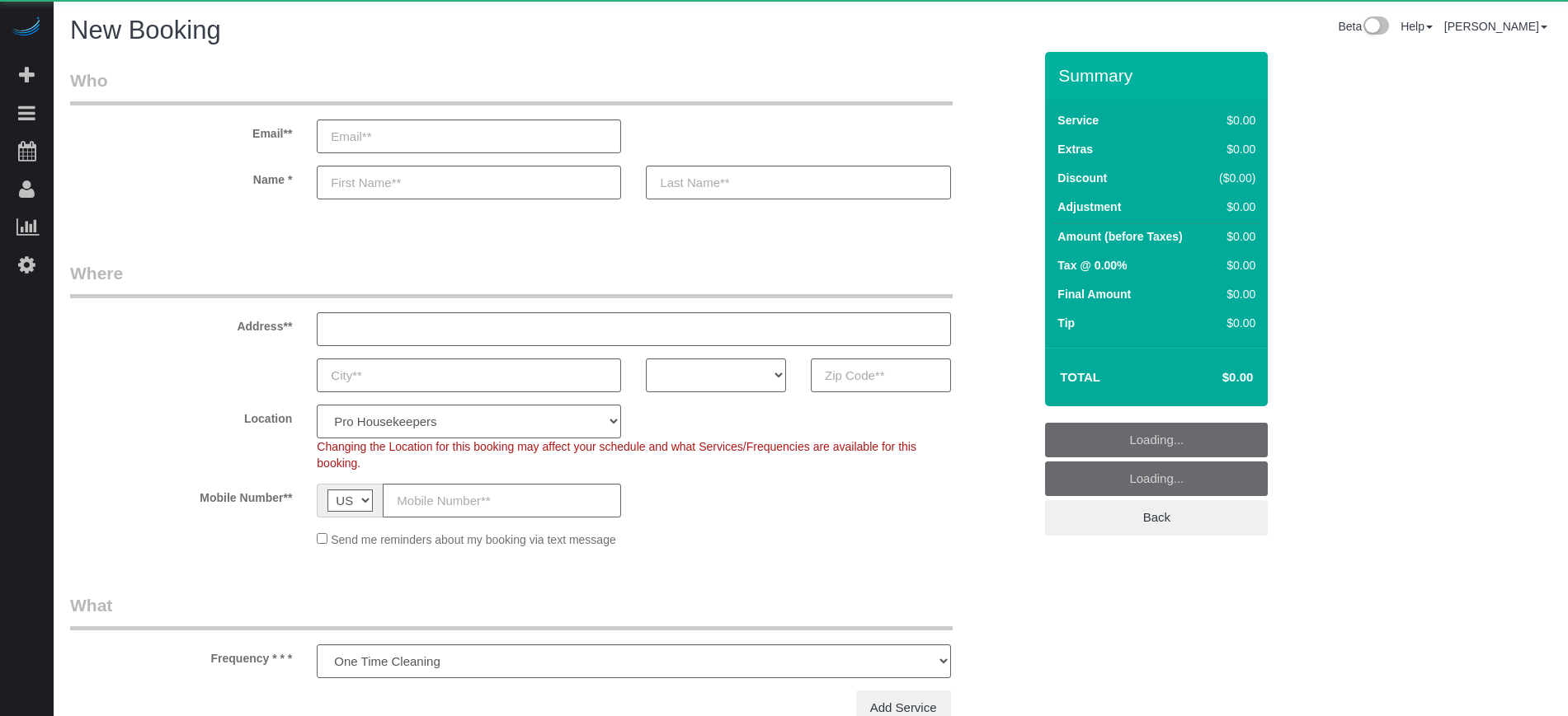
select select "number:9"
select select "object:1201"
select select "4"
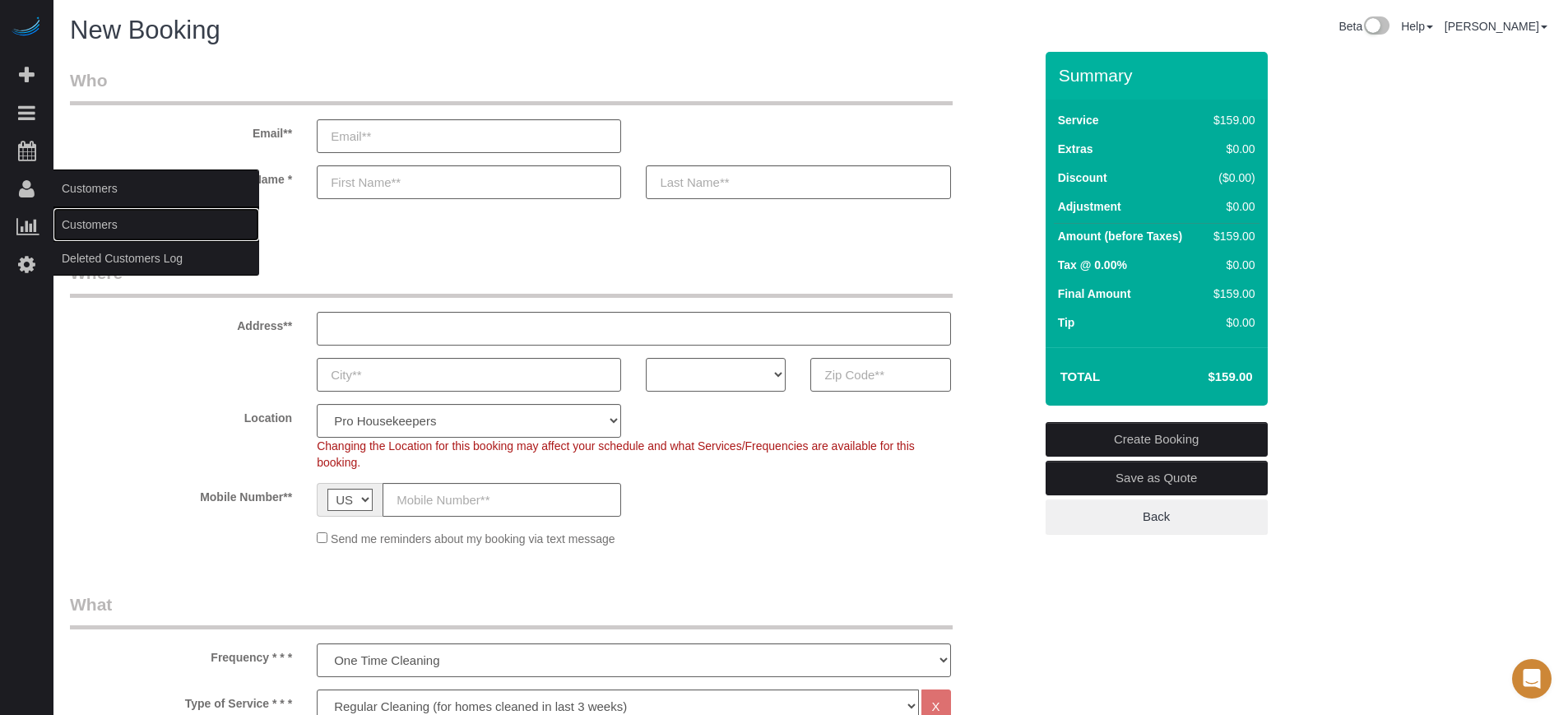
click at [103, 225] on link "Customers" at bounding box center [156, 225] width 206 height 32
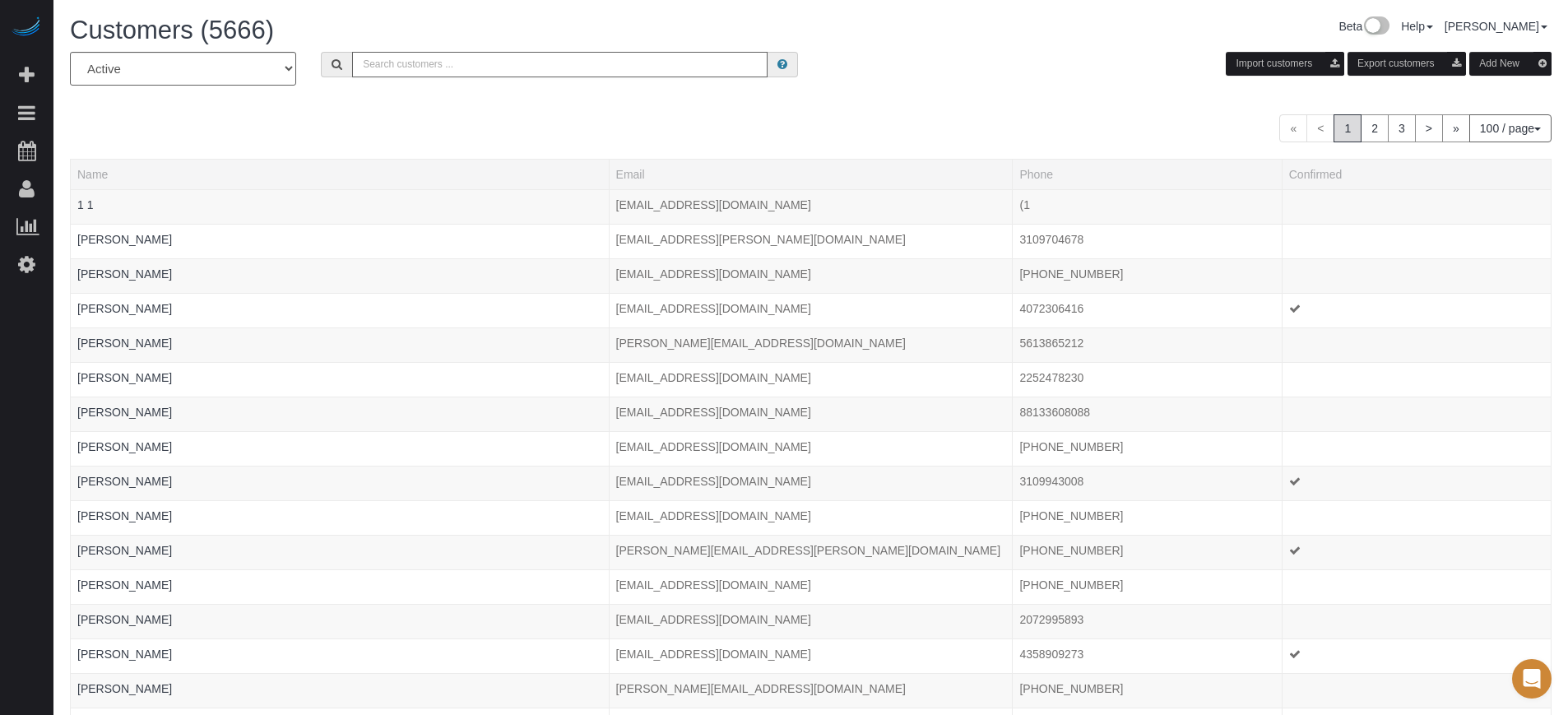
click at [418, 65] on input "text" at bounding box center [559, 64] width 416 height 25
click at [152, 137] on div "« < 1 2 3 > » 100 / page 10 / page 20 / page 30 / page 40 / page 50 / page 100 …" at bounding box center [811, 128] width 1481 height 28
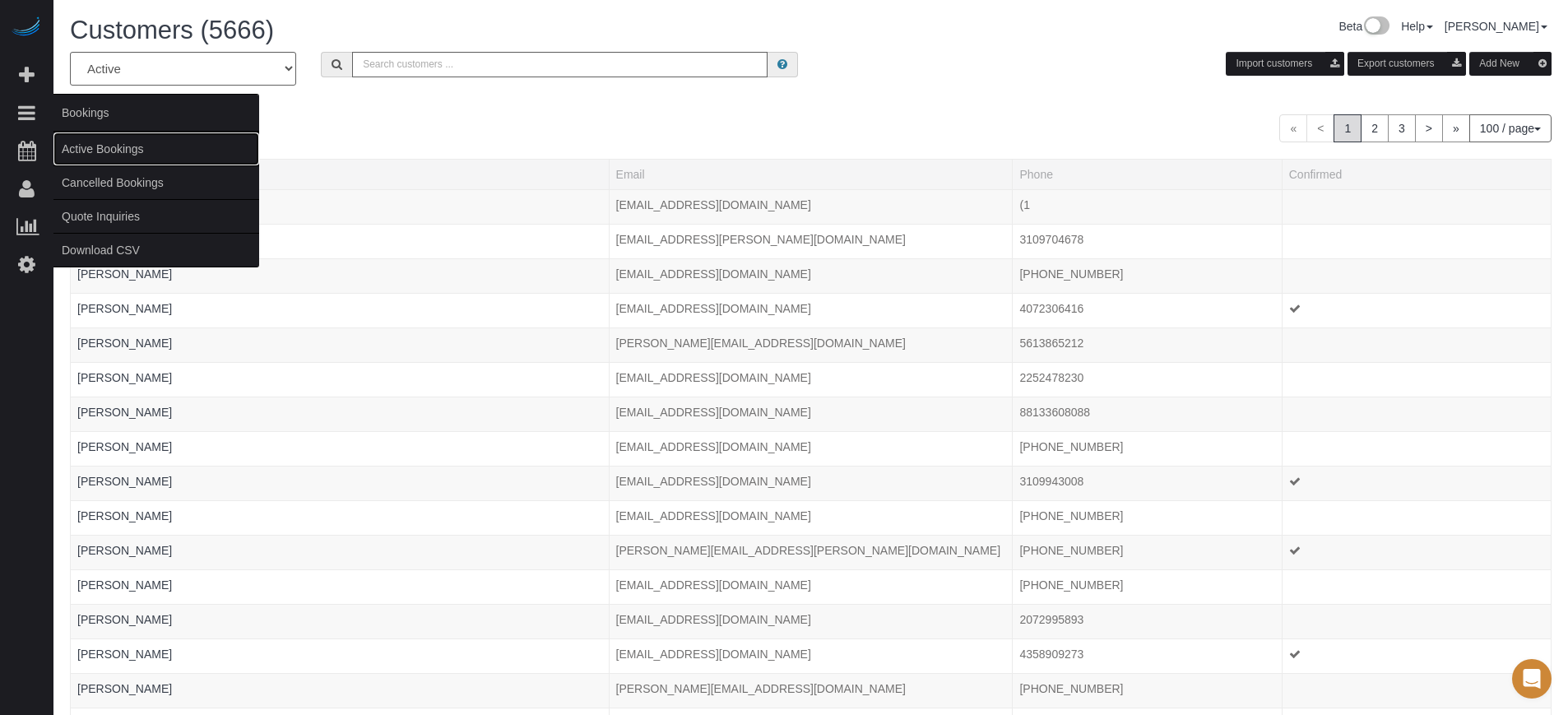
click at [123, 146] on link "Active Bookings" at bounding box center [156, 149] width 206 height 32
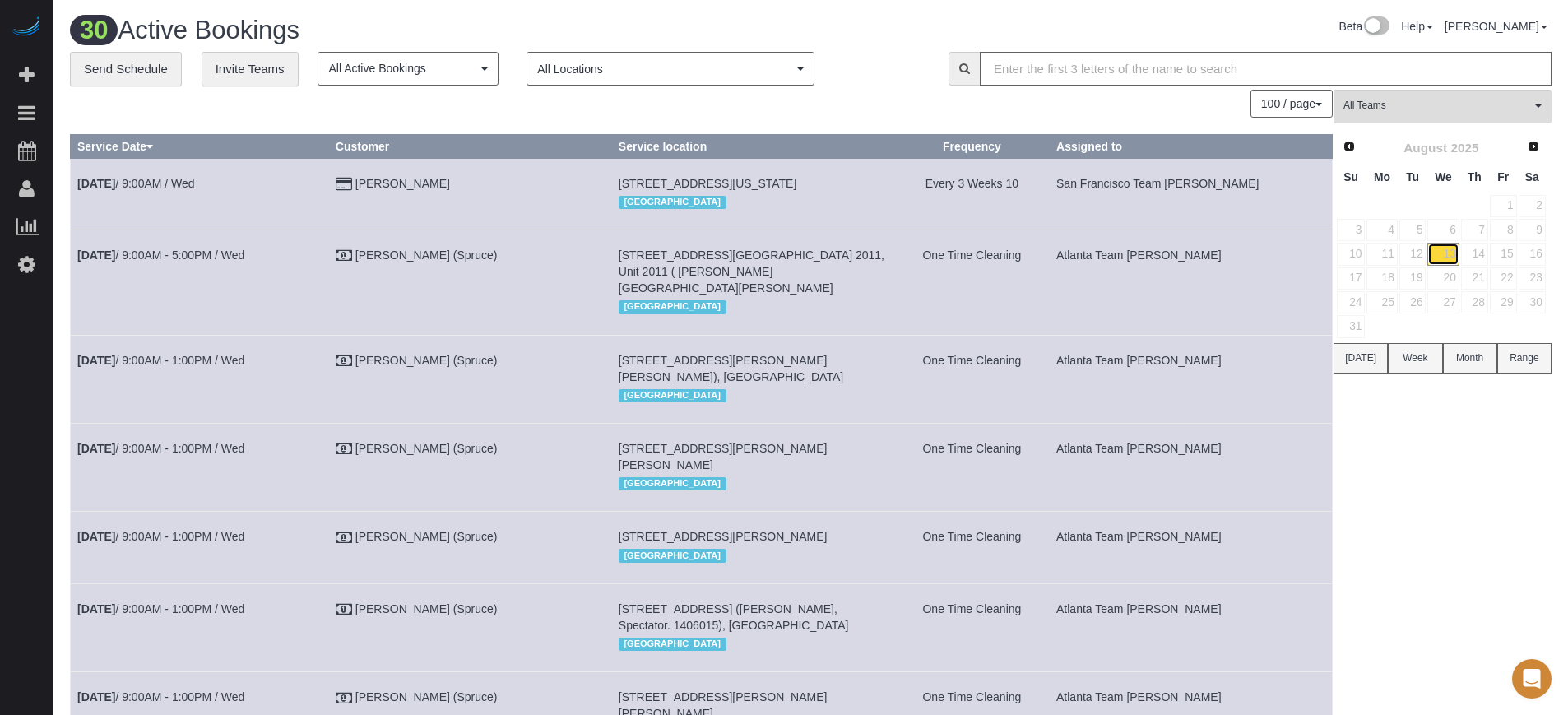
click at [1456, 254] on link "13" at bounding box center [1443, 254] width 32 height 23
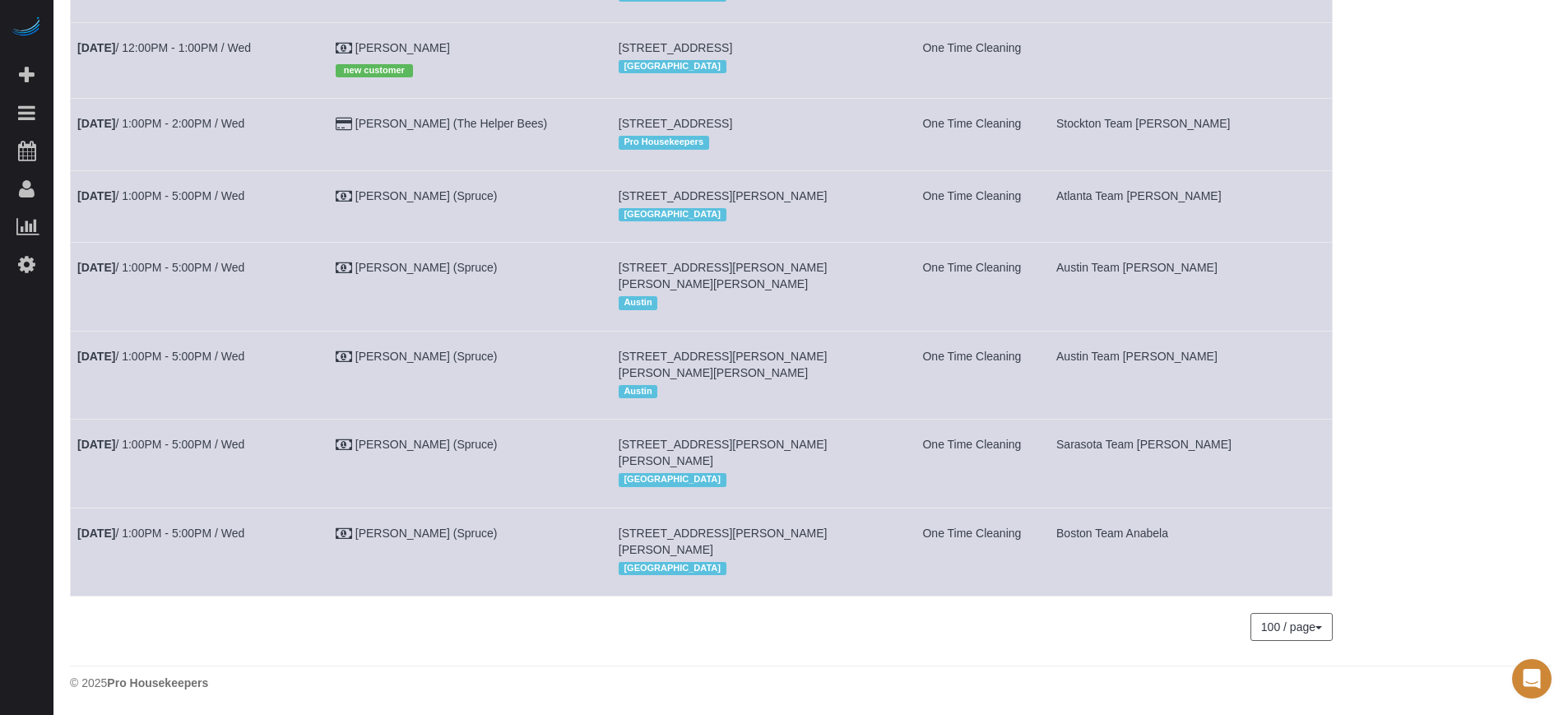
scroll to position [2161, 0]
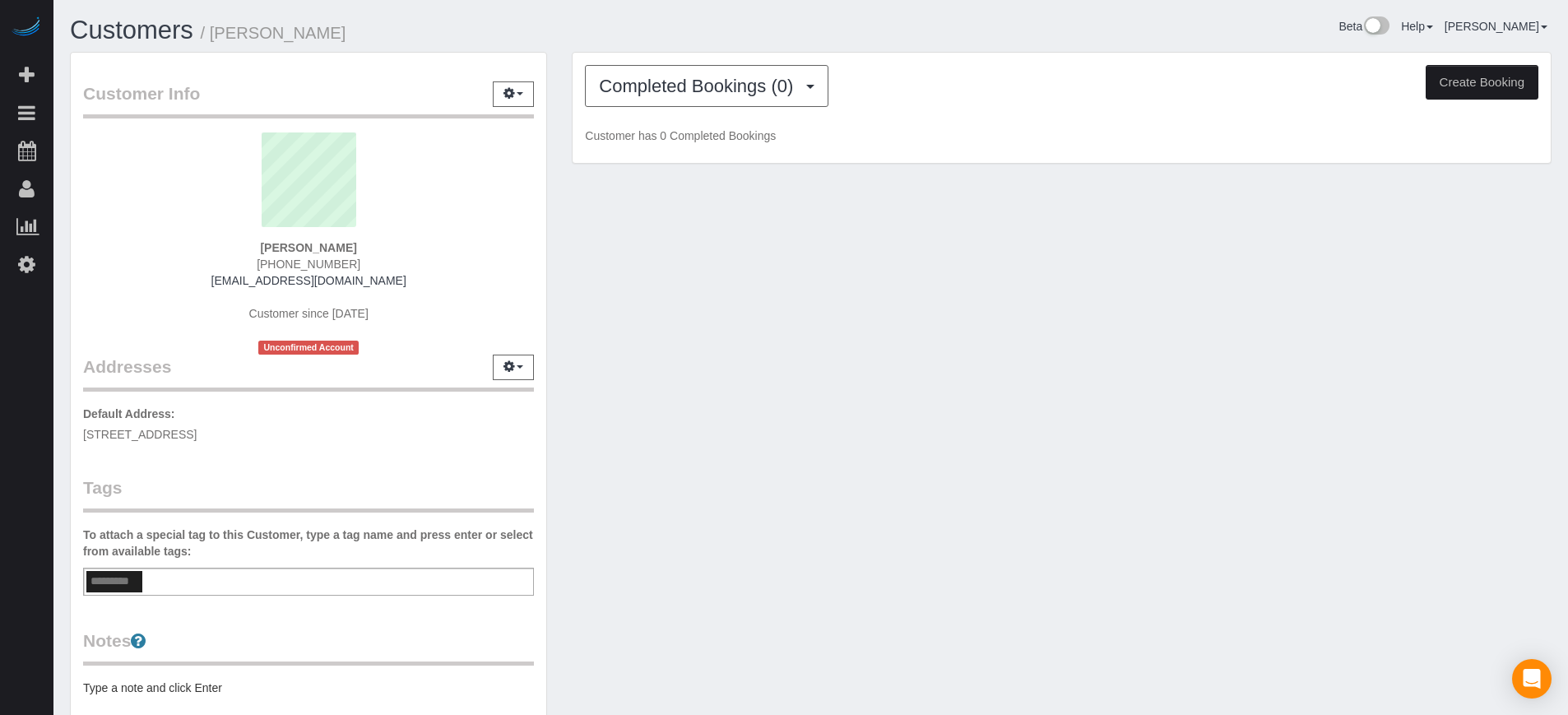
click at [1388, 418] on div "Customer Info Edit Contact Info Send Message Email Preferences Special Sales Ta…" at bounding box center [811, 455] width 1507 height 808
click at [649, 94] on span "Completed Bookings (0)" at bounding box center [700, 86] width 202 height 21
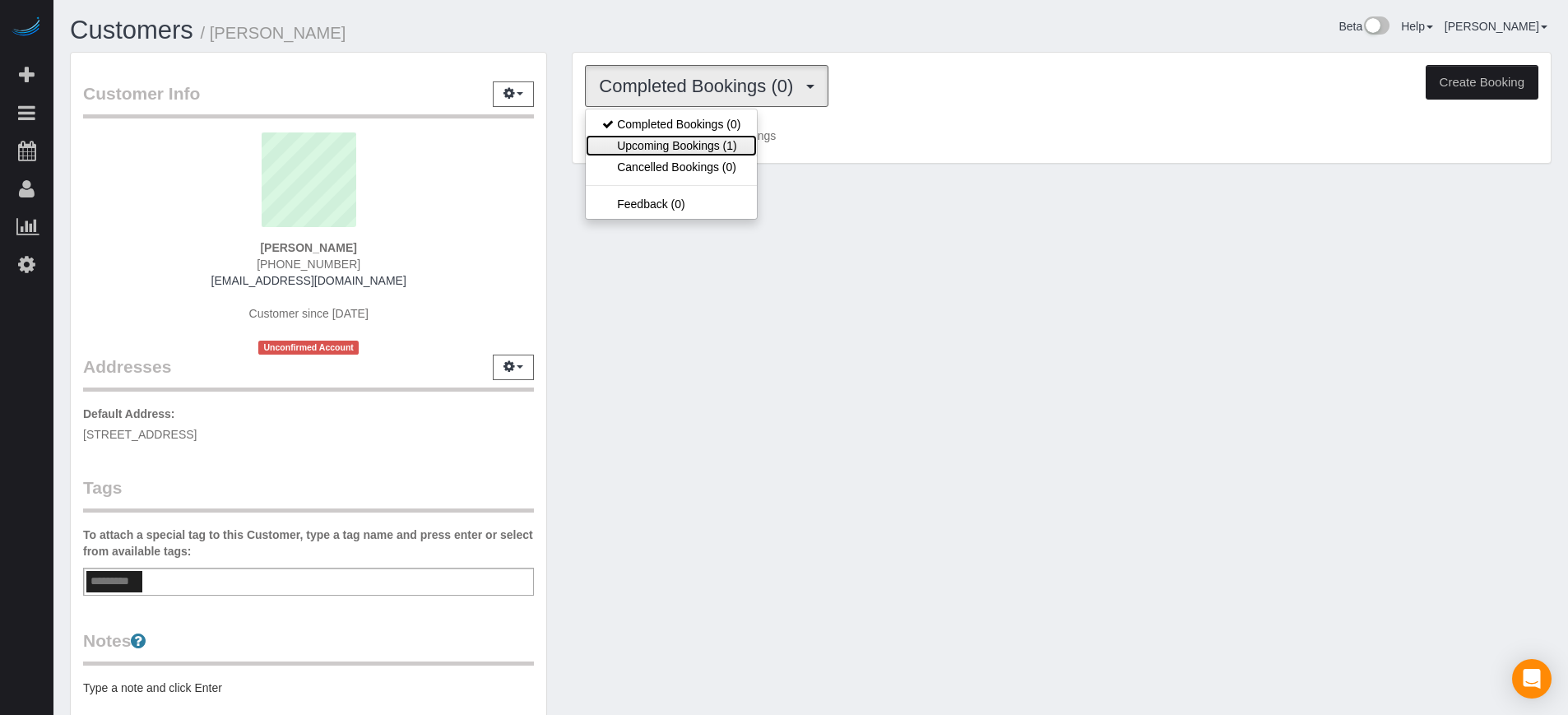
click at [708, 147] on link "Upcoming Bookings (1)" at bounding box center [671, 146] width 171 height 22
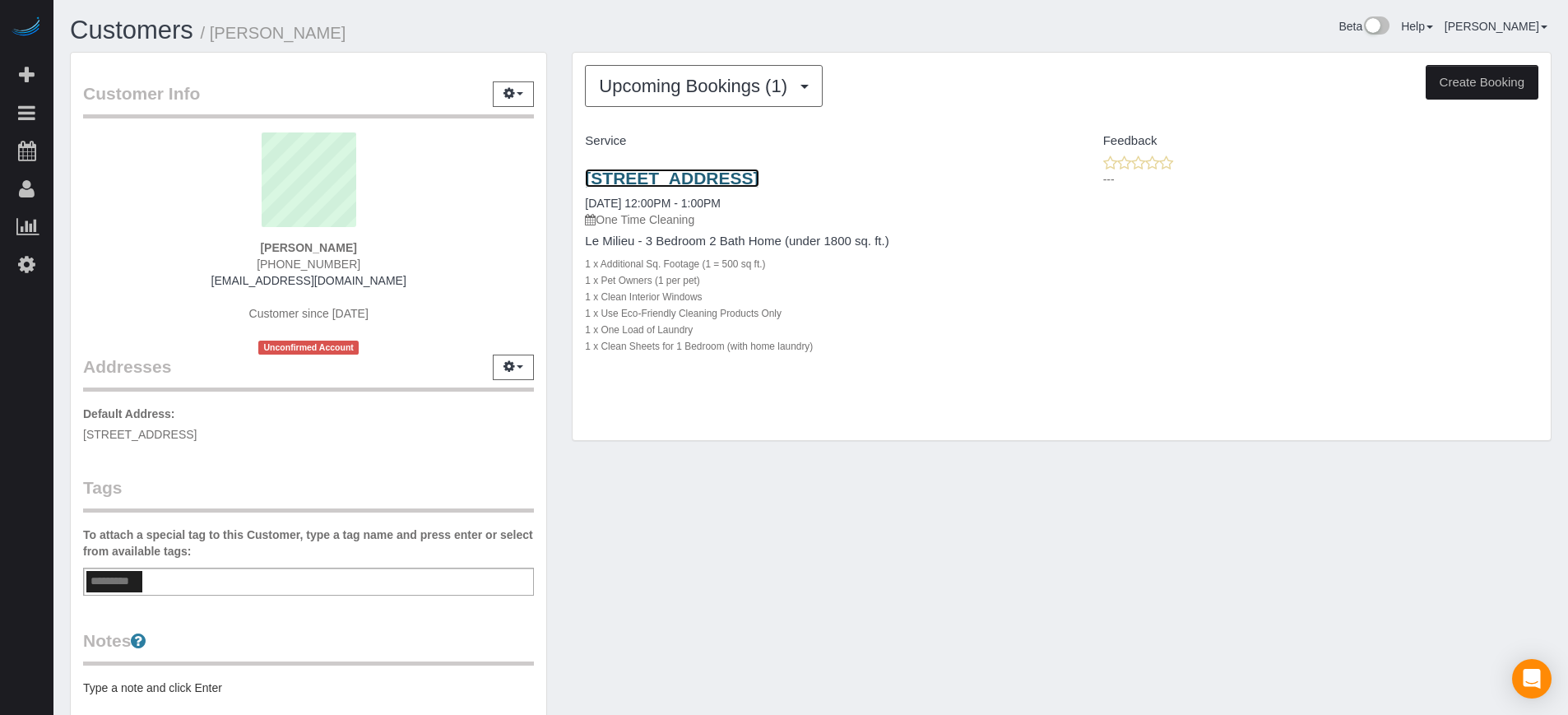
click at [700, 188] on link "180 Liberty Street, Apt/Suite, San Francisco, Ca 94110, San Francisco, CA 94110" at bounding box center [671, 178] width 173 height 19
click at [1160, 5] on div "Customers / Suzie An Beta Help Help Docs Take a Tour Contact Support Edgar Uro …" at bounding box center [810, 459] width 1515 height 917
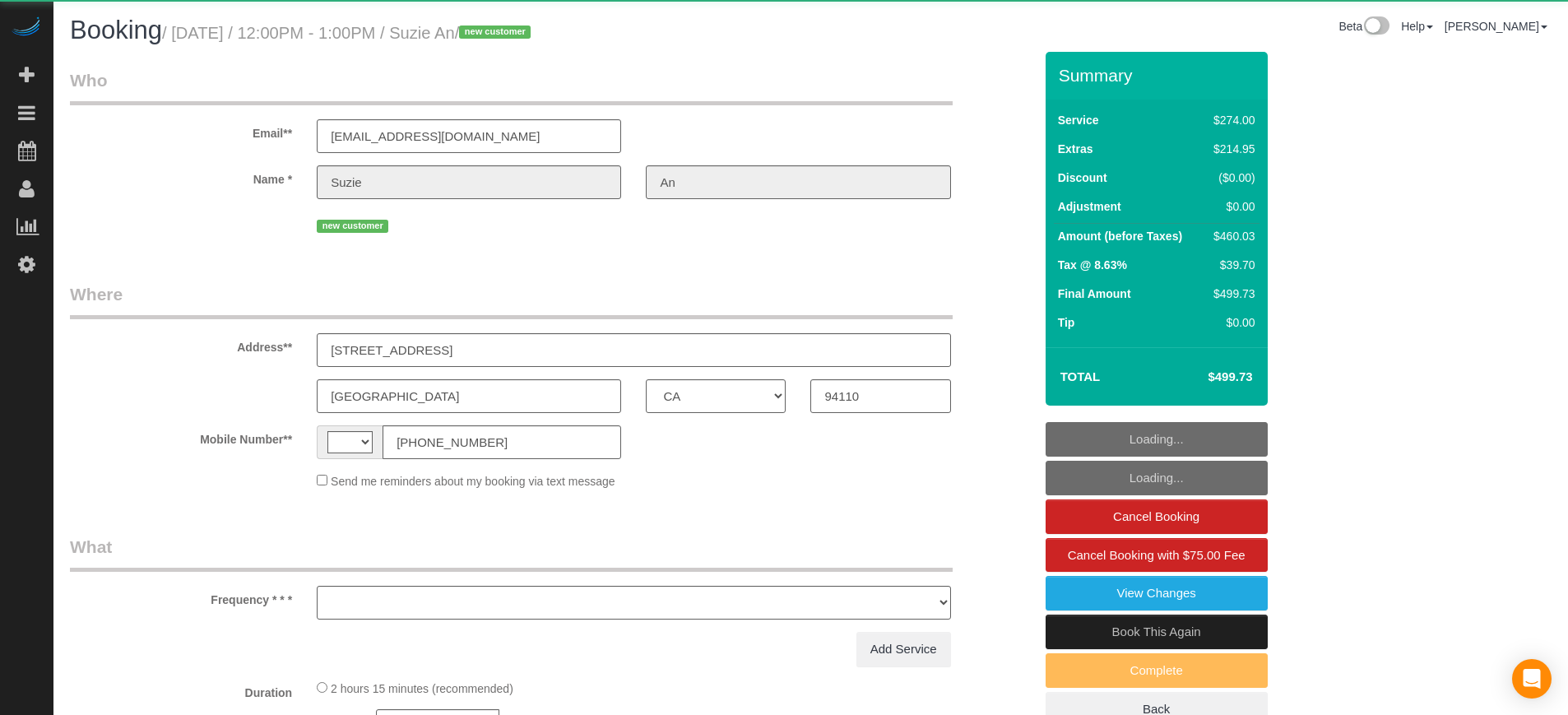
select select "CA"
select select "string:[GEOGRAPHIC_DATA]"
select select "object:627"
select select "4"
select select "spot1"
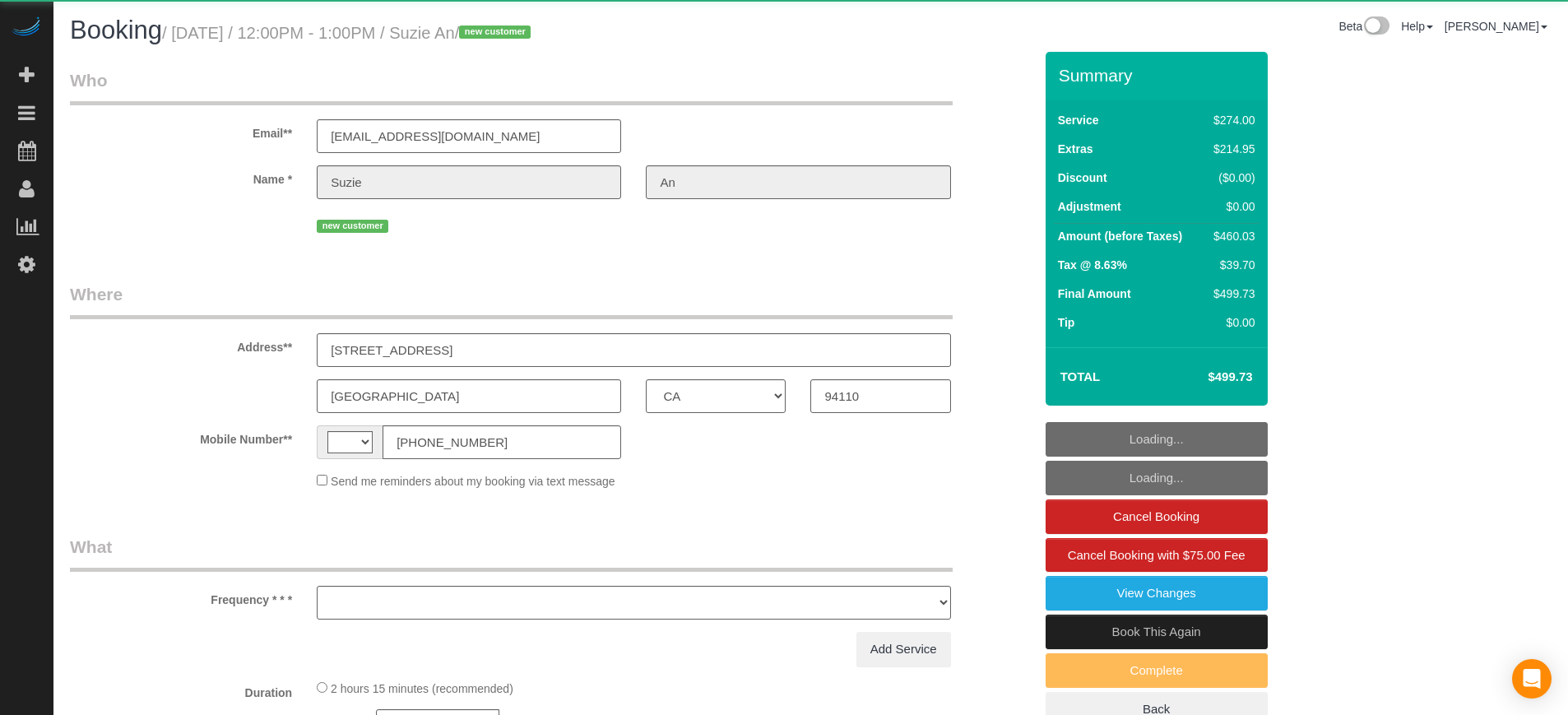
select select "number:9"
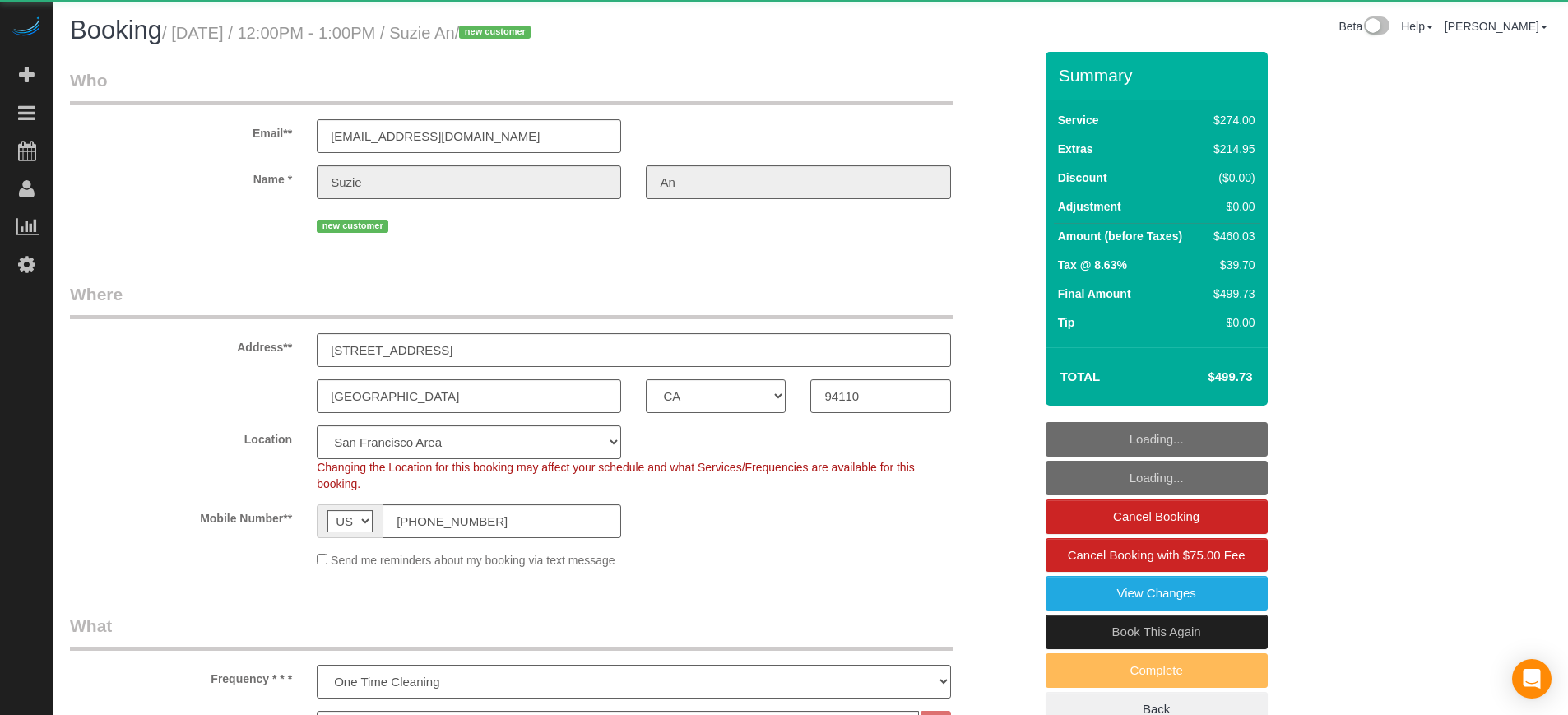
select select "object:806"
select select "spot25"
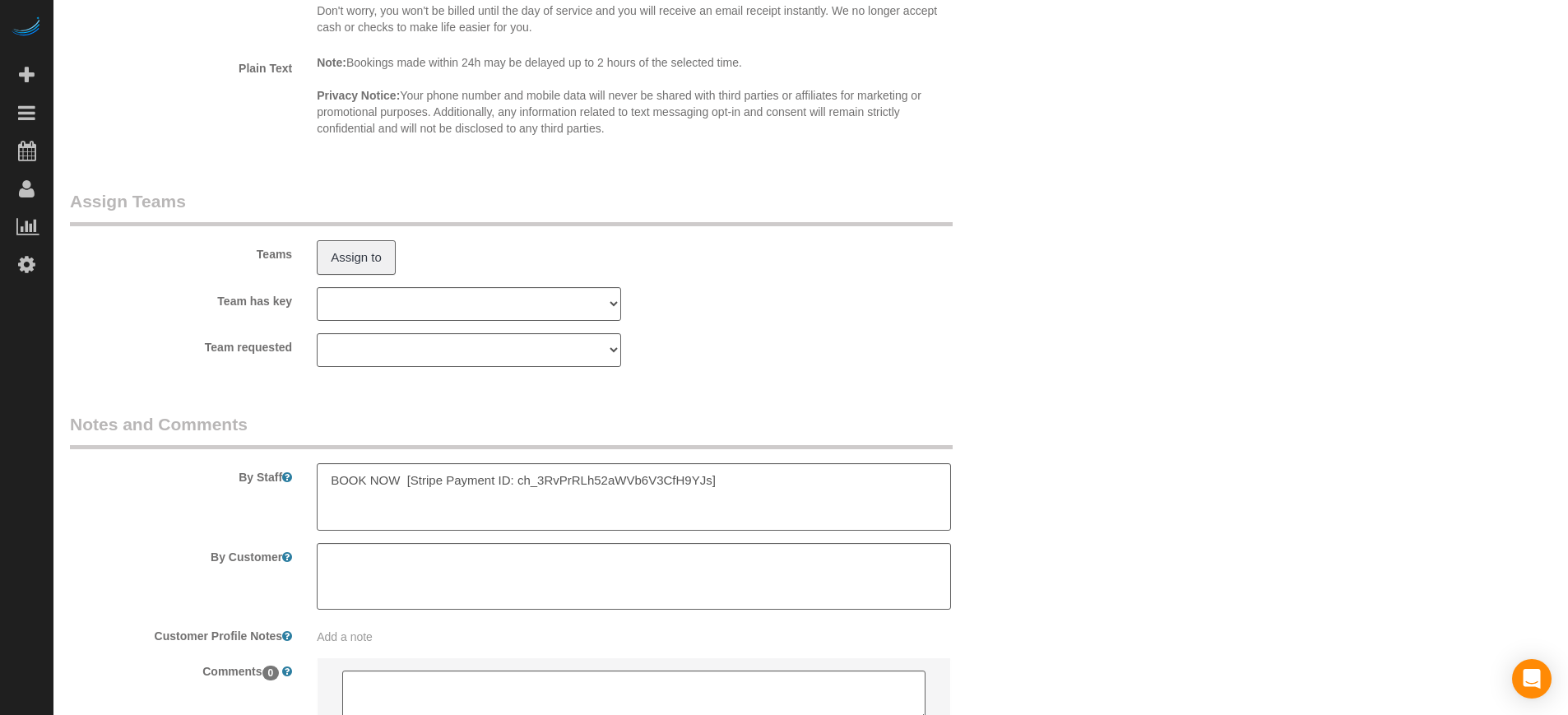
scroll to position [2678, 0]
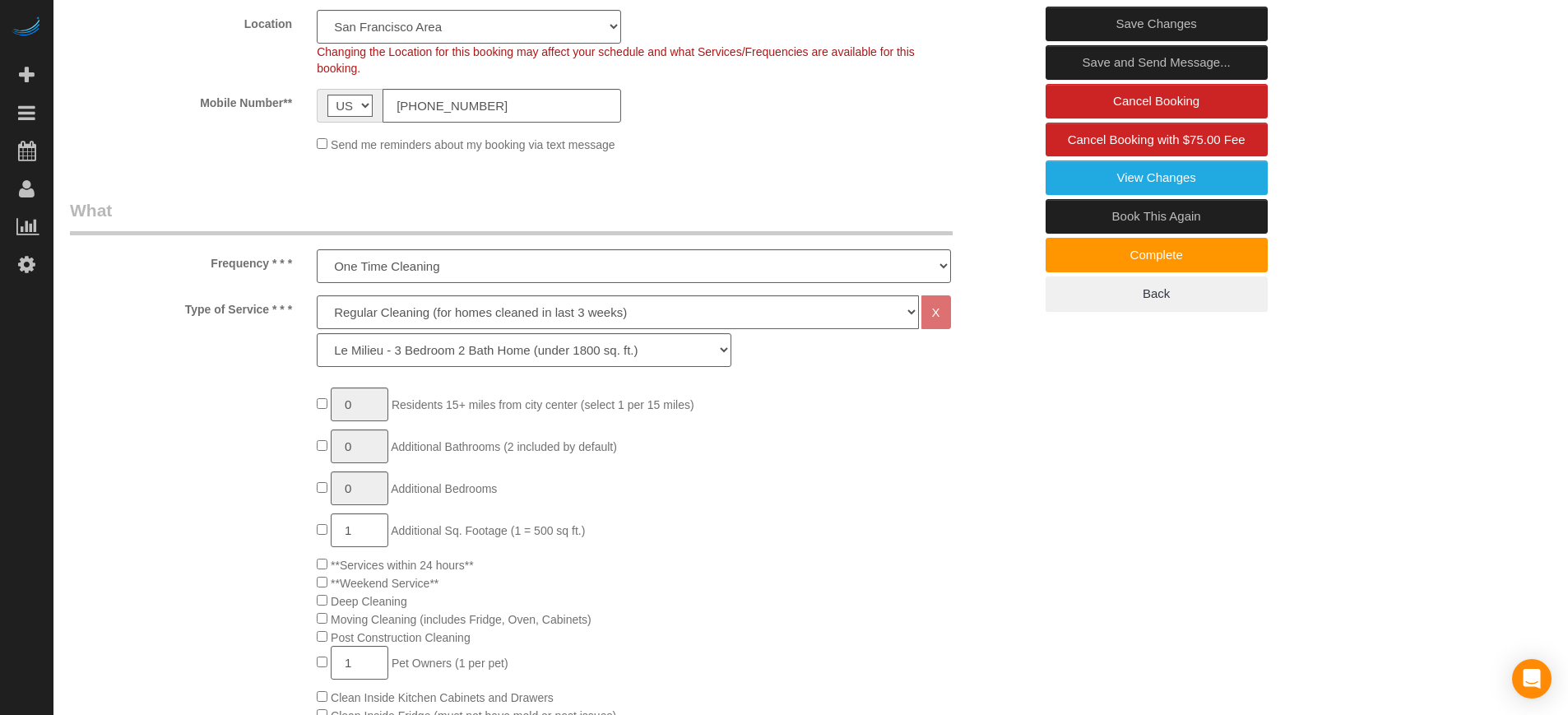
scroll to position [414, 0]
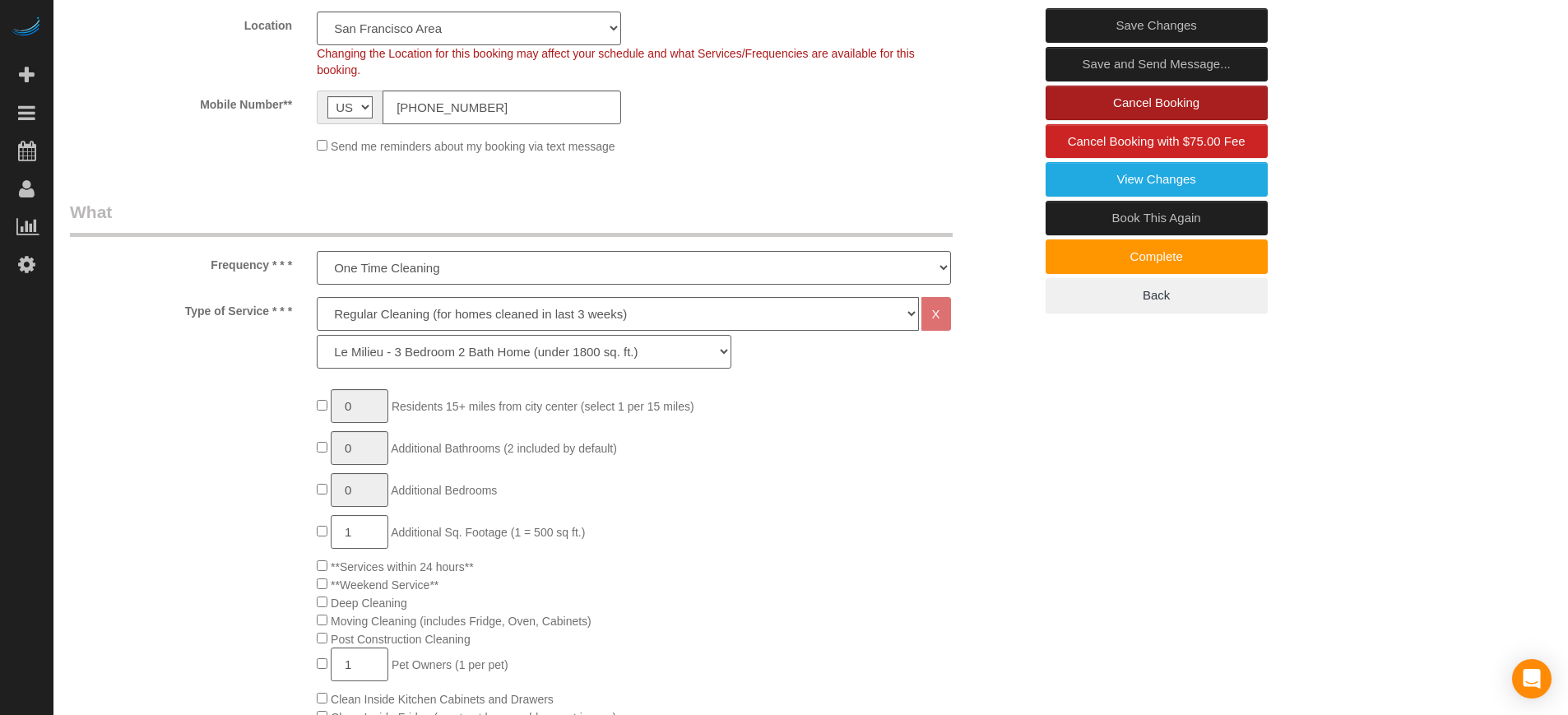
click at [1129, 95] on link "Cancel Booking" at bounding box center [1157, 103] width 222 height 34
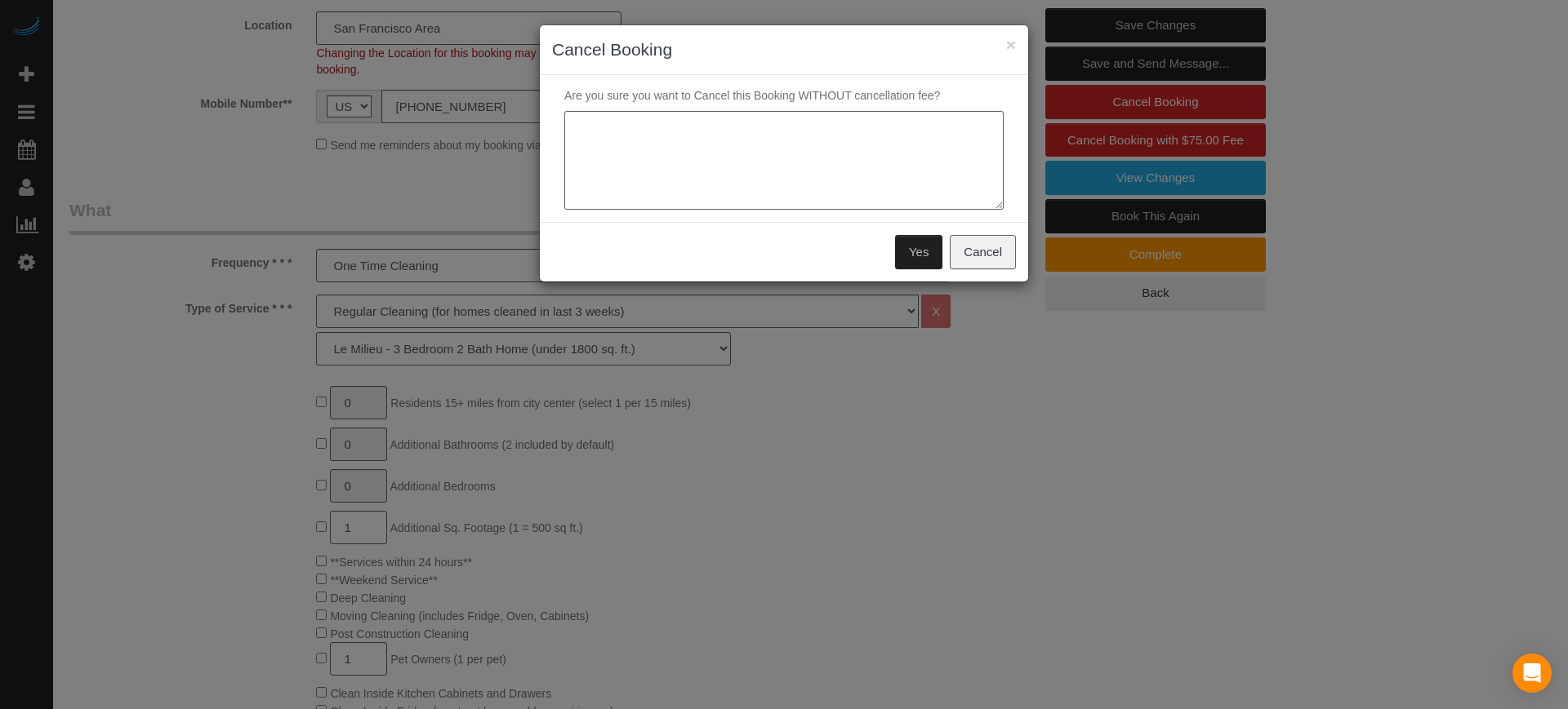
click at [733, 131] on textarea at bounding box center [784, 160] width 440 height 99
click at [736, 131] on textarea at bounding box center [784, 160] width 440 height 99
type textarea "The customer doesn't want the service anymore"
click at [923, 253] on button "Yes" at bounding box center [918, 252] width 47 height 34
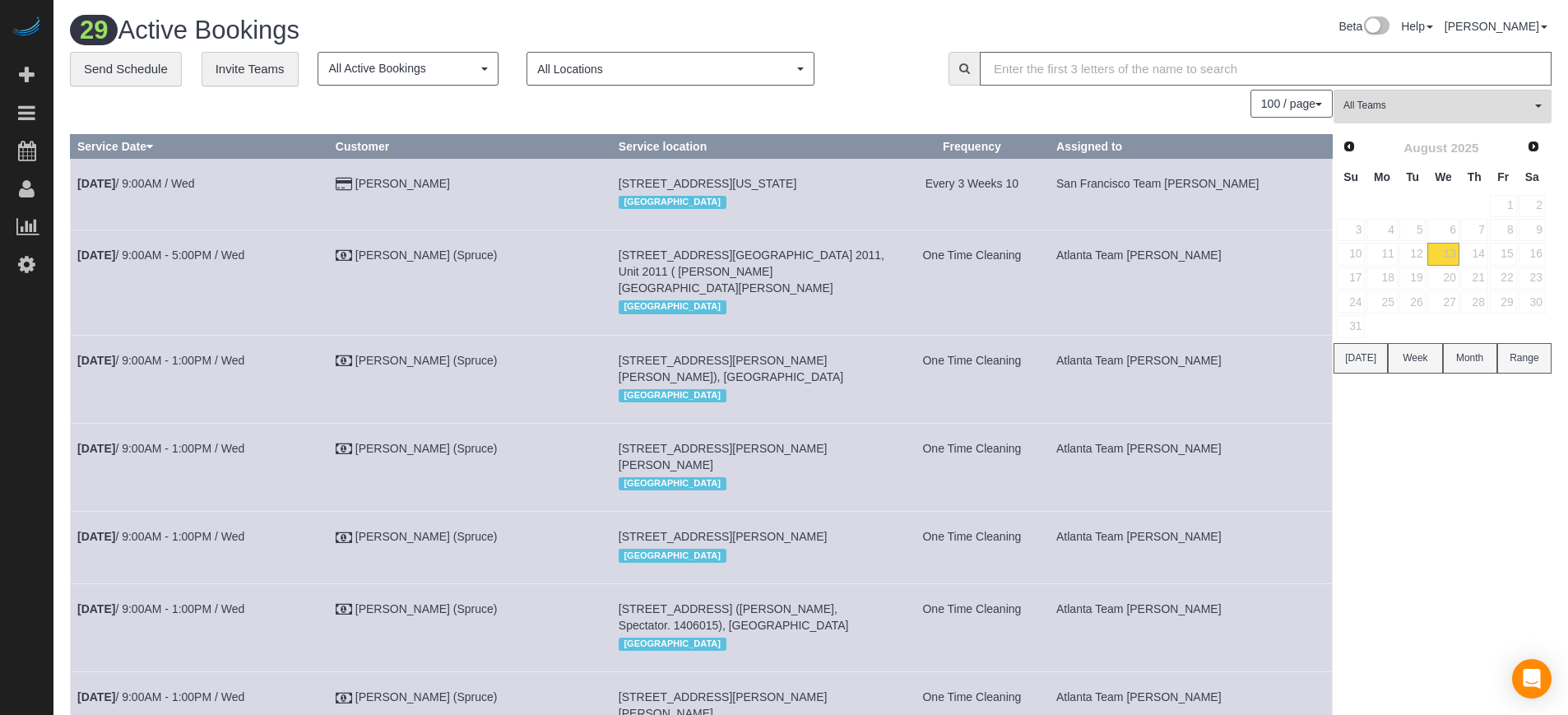
drag, startPoint x: 1473, startPoint y: 471, endPoint x: 1329, endPoint y: 370, distance: 175.9
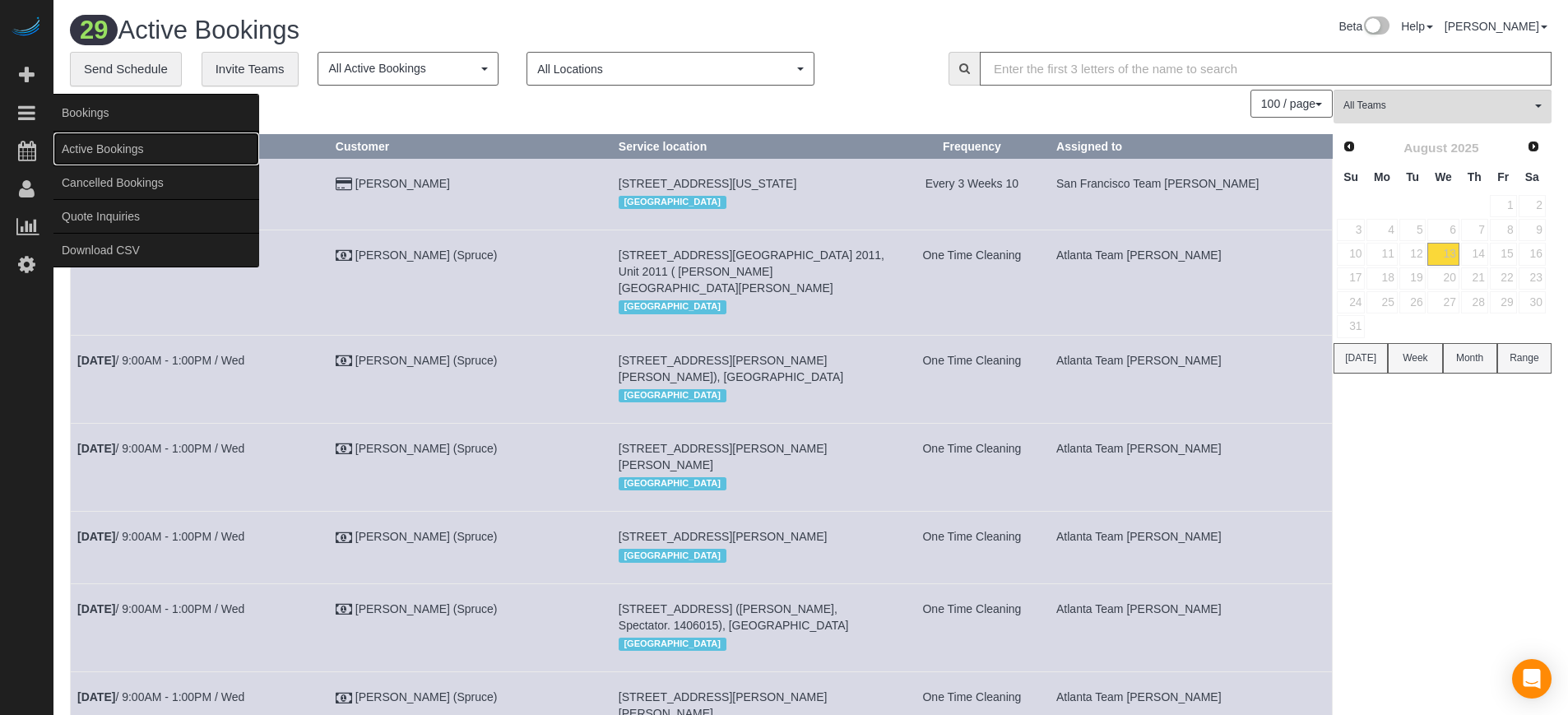
click at [88, 152] on link "Active Bookings" at bounding box center [156, 149] width 206 height 32
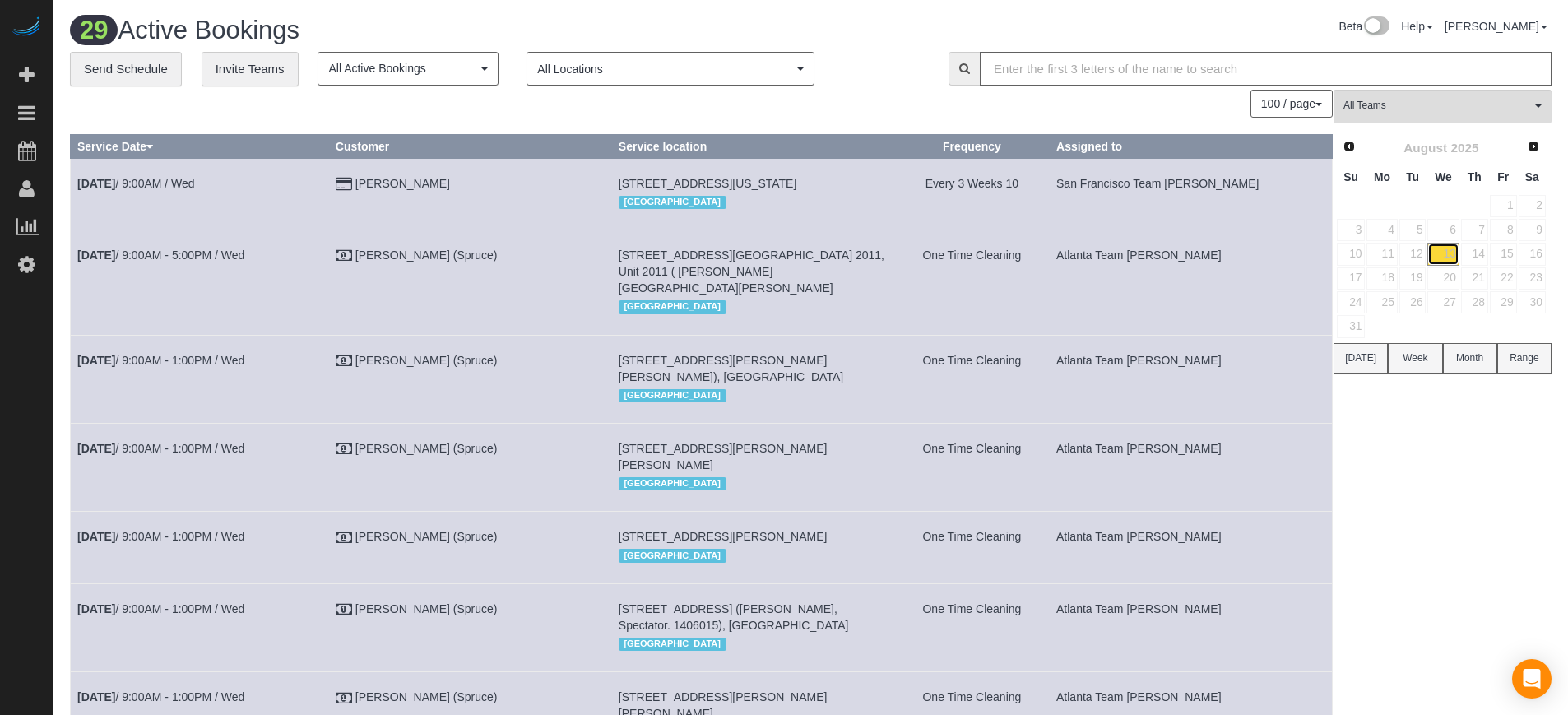
click at [1453, 253] on link "13" at bounding box center [1443, 254] width 32 height 23
click at [107, 108] on div "100 / page 10 / page 20 / page 30 / page 40 / page 50 / page 100 / page" at bounding box center [702, 103] width 1263 height 28
